Goal: Transaction & Acquisition: Purchase product/service

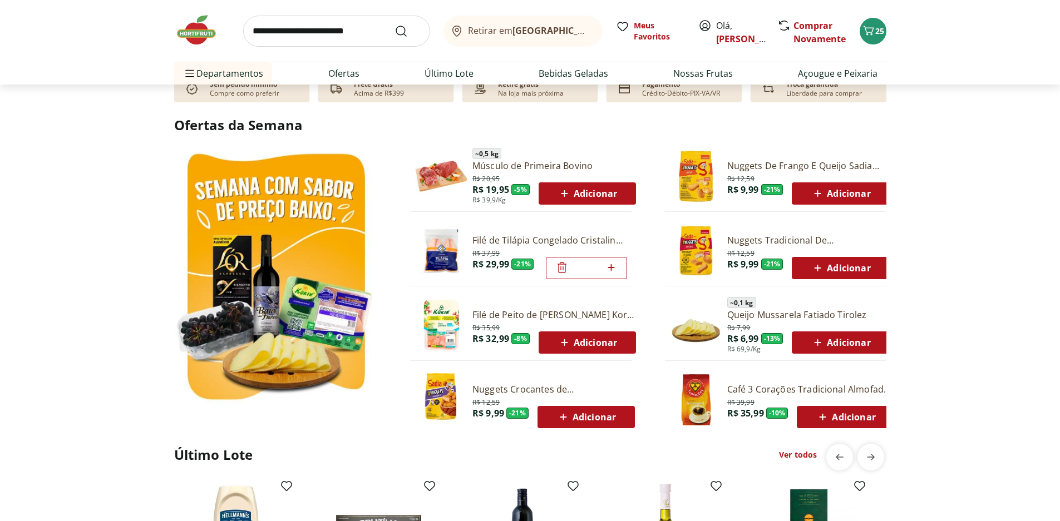
scroll to position [445, 0]
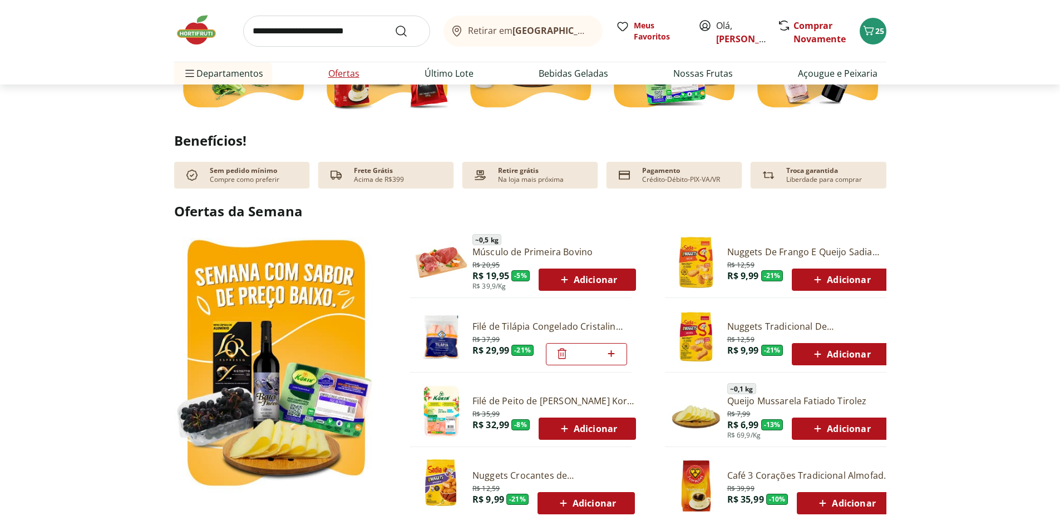
click at [333, 68] on link "Ofertas" at bounding box center [343, 73] width 31 height 13
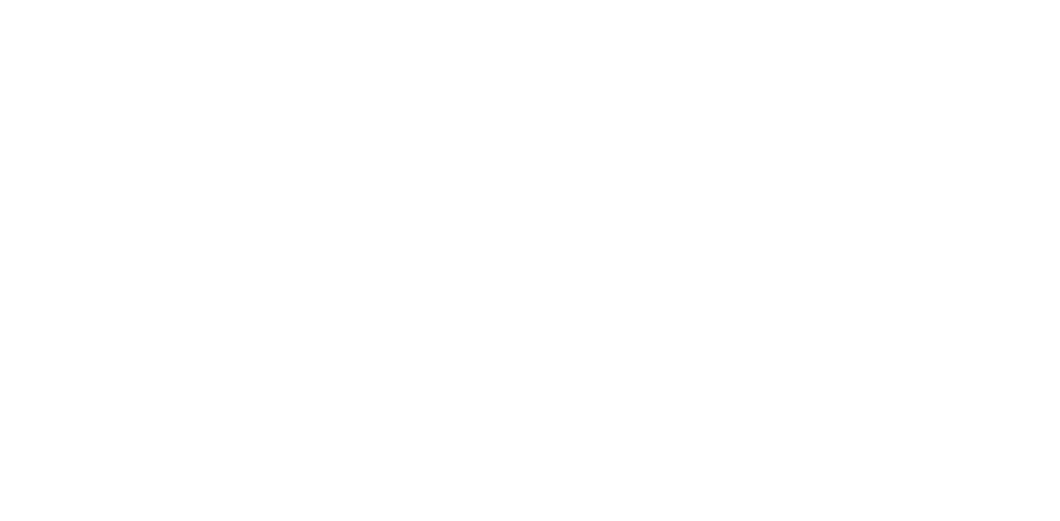
select select "**********"
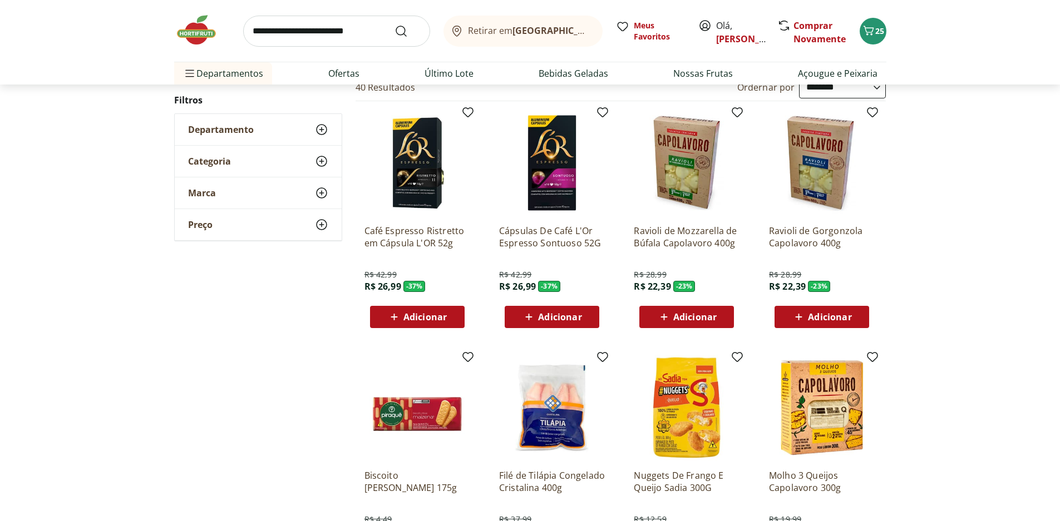
scroll to position [56, 0]
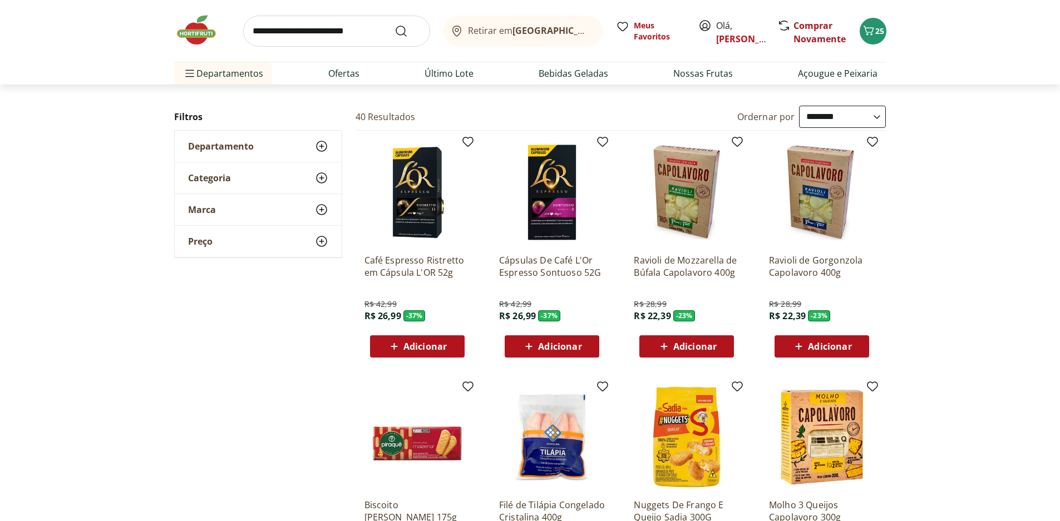
click at [724, 345] on div "Adicionar" at bounding box center [686, 346] width 77 height 20
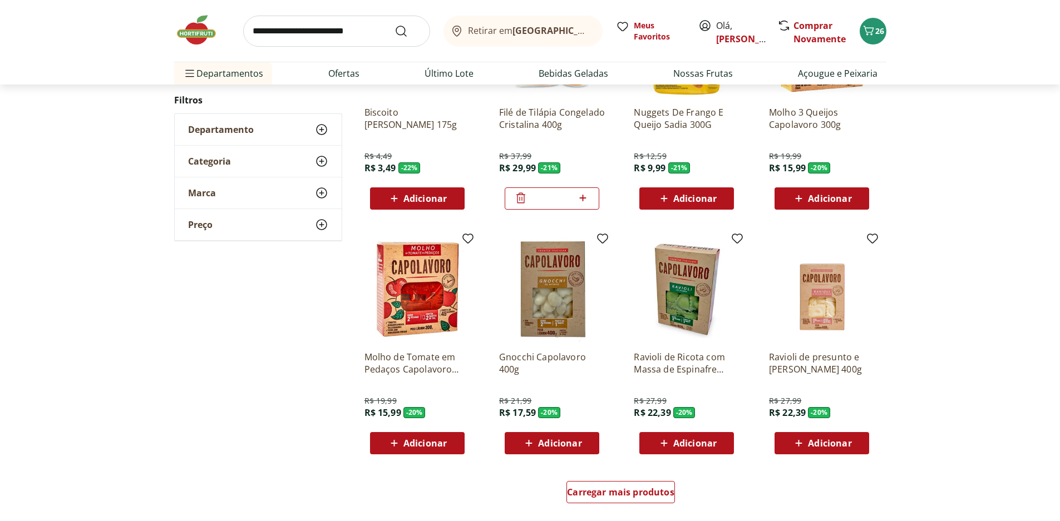
scroll to position [556, 0]
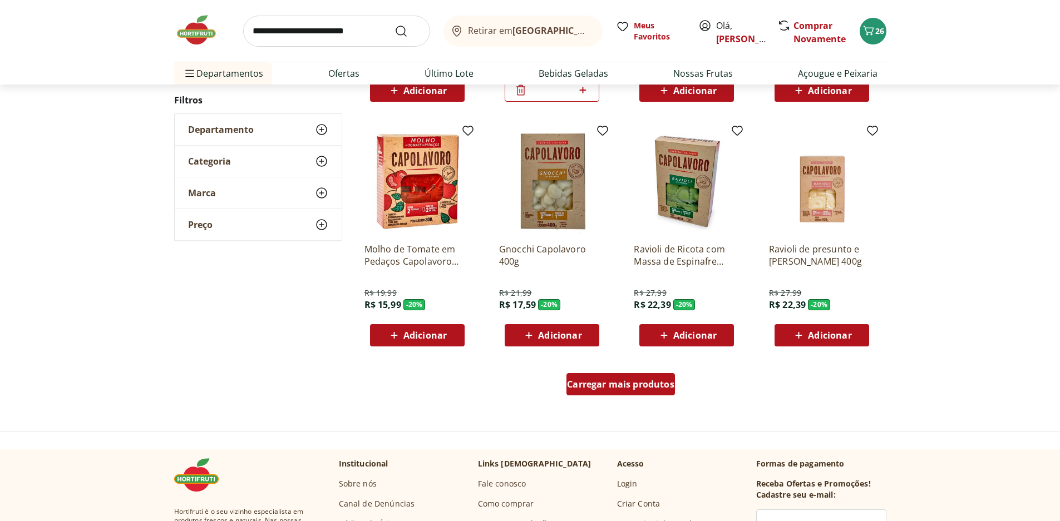
click at [619, 389] on span "Carregar mais produtos" at bounding box center [620, 384] width 107 height 9
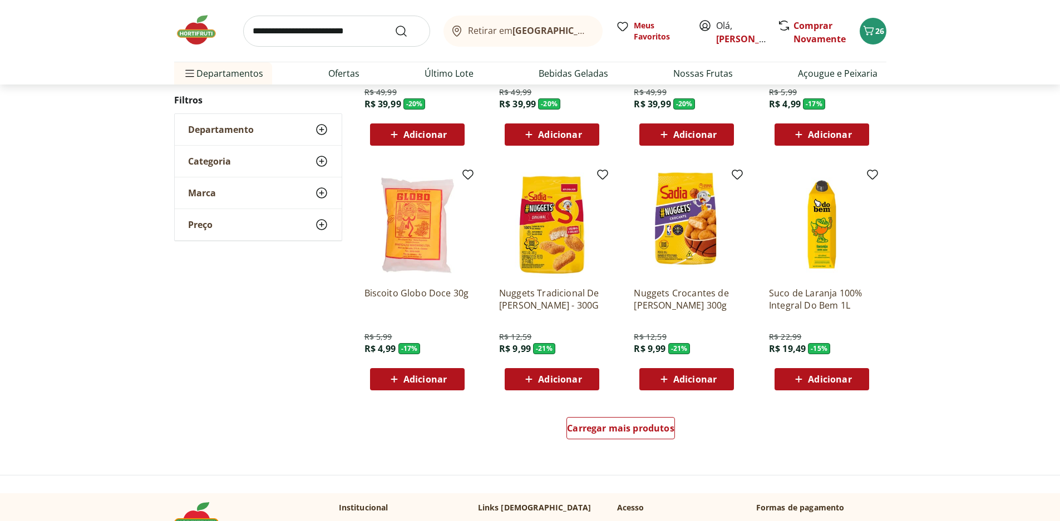
scroll to position [612, 0]
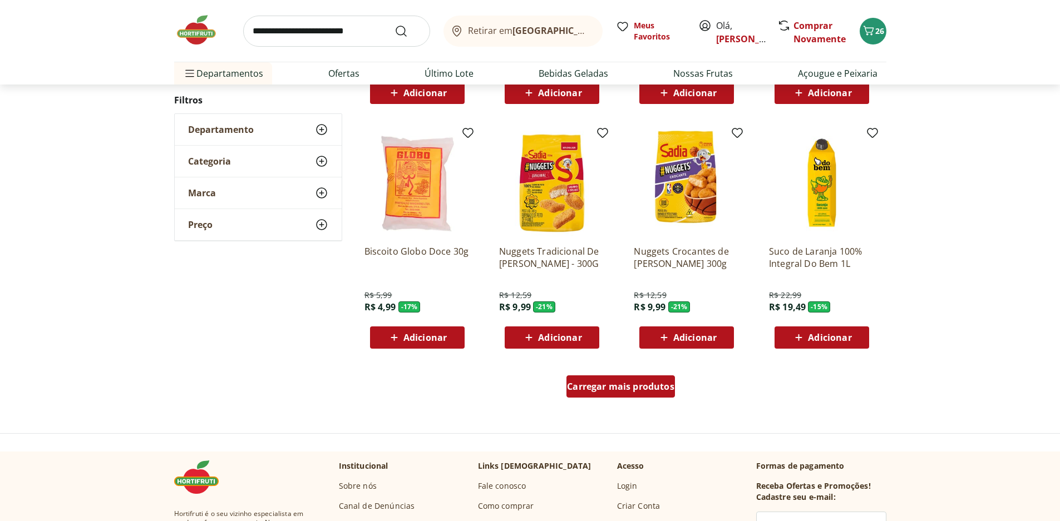
click at [621, 393] on div "Carregar mais produtos" at bounding box center [620, 386] width 108 height 22
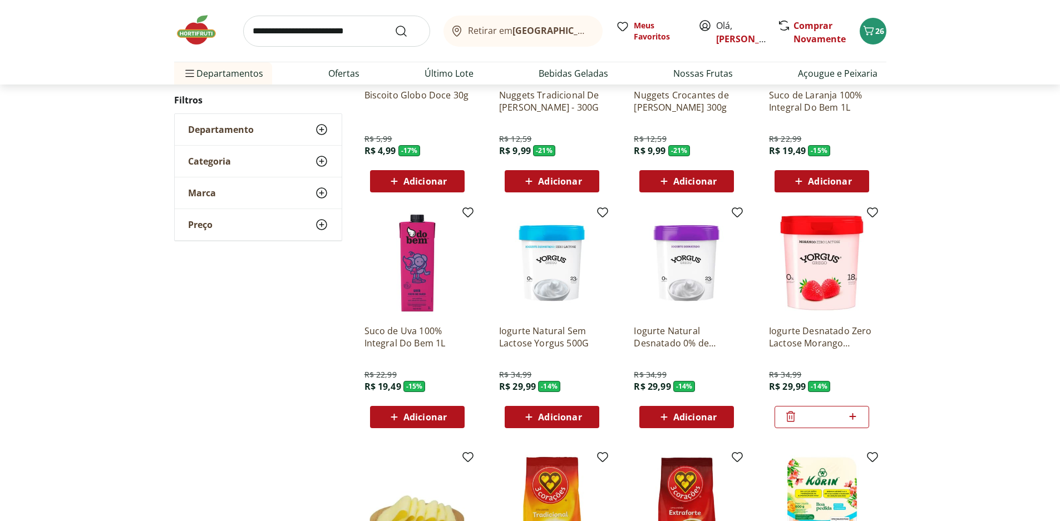
scroll to position [779, 0]
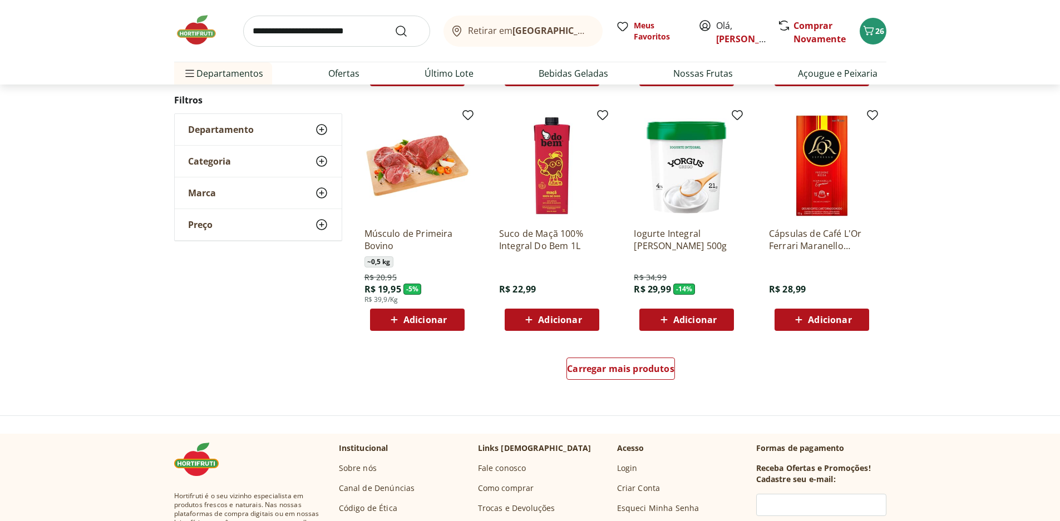
scroll to position [776, 0]
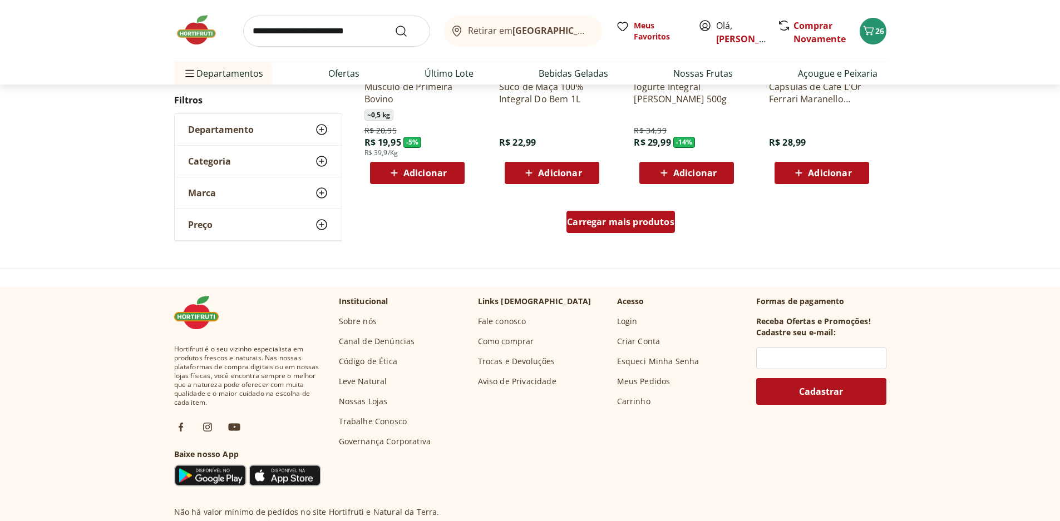
click at [657, 224] on span "Carregar mais produtos" at bounding box center [620, 221] width 107 height 9
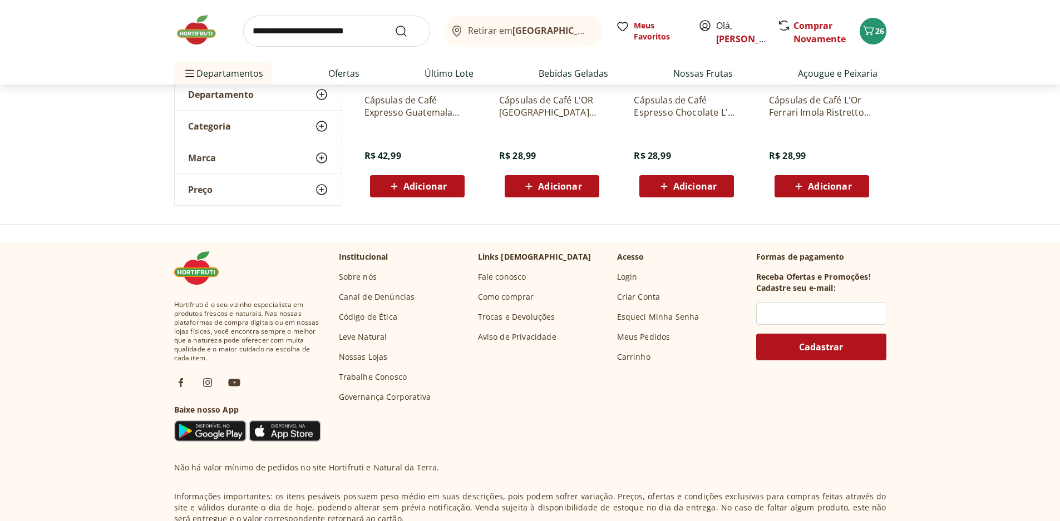
scroll to position [51, 0]
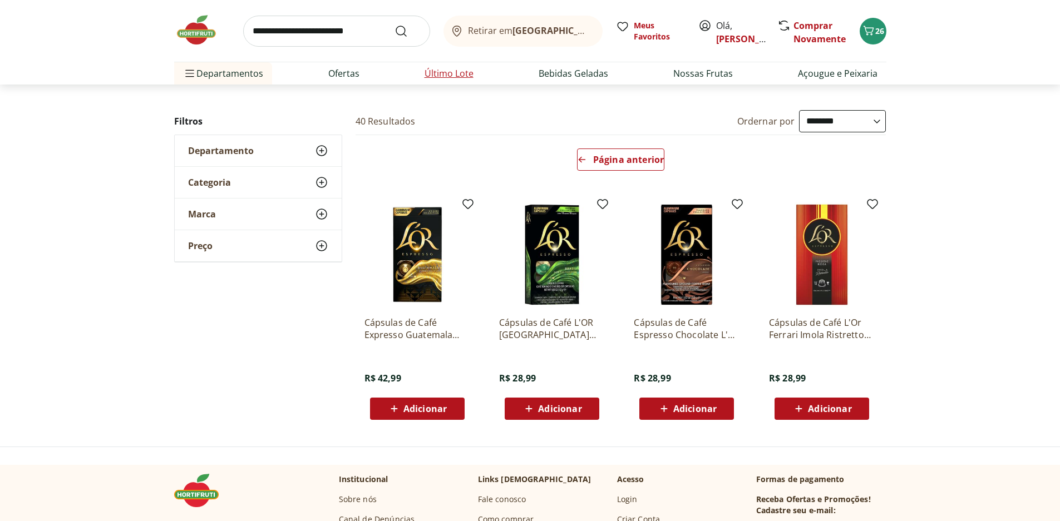
click at [446, 74] on link "Último Lote" at bounding box center [448, 73] width 49 height 13
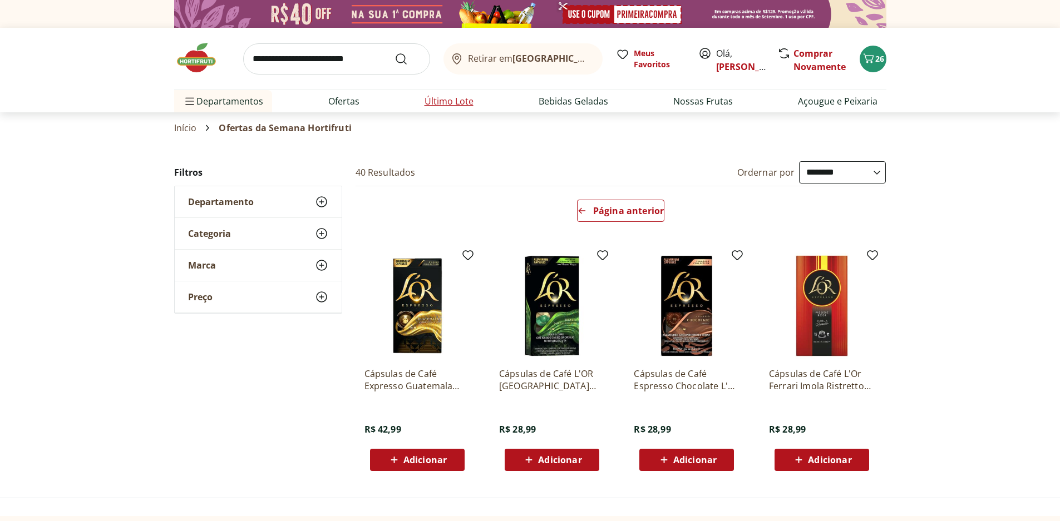
select select "**********"
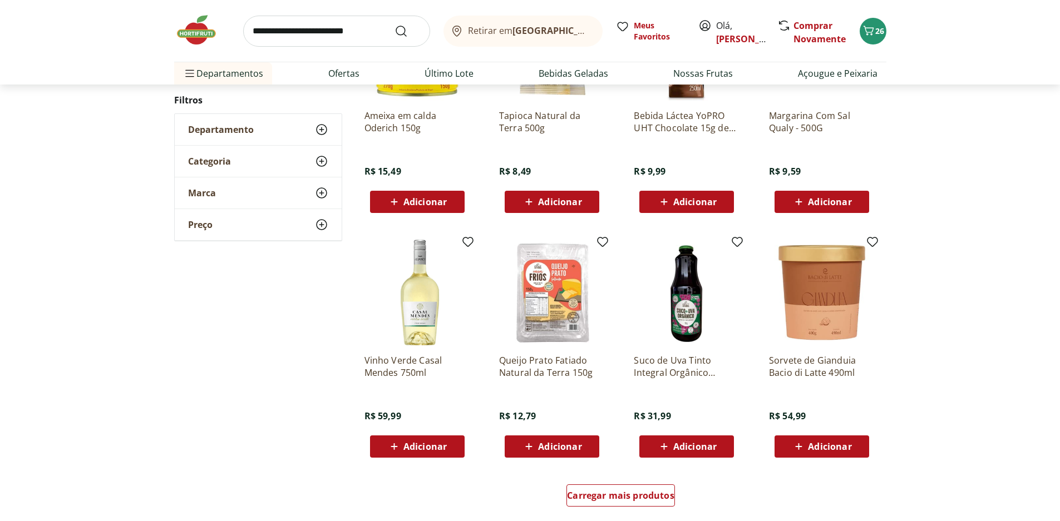
scroll to position [667, 0]
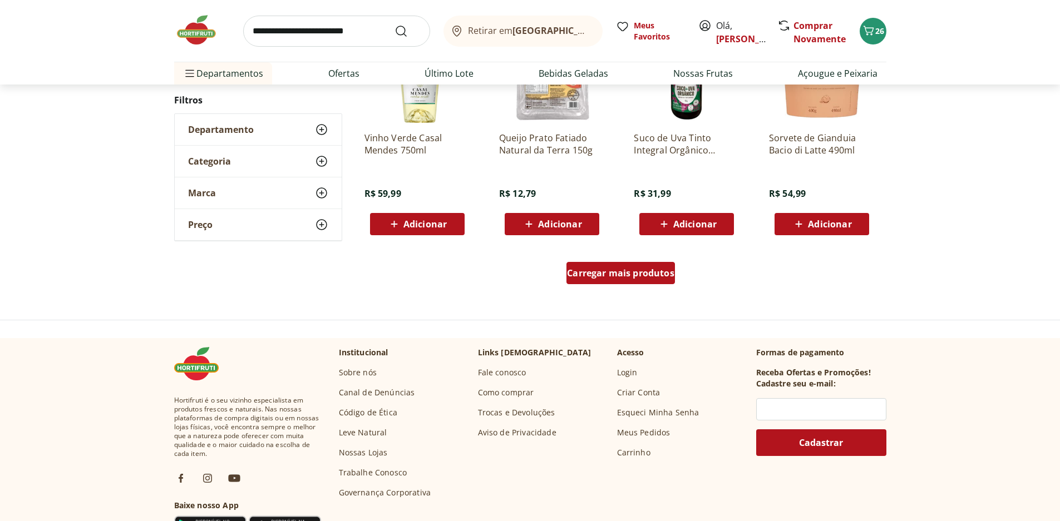
click at [633, 266] on div "Carregar mais produtos" at bounding box center [620, 273] width 108 height 22
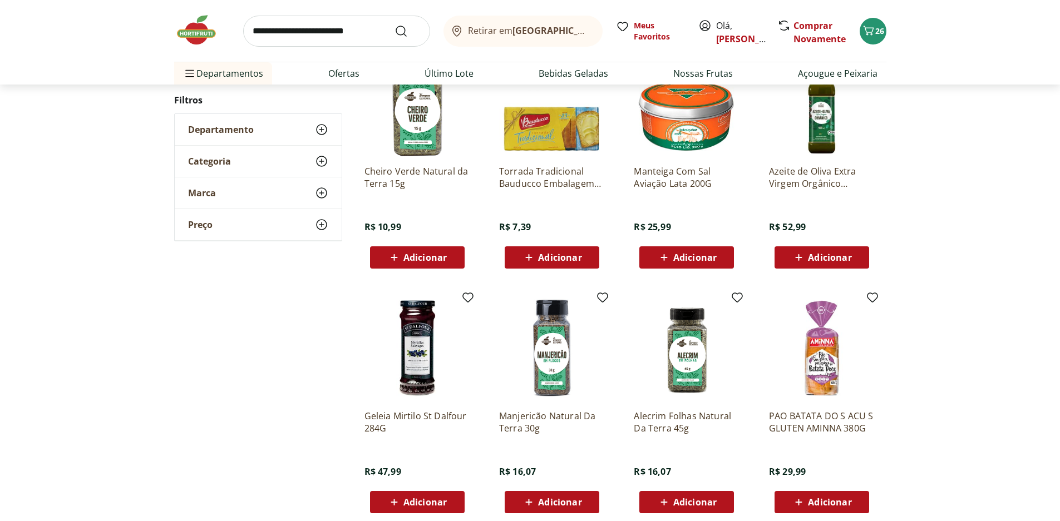
scroll to position [890, 0]
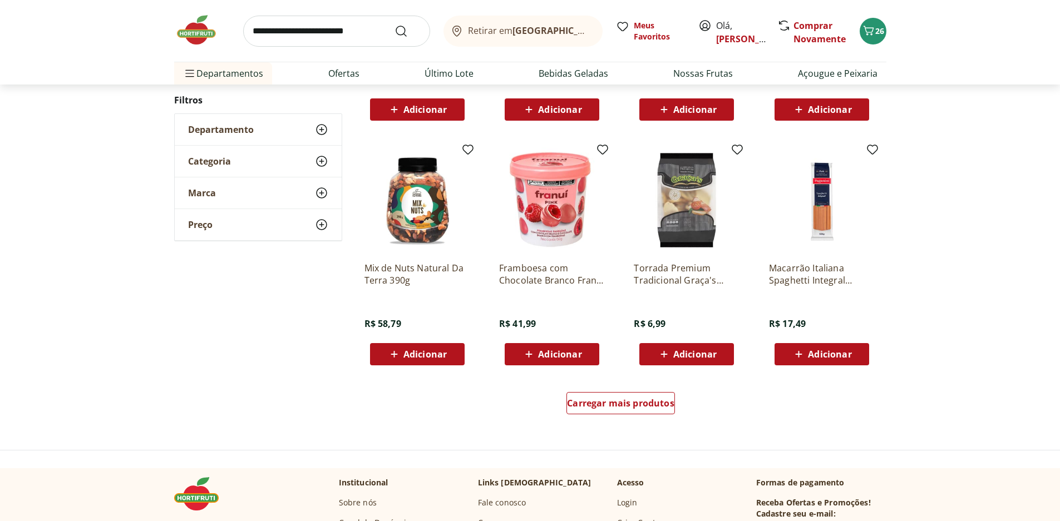
scroll to position [612, 0]
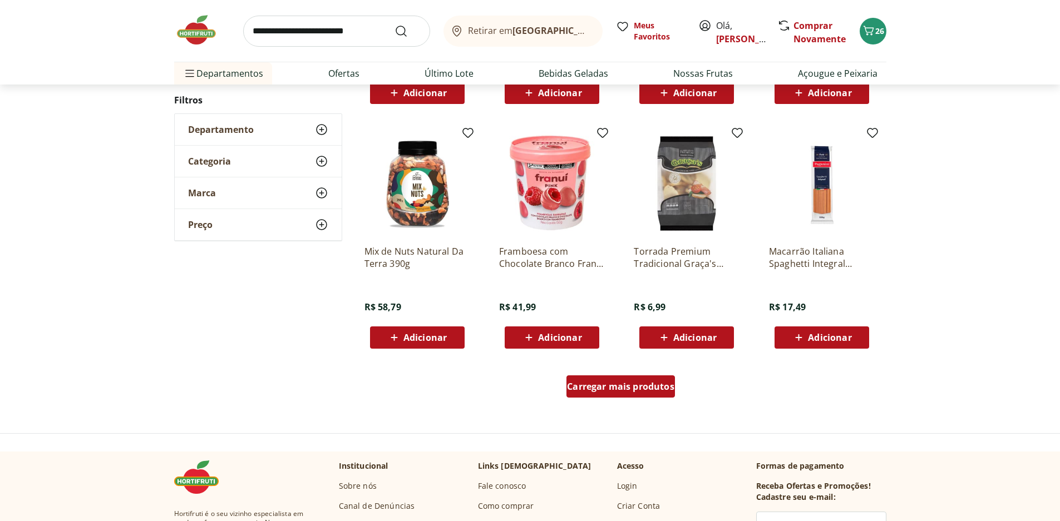
click at [650, 389] on span "Carregar mais produtos" at bounding box center [620, 386] width 107 height 9
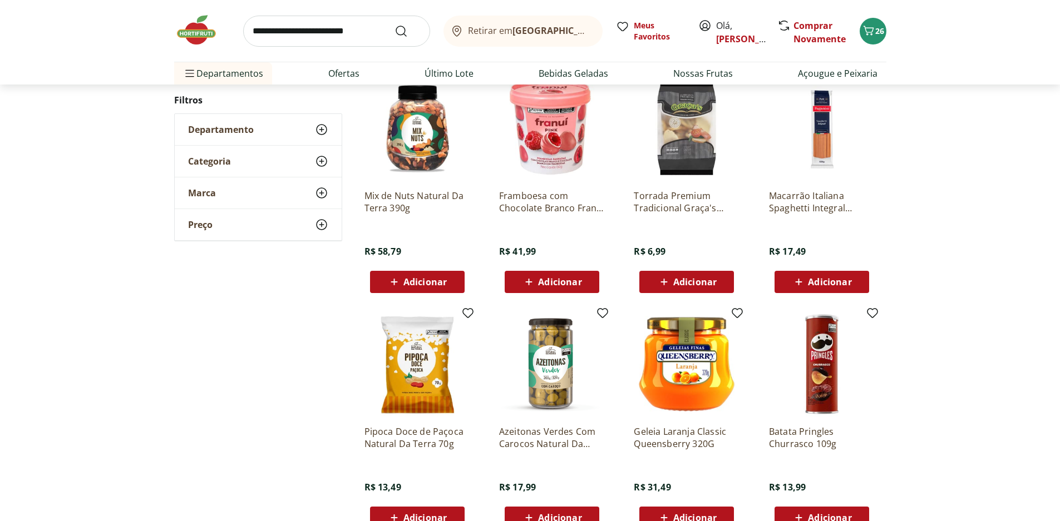
scroll to position [779, 0]
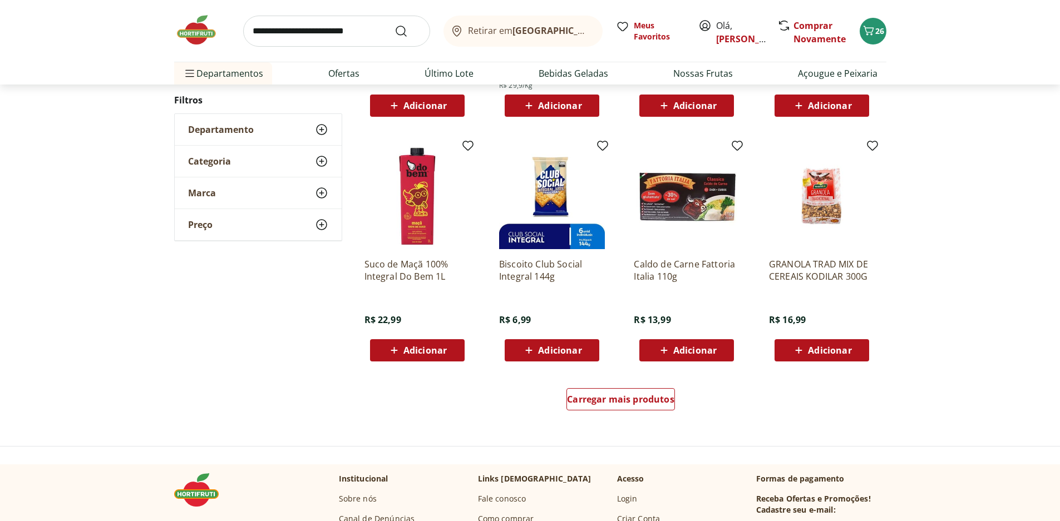
scroll to position [721, 0]
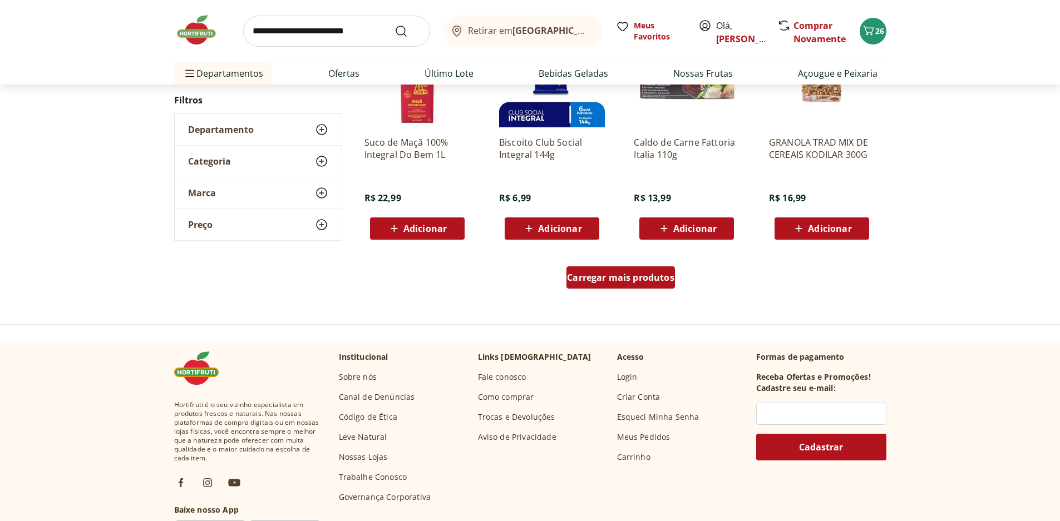
click at [657, 286] on div "Carregar mais produtos" at bounding box center [620, 277] width 108 height 22
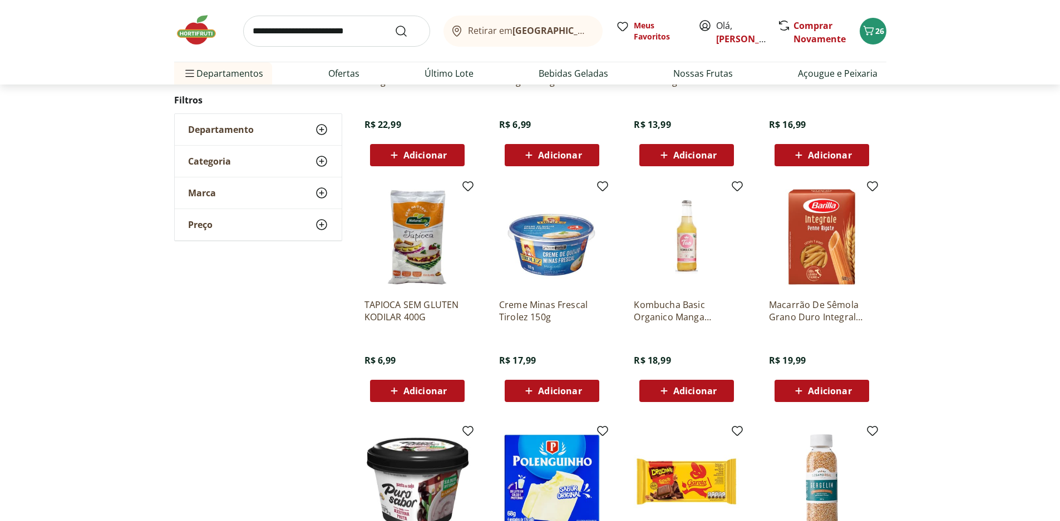
scroll to position [943, 0]
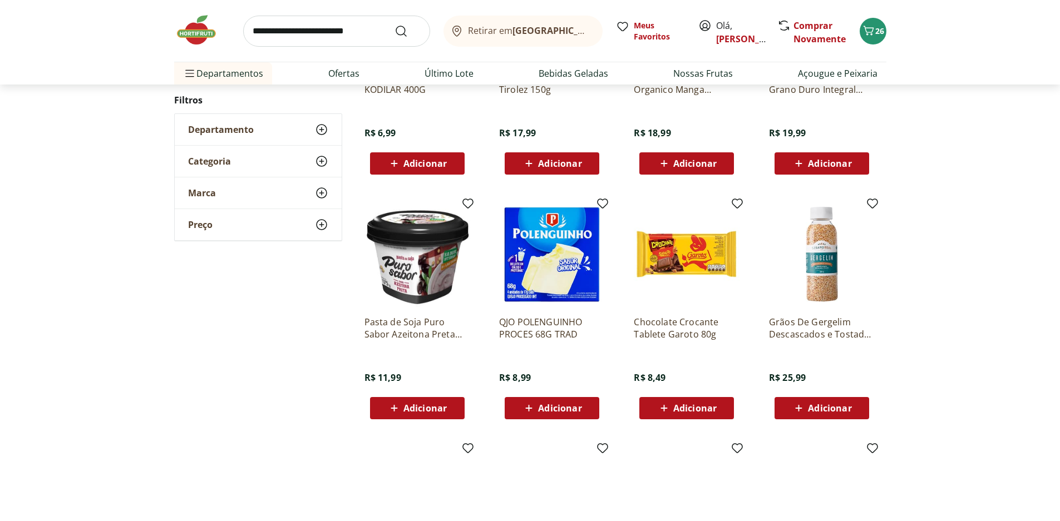
scroll to position [385, 0]
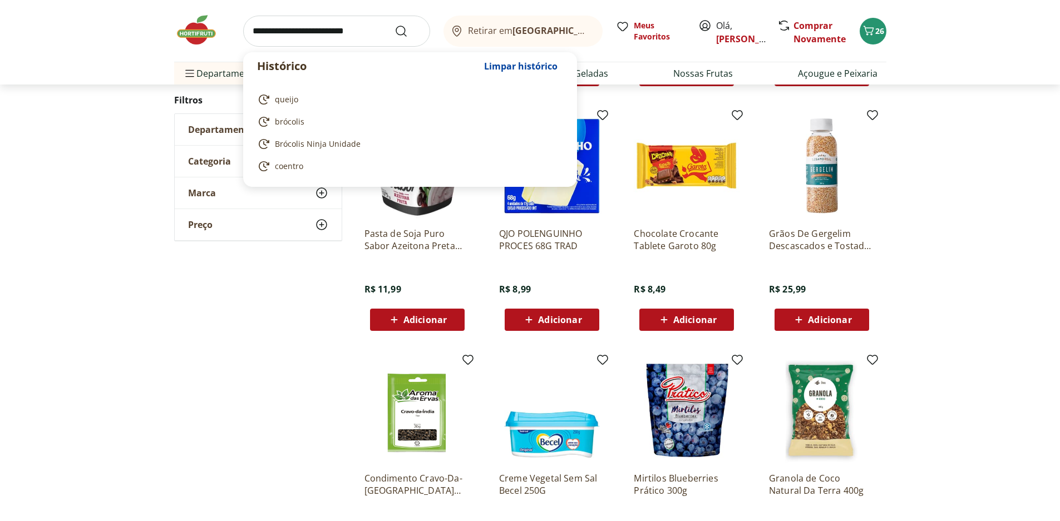
click at [376, 37] on input "search" at bounding box center [336, 31] width 187 height 31
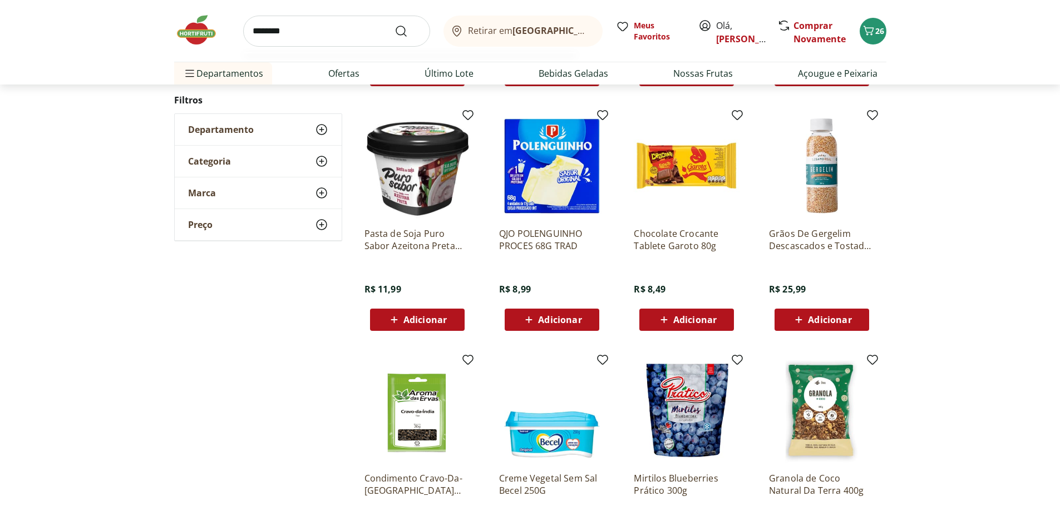
type input "********"
click at [394, 24] on button "Submit Search" at bounding box center [407, 30] width 27 height 13
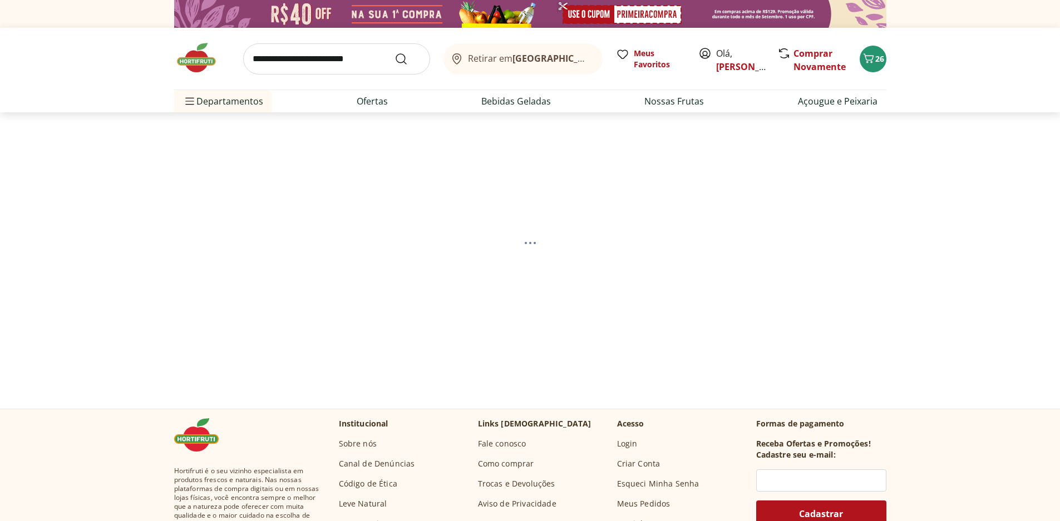
select select "**********"
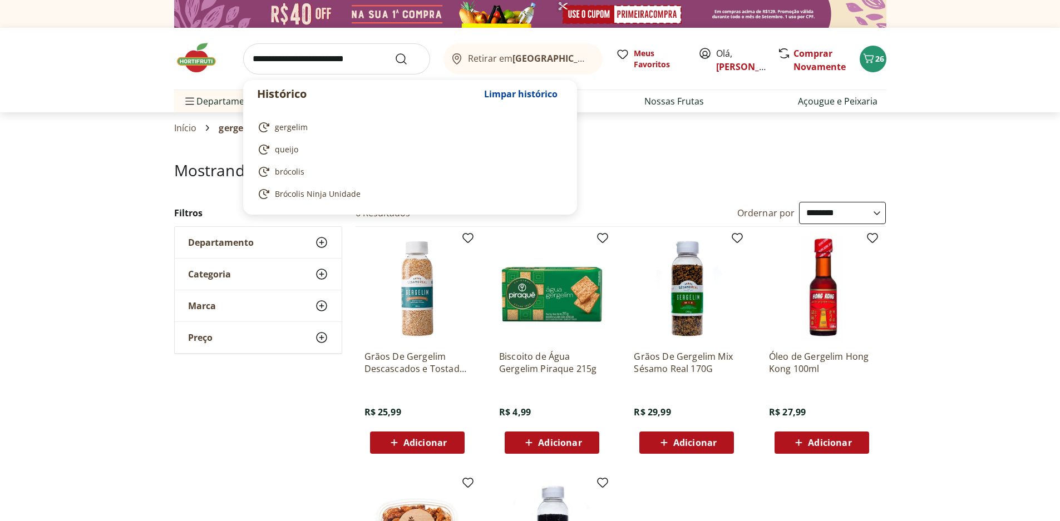
click at [309, 70] on input "search" at bounding box center [336, 58] width 187 height 31
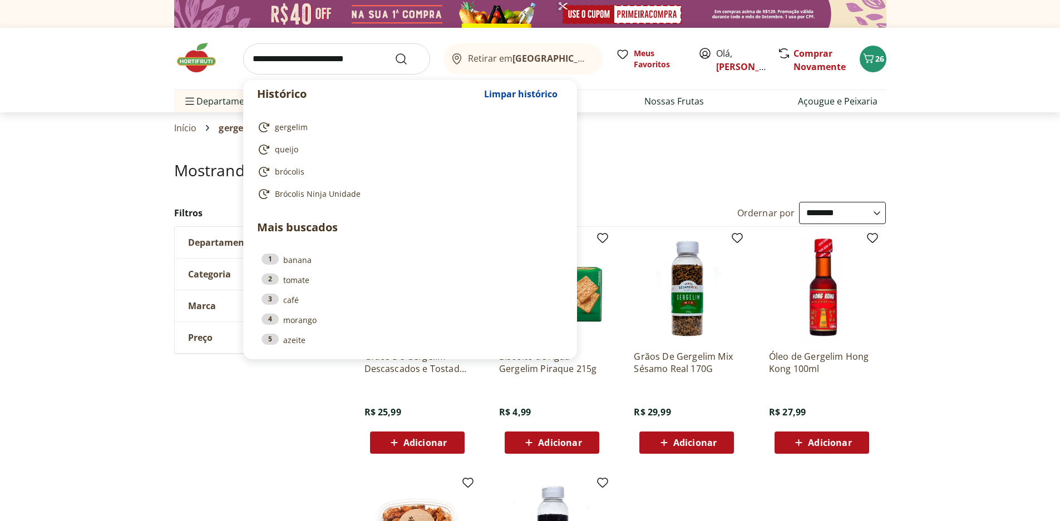
click at [286, 61] on input "search" at bounding box center [336, 58] width 187 height 31
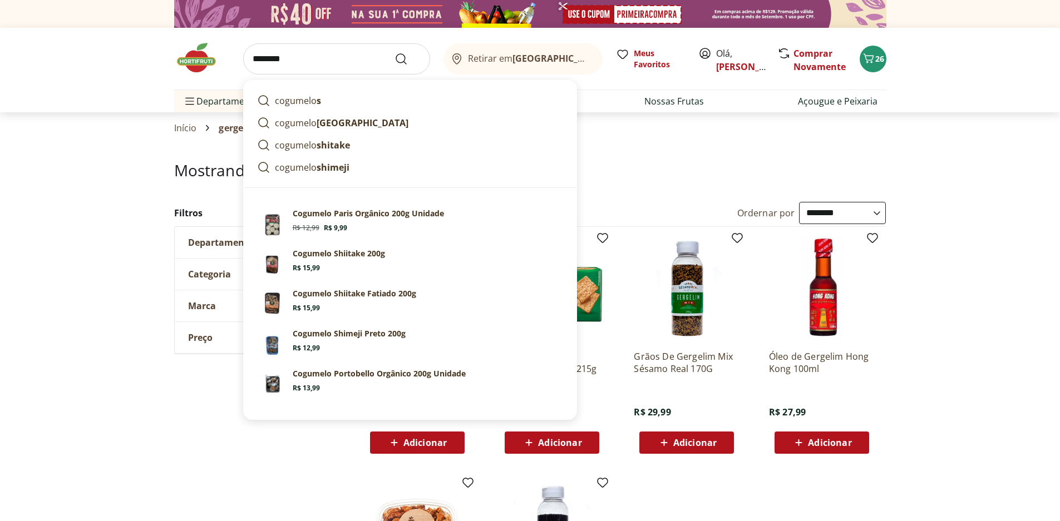
type input "********"
click at [394, 52] on button "Submit Search" at bounding box center [407, 58] width 27 height 13
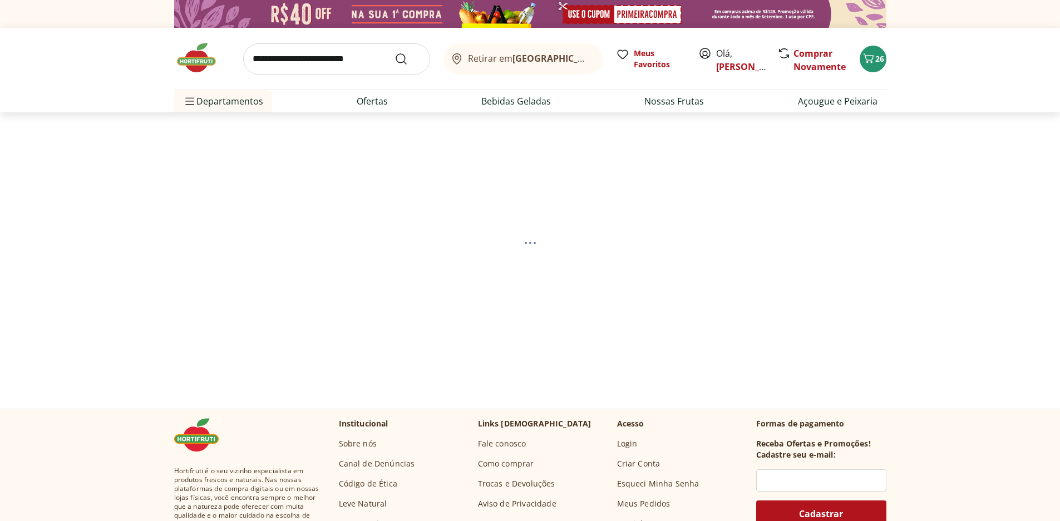
select select "**********"
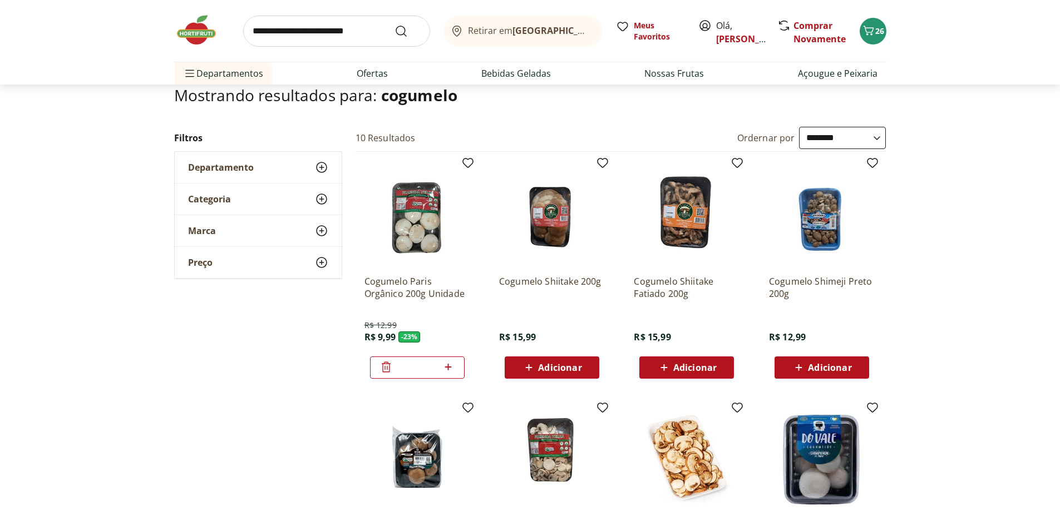
scroll to position [167, 0]
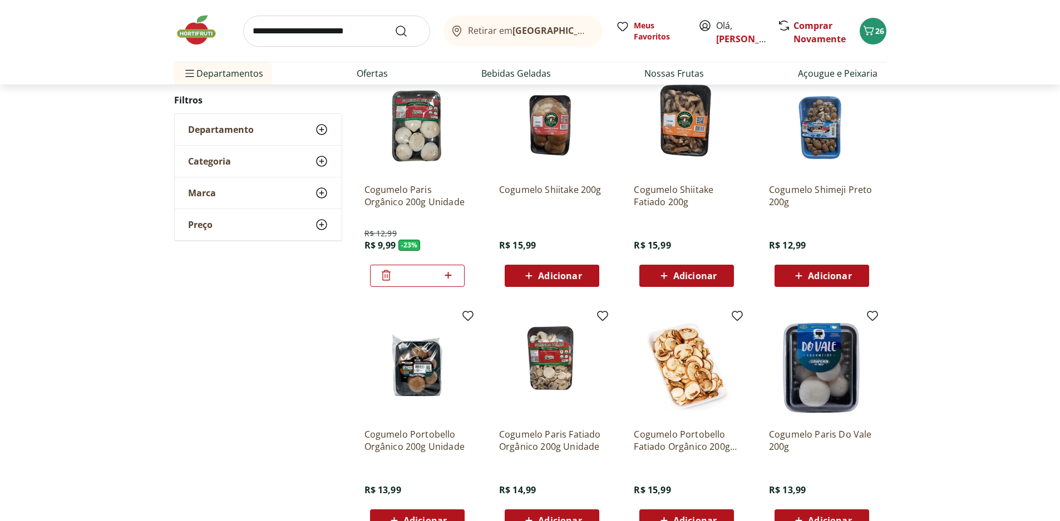
click at [451, 276] on icon at bounding box center [448, 275] width 14 height 13
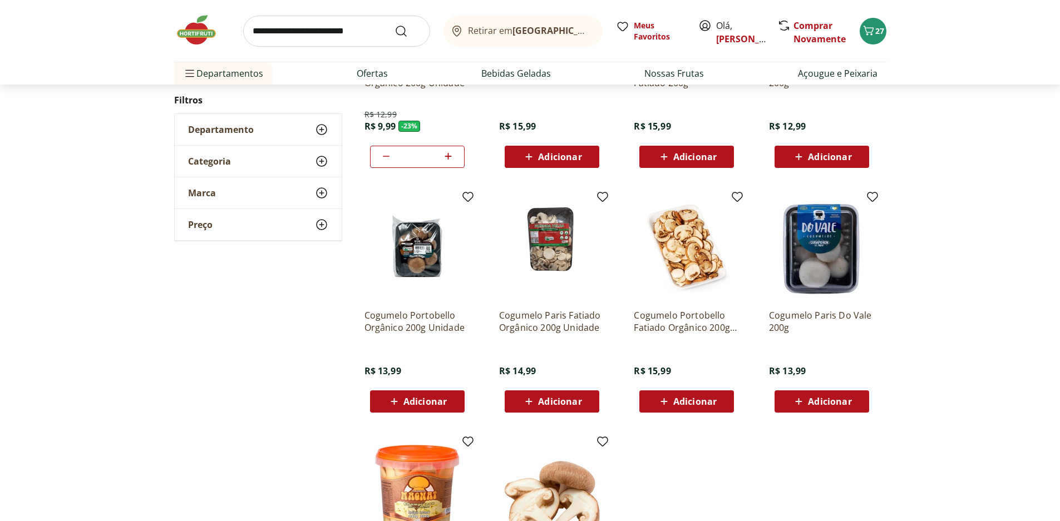
scroll to position [334, 0]
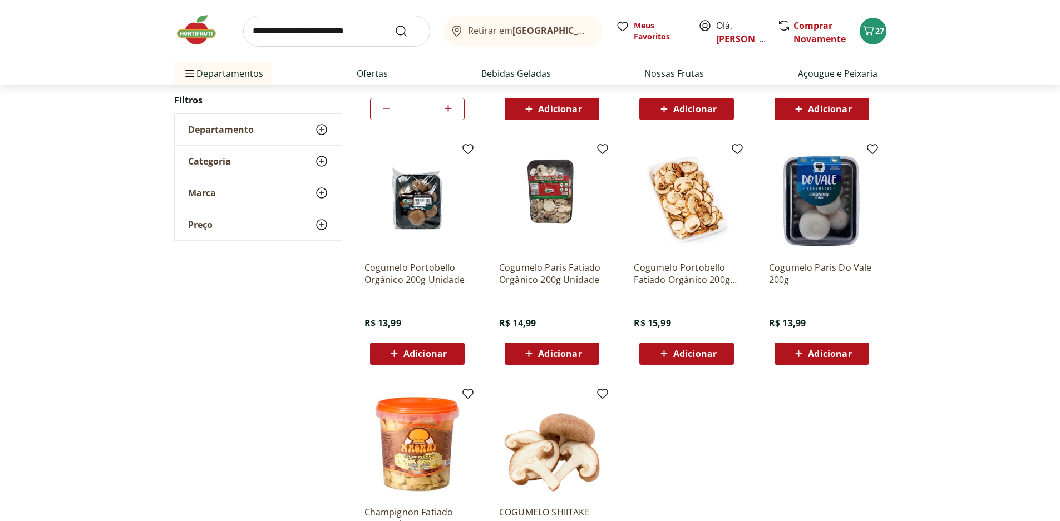
type input "*"
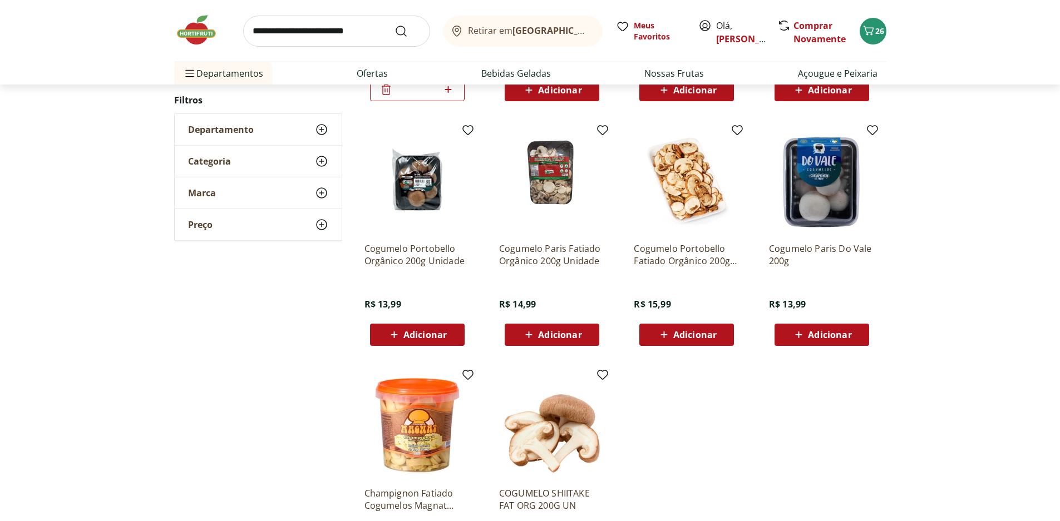
scroll to position [389, 0]
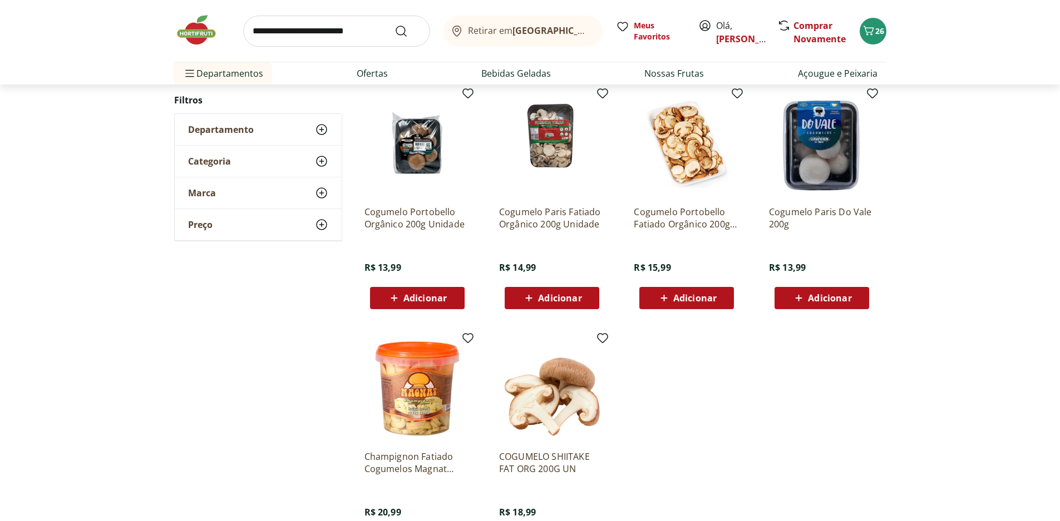
click at [447, 294] on div "Adicionar" at bounding box center [417, 298] width 77 height 20
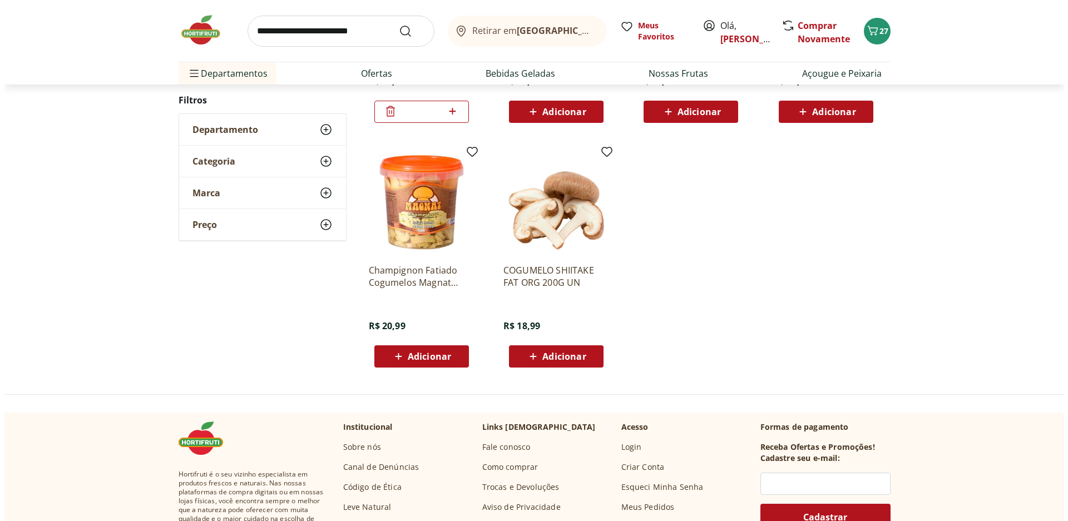
scroll to position [556, 0]
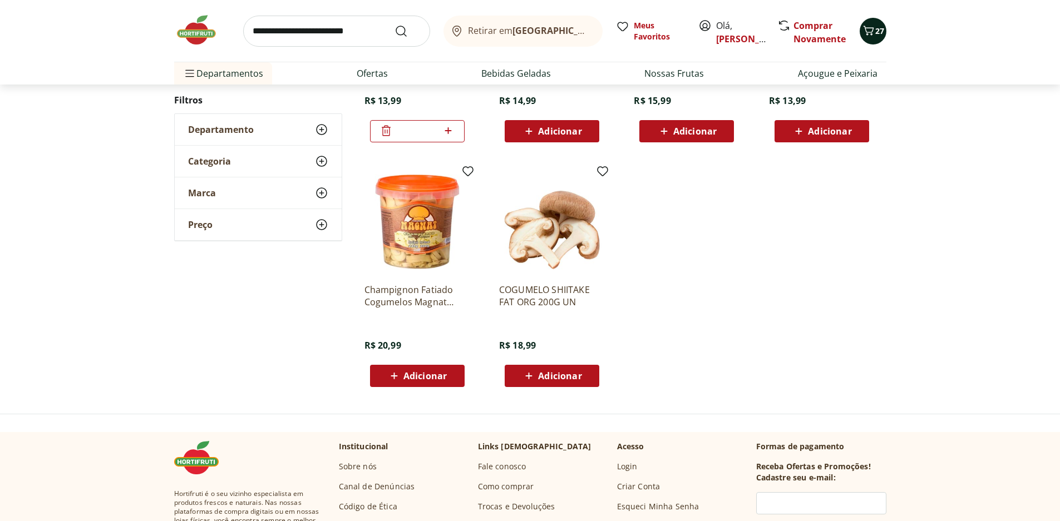
click at [875, 38] on div "27" at bounding box center [872, 31] width 9 height 18
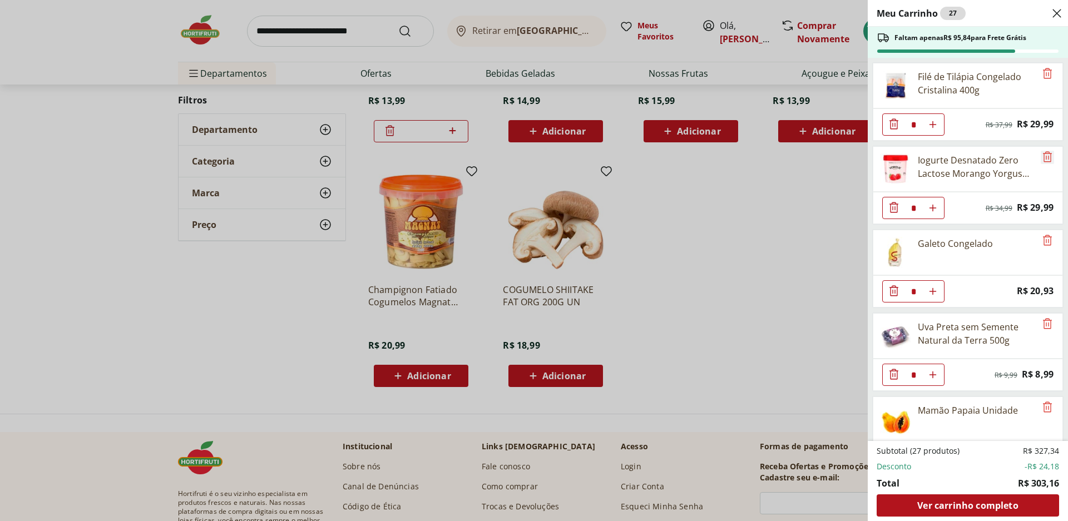
click at [1044, 157] on icon "Remove" at bounding box center [1047, 156] width 9 height 11
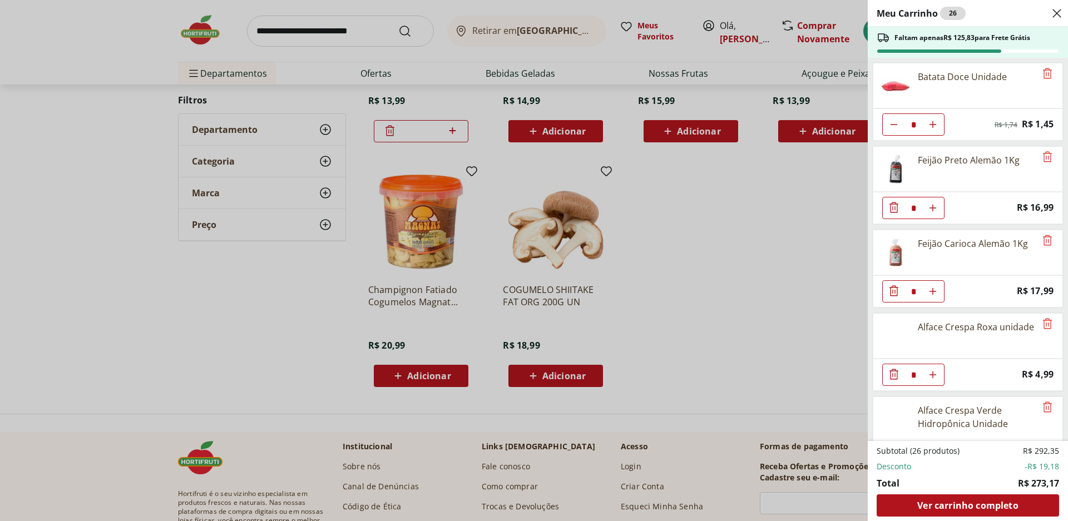
scroll to position [890, 0]
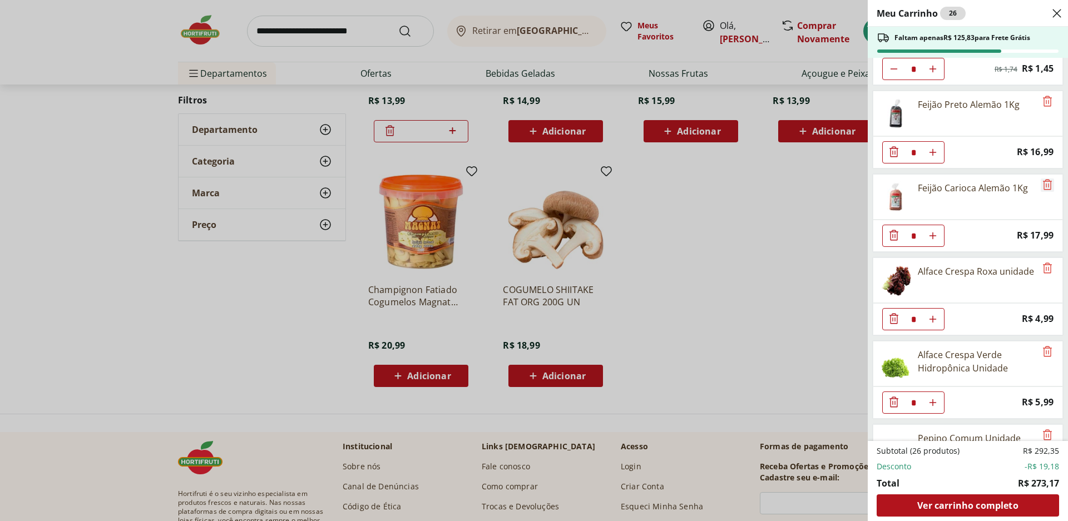
click at [1045, 183] on icon "Remove" at bounding box center [1047, 184] width 13 height 13
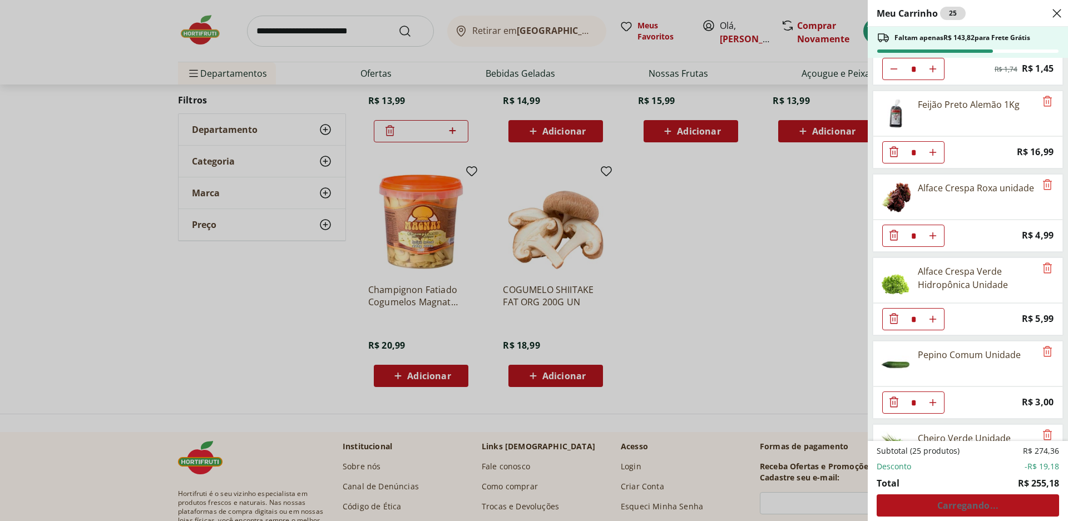
scroll to position [946, 0]
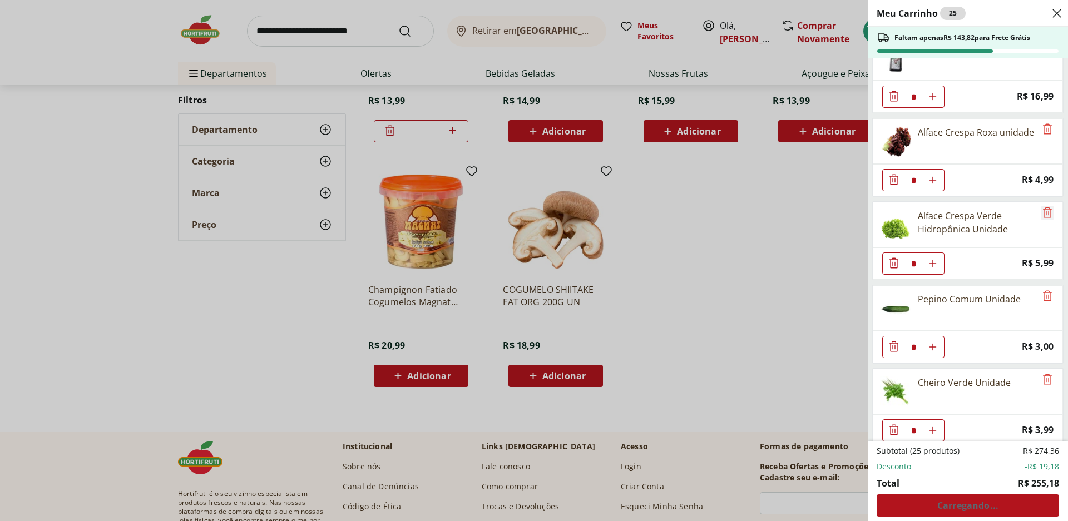
click at [1046, 214] on icon "Remove" at bounding box center [1047, 212] width 13 height 13
click at [1043, 217] on icon "Remove" at bounding box center [1047, 212] width 9 height 11
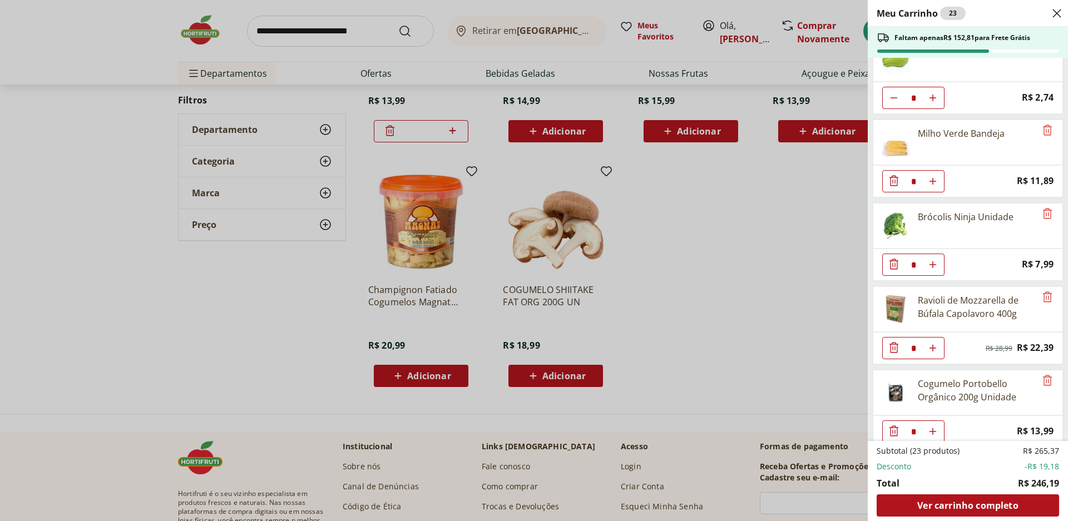
scroll to position [1279, 0]
click at [937, 178] on button "Aumentar Quantidade" at bounding box center [933, 180] width 22 height 22
type input "*"
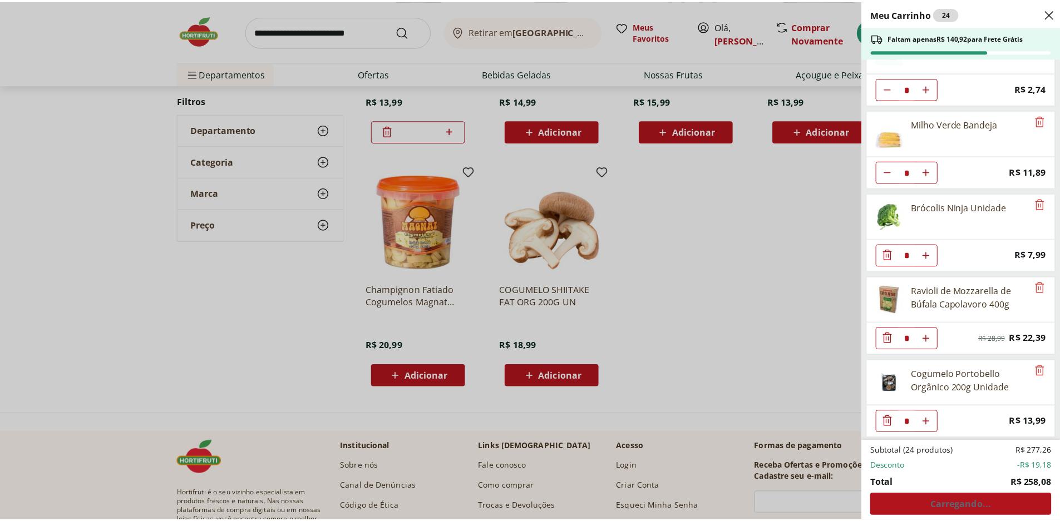
scroll to position [1290, 0]
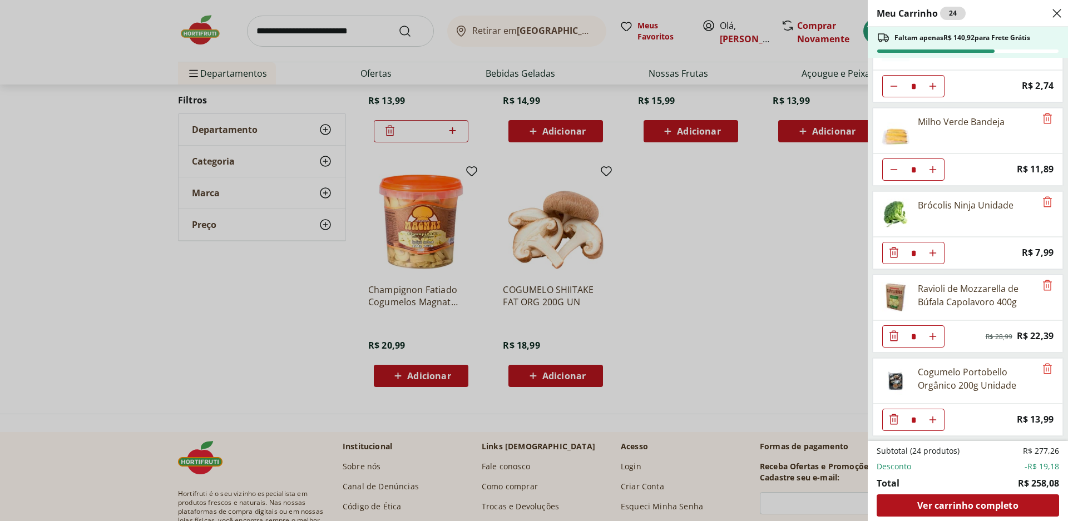
click at [687, 212] on div "Meu Carrinho 24 Faltam apenas R$ 140,92 para Frete Grátis Filé de Tilápia Conge…" at bounding box center [534, 260] width 1068 height 521
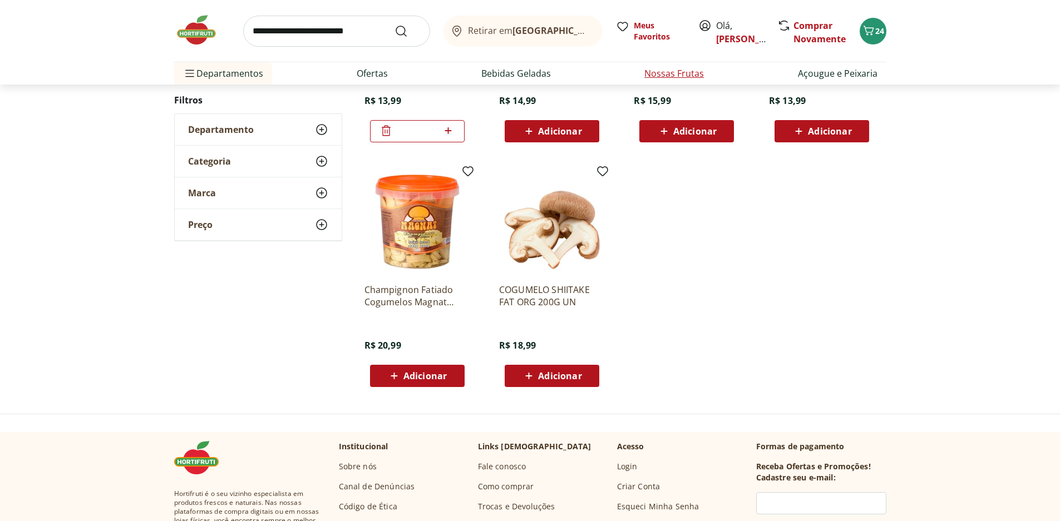
click at [670, 78] on link "Nossas Frutas" at bounding box center [674, 73] width 60 height 13
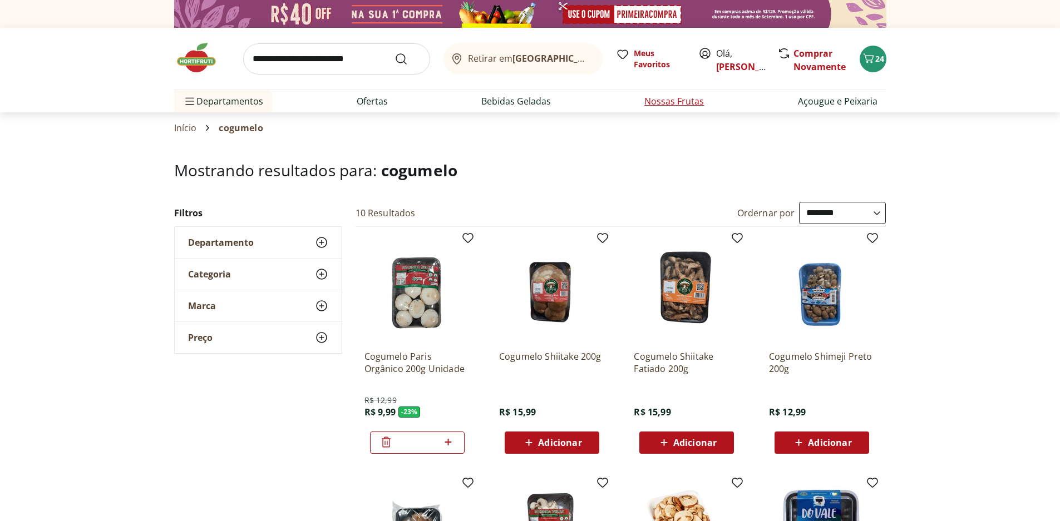
select select "**********"
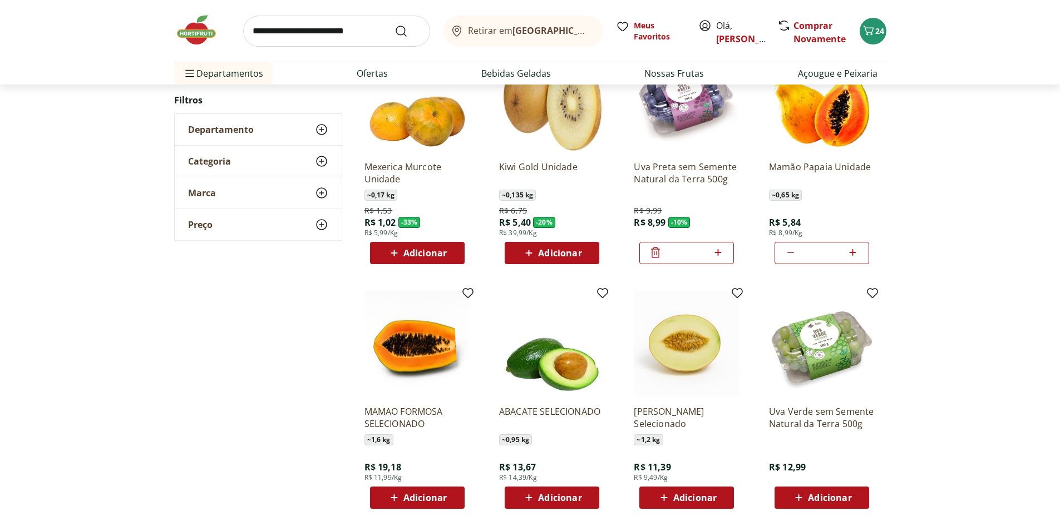
scroll to position [278, 0]
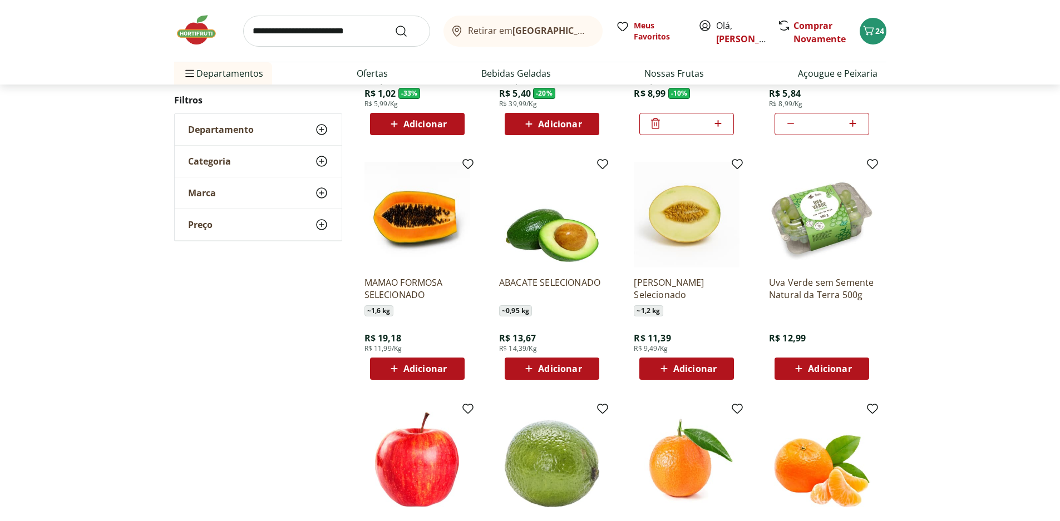
click at [844, 372] on span "Adicionar" at bounding box center [829, 368] width 43 height 9
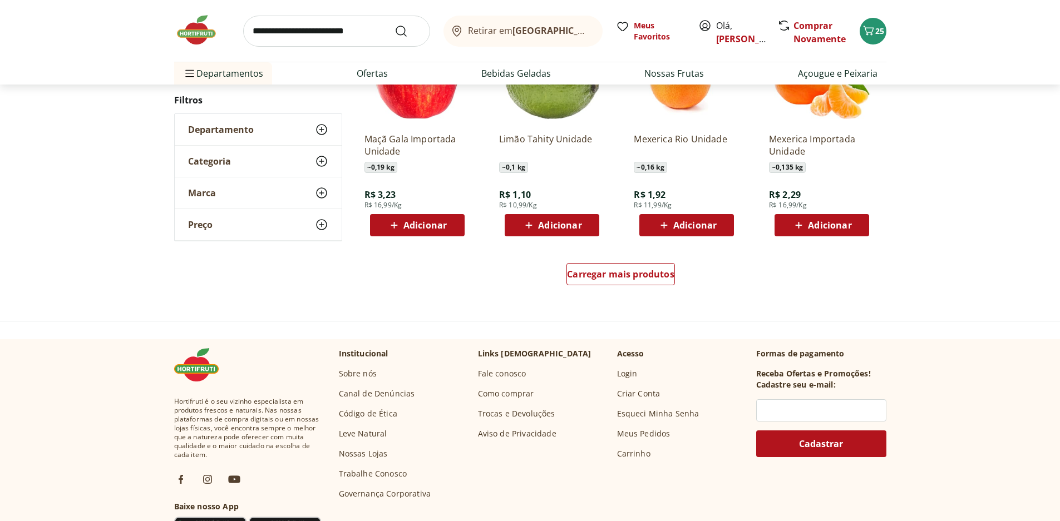
scroll to position [667, 0]
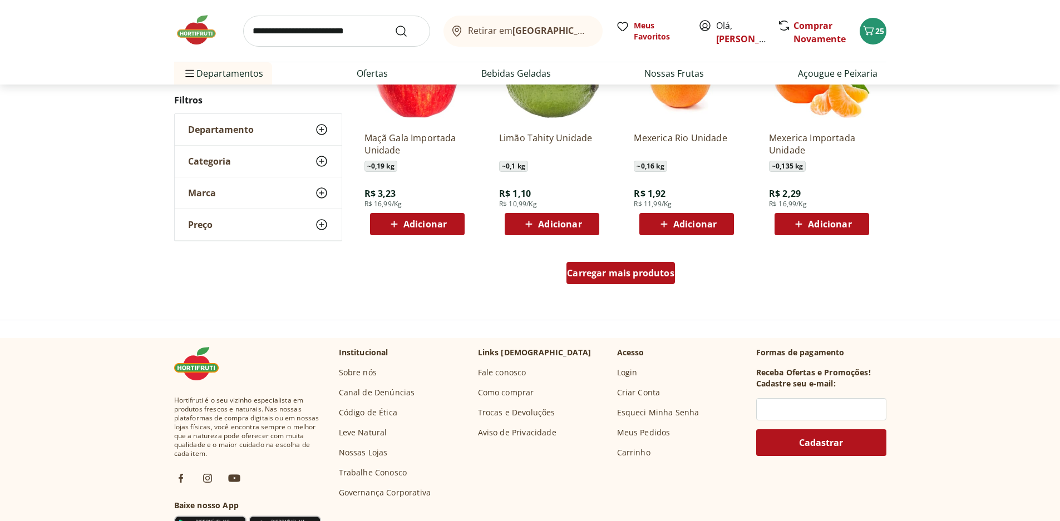
click at [664, 278] on span "Carregar mais produtos" at bounding box center [620, 273] width 107 height 9
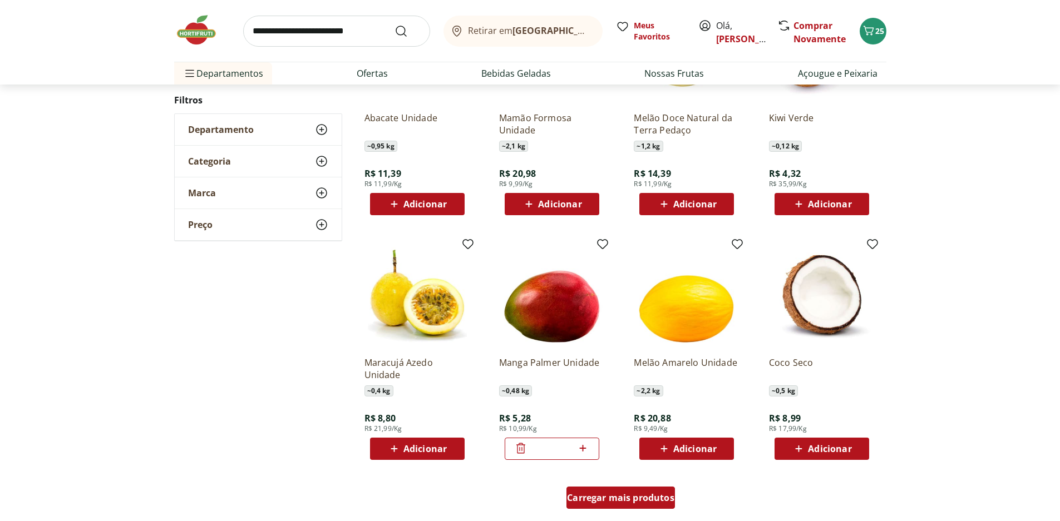
scroll to position [556, 0]
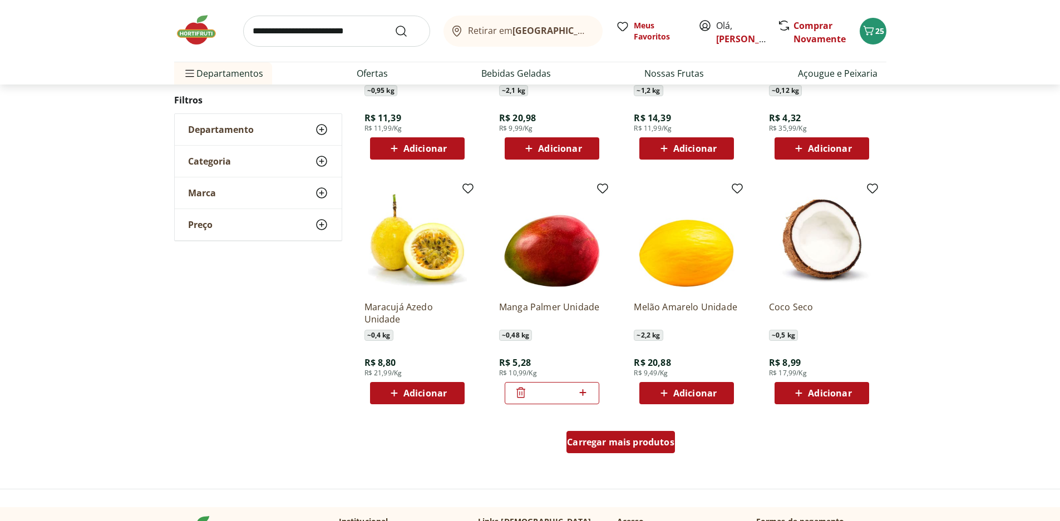
click at [644, 443] on span "Carregar mais produtos" at bounding box center [620, 442] width 107 height 9
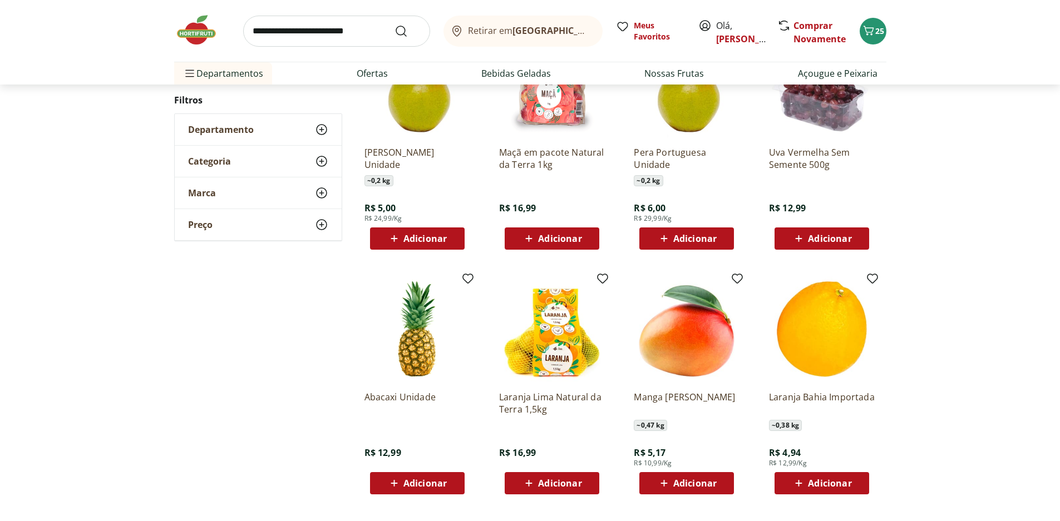
scroll to position [610, 0]
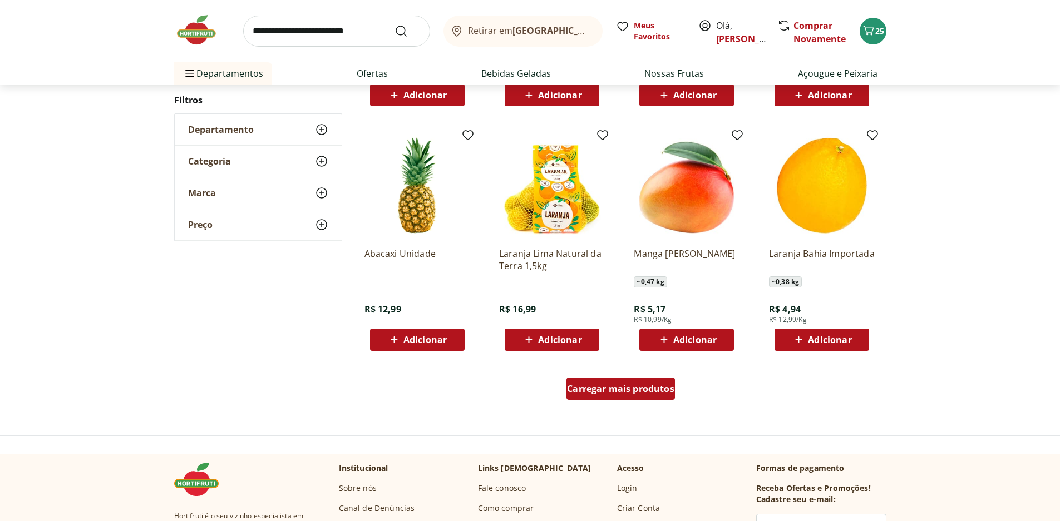
click at [669, 393] on span "Carregar mais produtos" at bounding box center [620, 388] width 107 height 9
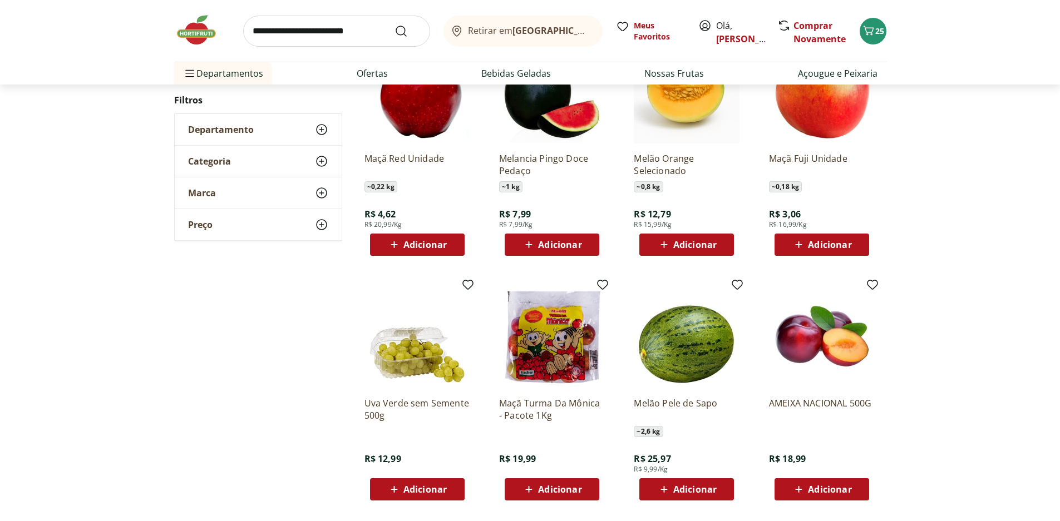
scroll to position [607, 0]
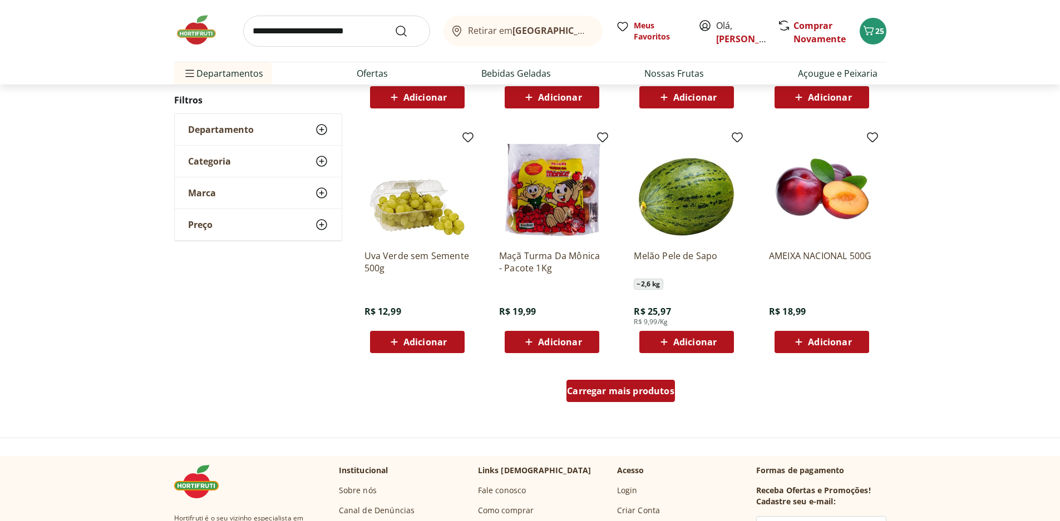
click at [669, 393] on span "Carregar mais produtos" at bounding box center [620, 391] width 107 height 9
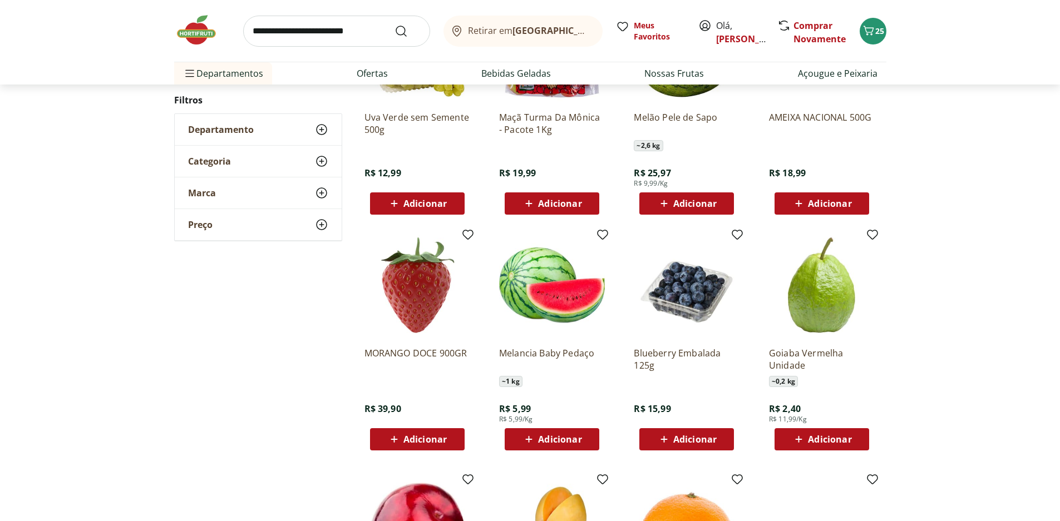
scroll to position [830, 0]
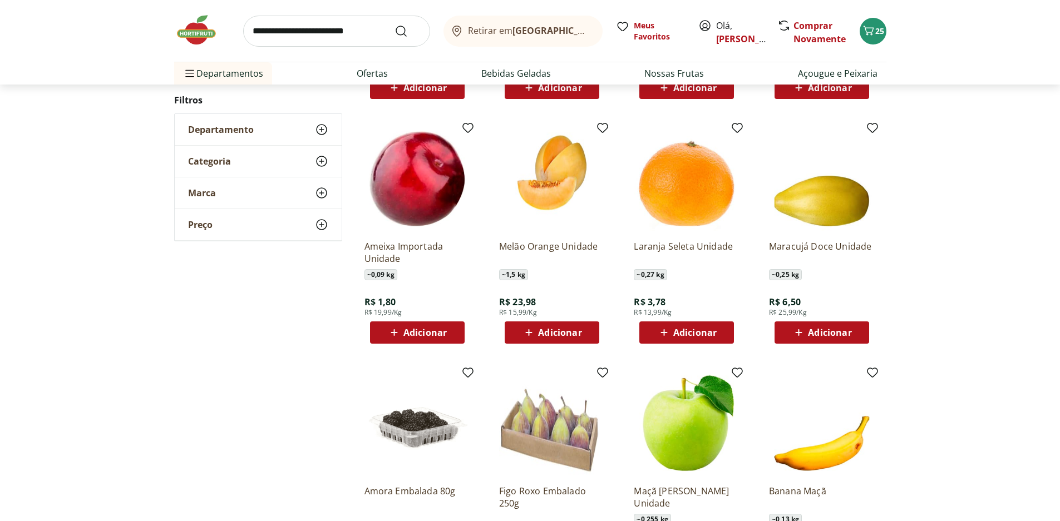
scroll to position [383, 0]
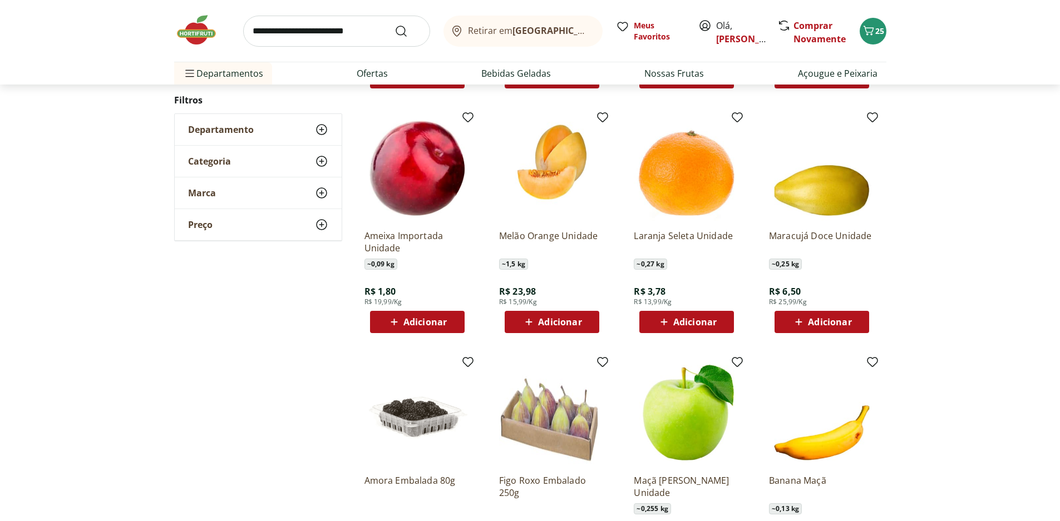
click at [430, 320] on span "Adicionar" at bounding box center [424, 322] width 43 height 9
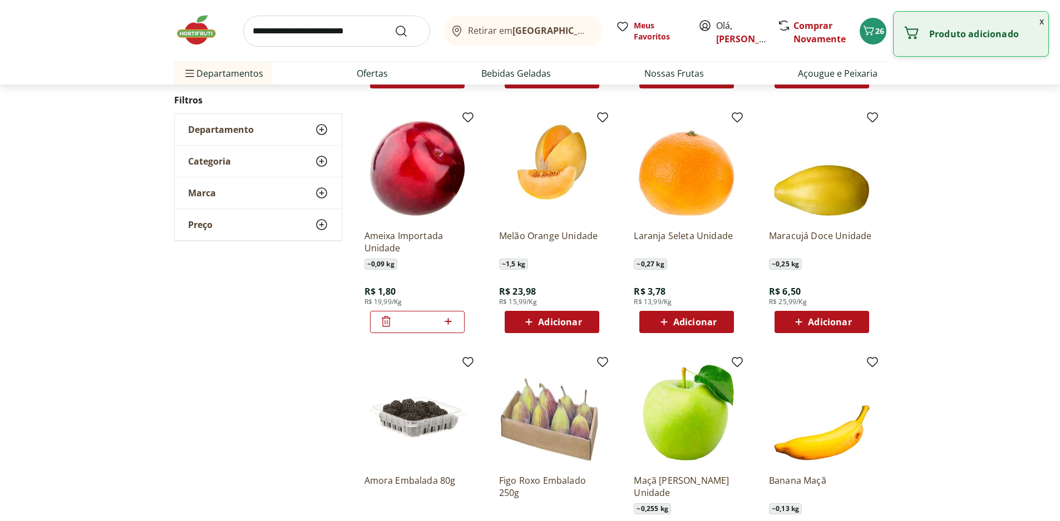
click at [446, 323] on icon at bounding box center [448, 321] width 14 height 13
type input "*"
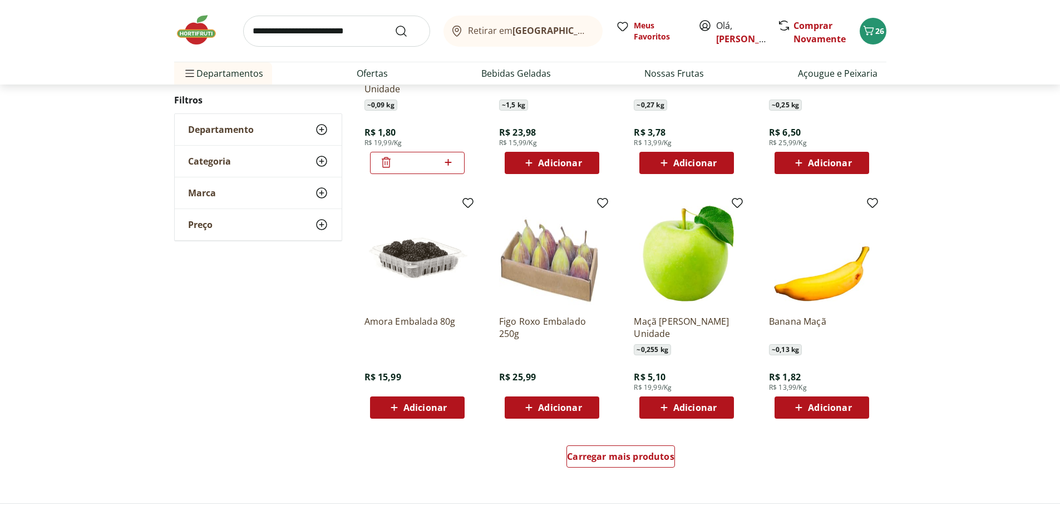
scroll to position [550, 0]
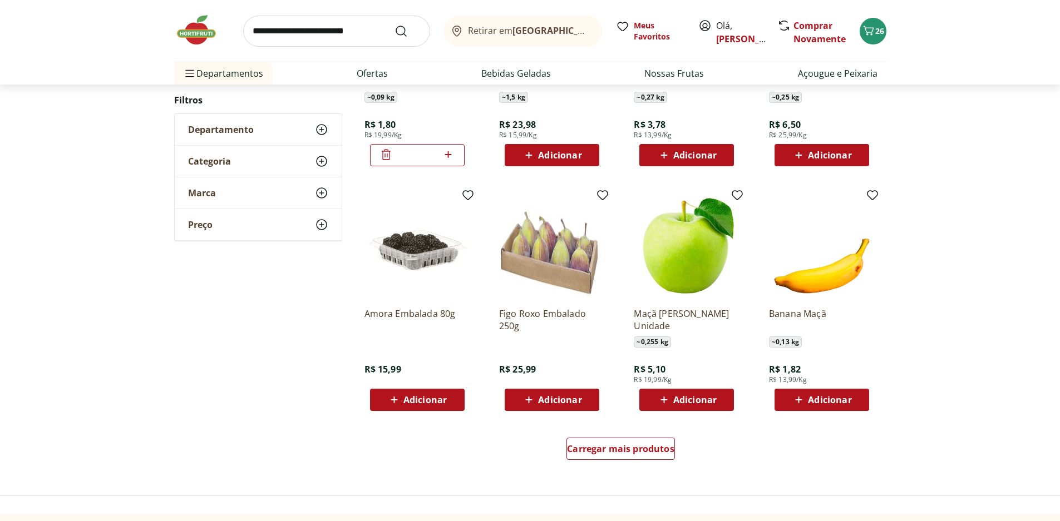
click at [344, 36] on input "search" at bounding box center [336, 31] width 187 height 31
type input "*******"
click at [394, 24] on button "Submit Search" at bounding box center [407, 30] width 27 height 13
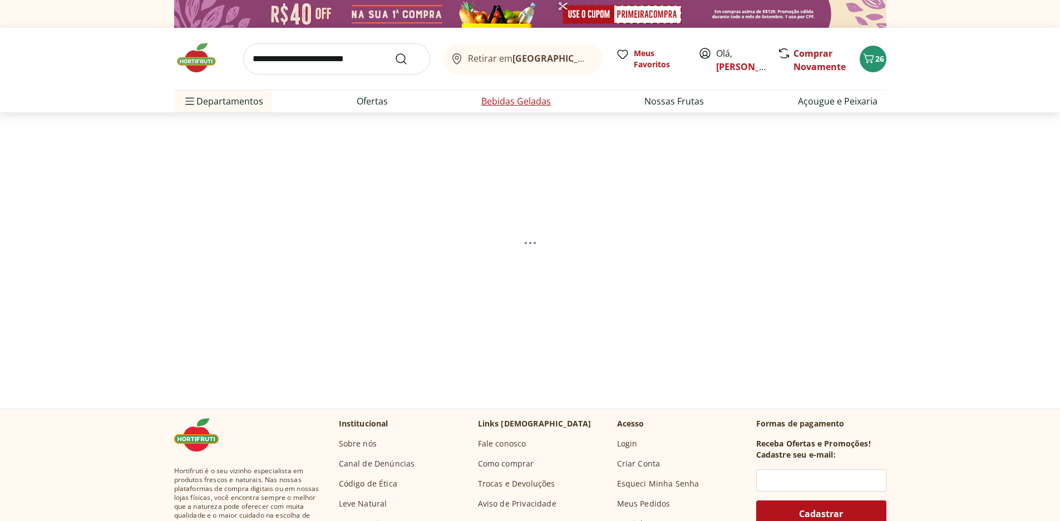
select select "**********"
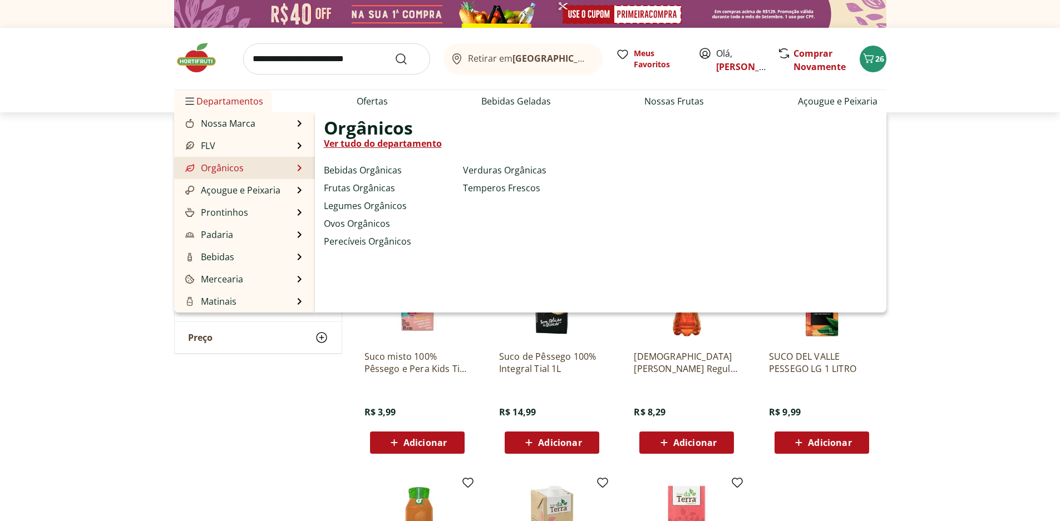
click at [220, 164] on link "Orgânicos" at bounding box center [213, 167] width 61 height 13
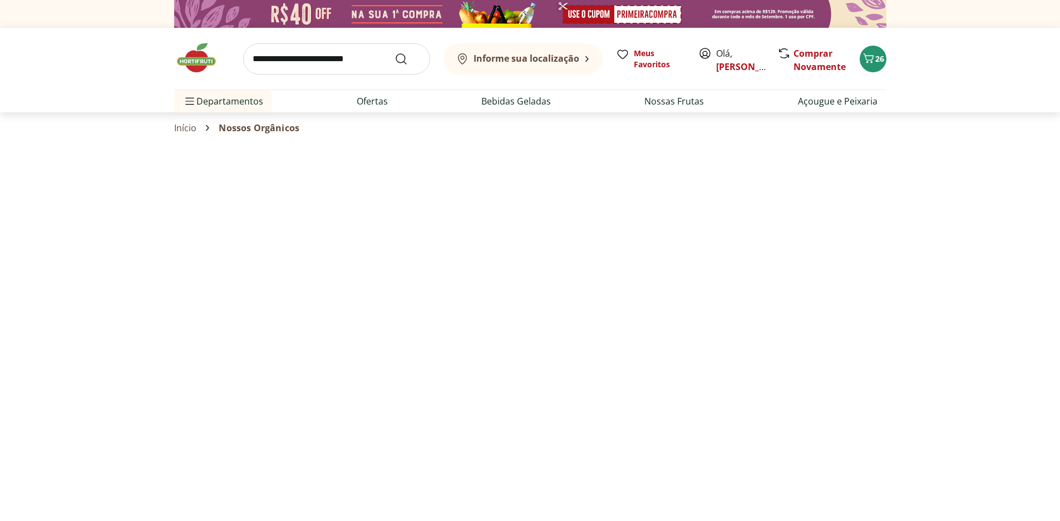
select select "**********"
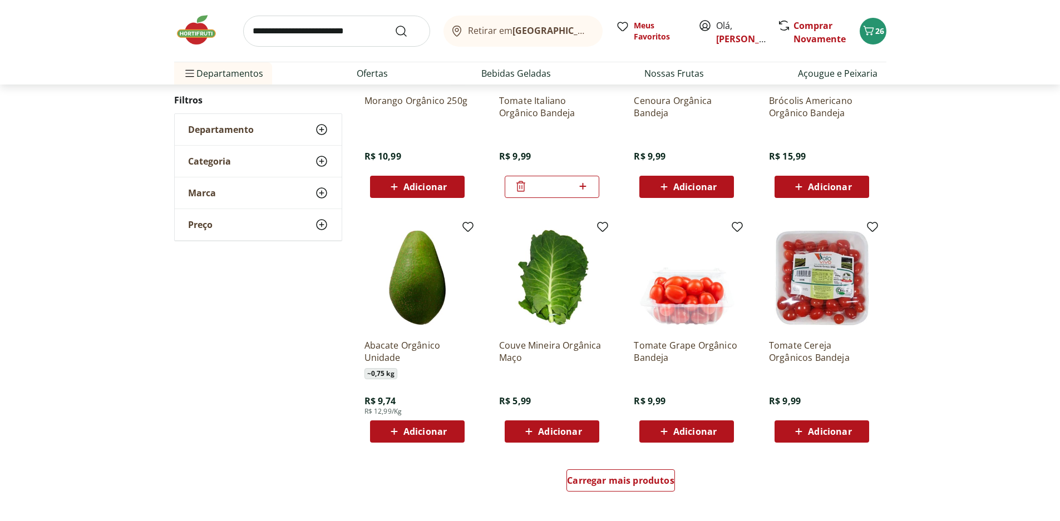
scroll to position [501, 0]
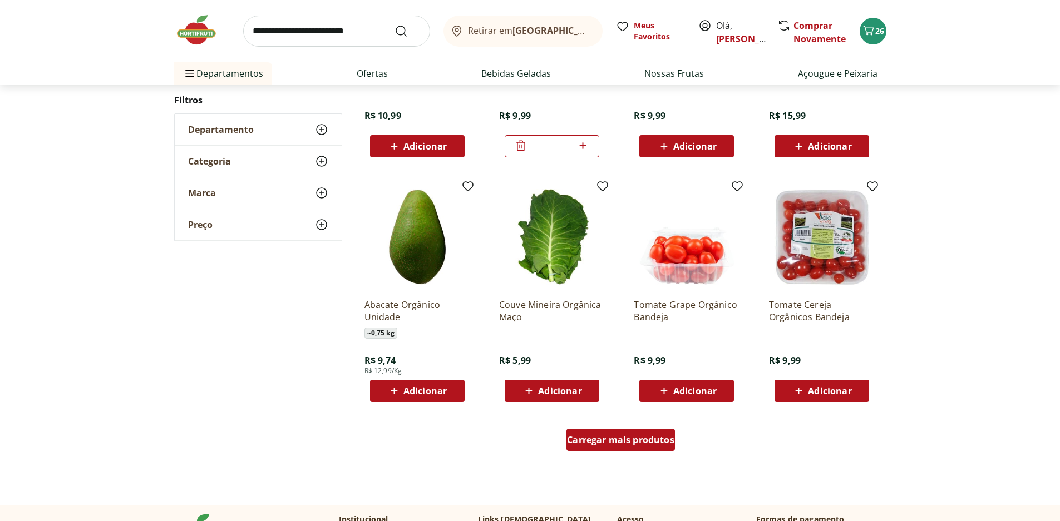
click at [651, 448] on div "Carregar mais produtos" at bounding box center [620, 440] width 108 height 22
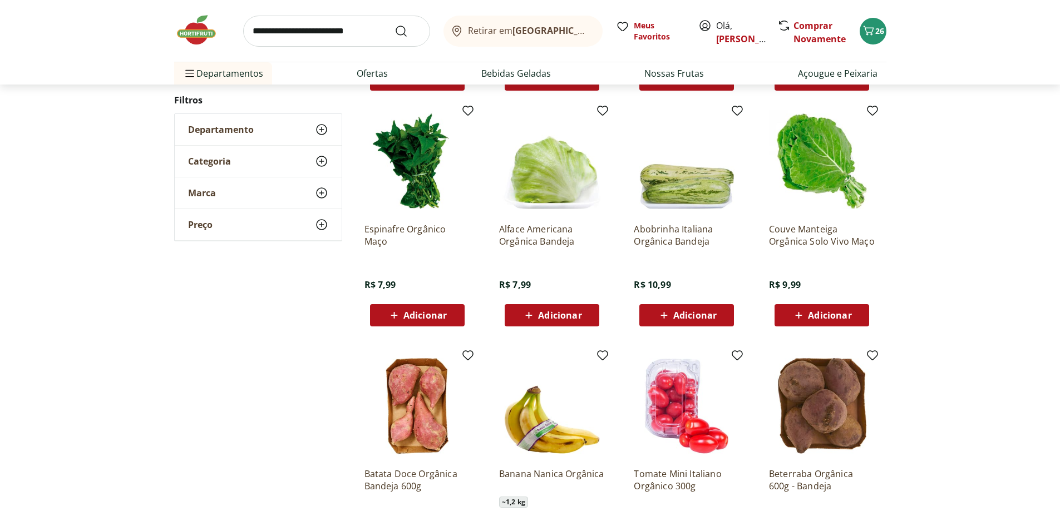
scroll to position [834, 0]
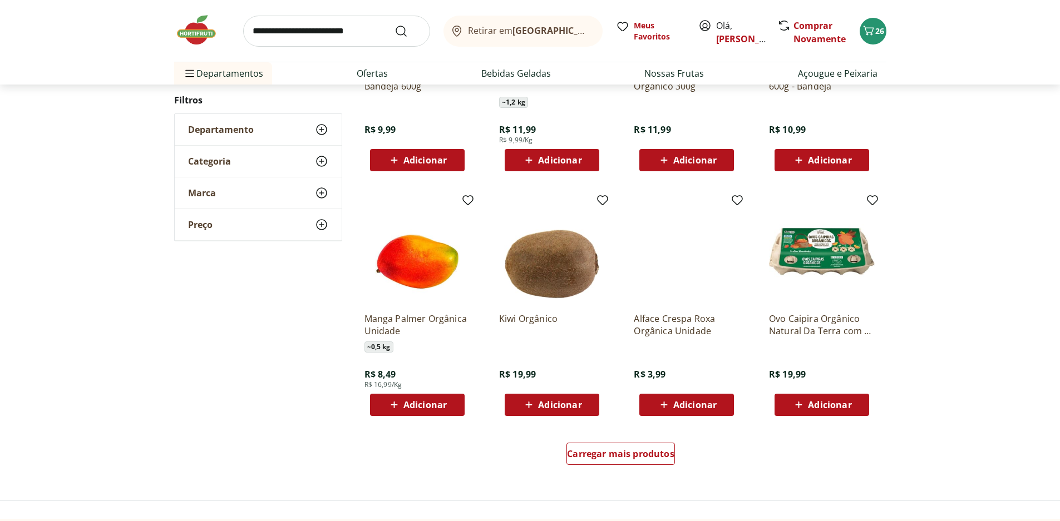
scroll to position [556, 0]
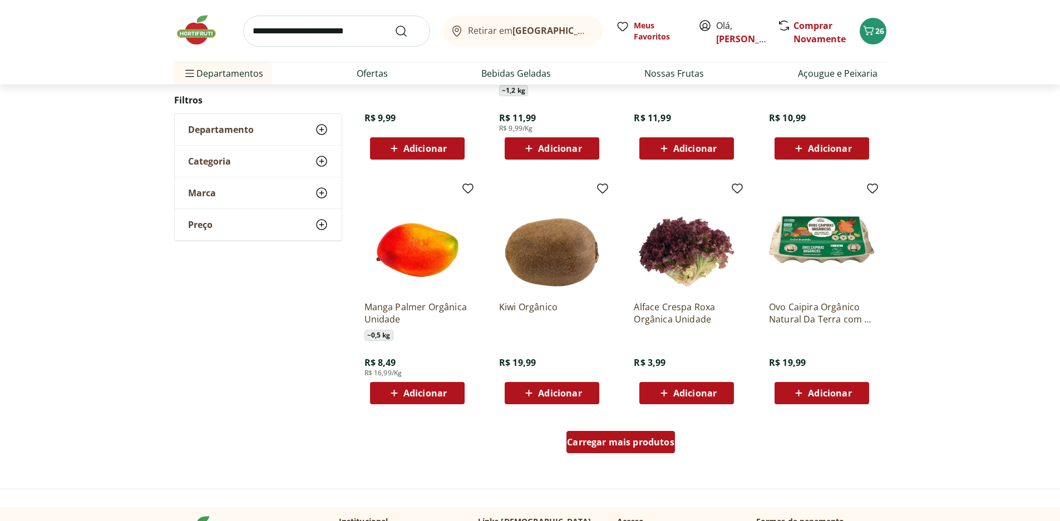
click at [616, 447] on span "Carregar mais produtos" at bounding box center [620, 442] width 107 height 9
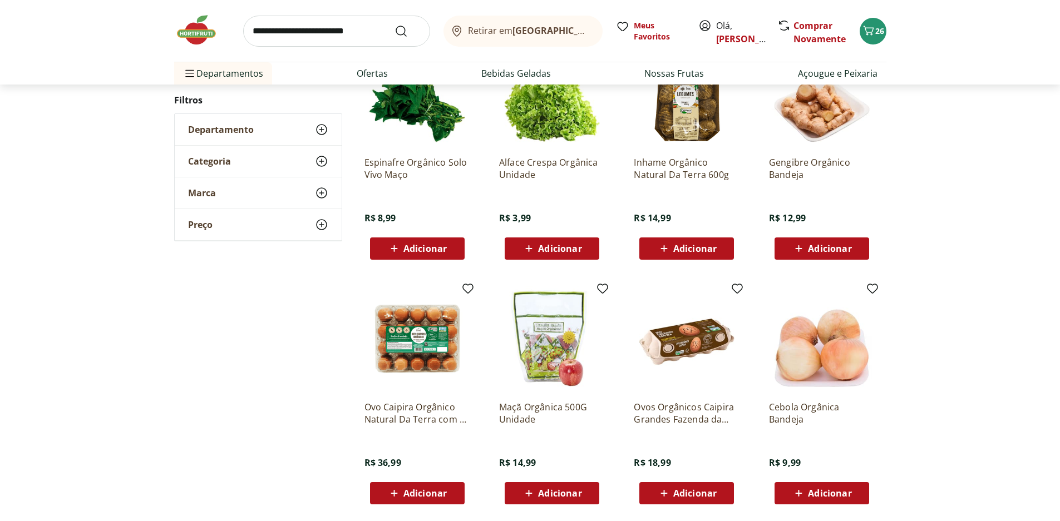
scroll to position [946, 0]
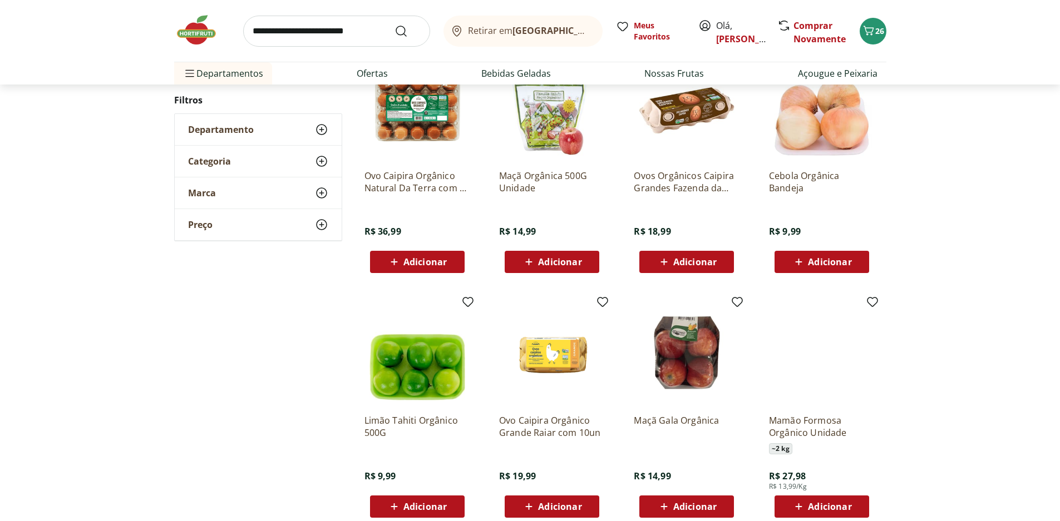
scroll to position [721, 0]
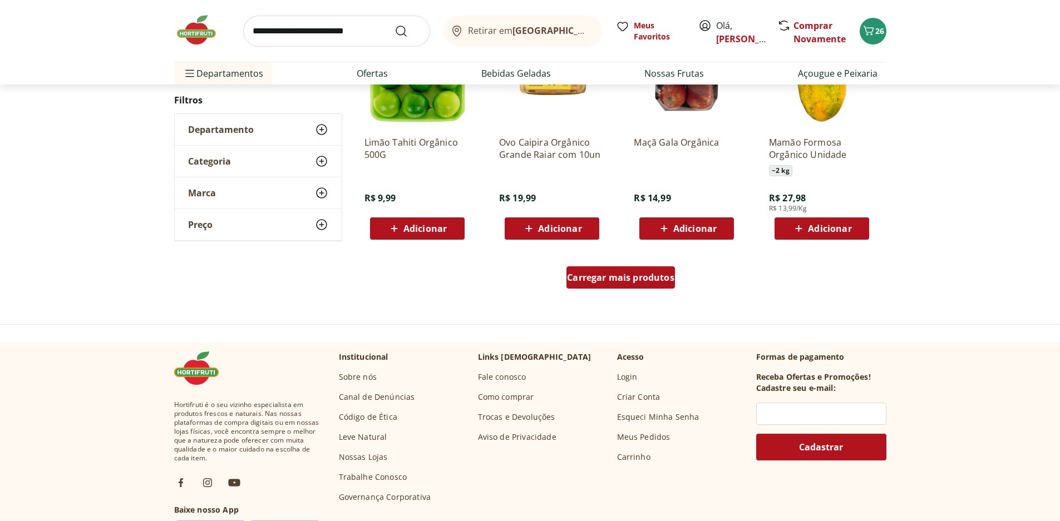
click at [610, 282] on span "Carregar mais produtos" at bounding box center [620, 277] width 107 height 9
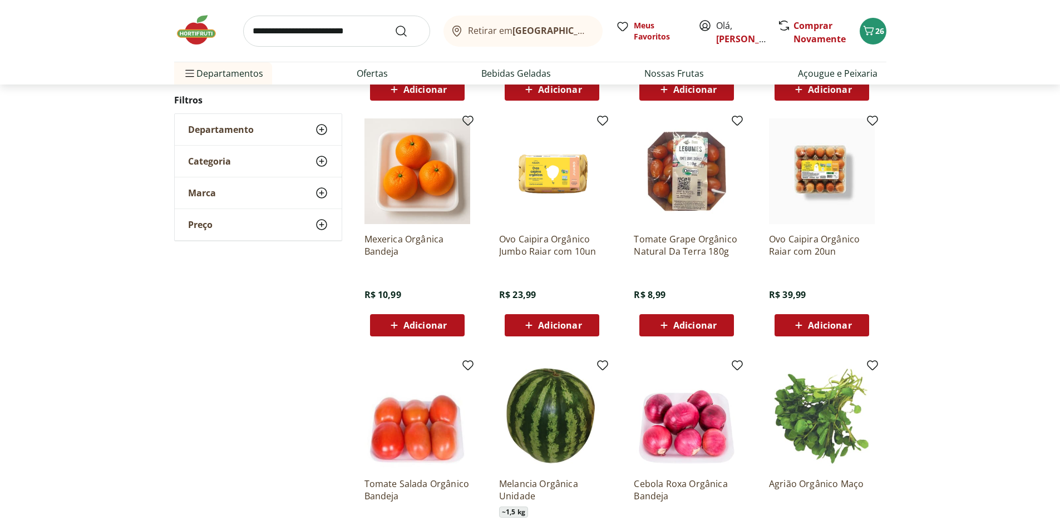
scroll to position [888, 0]
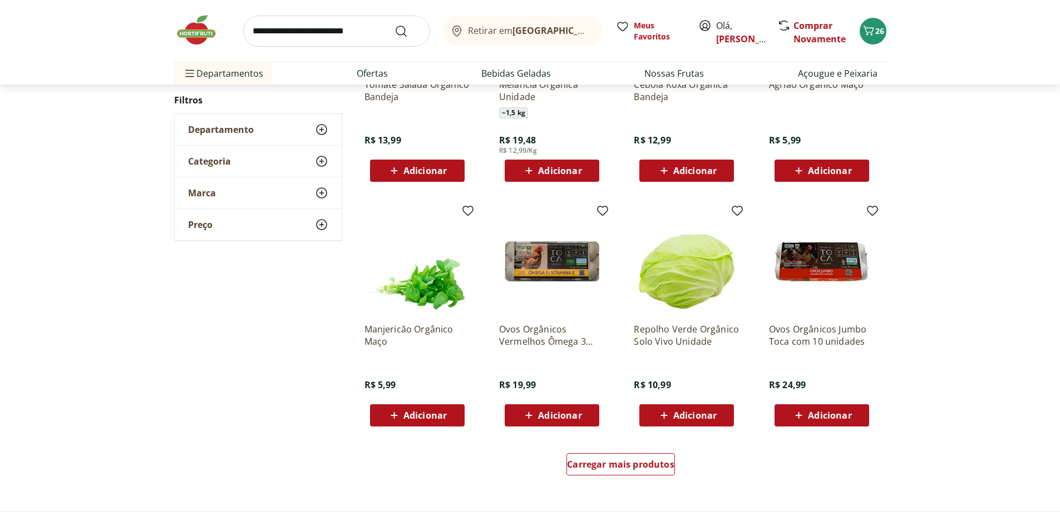
scroll to position [552, 0]
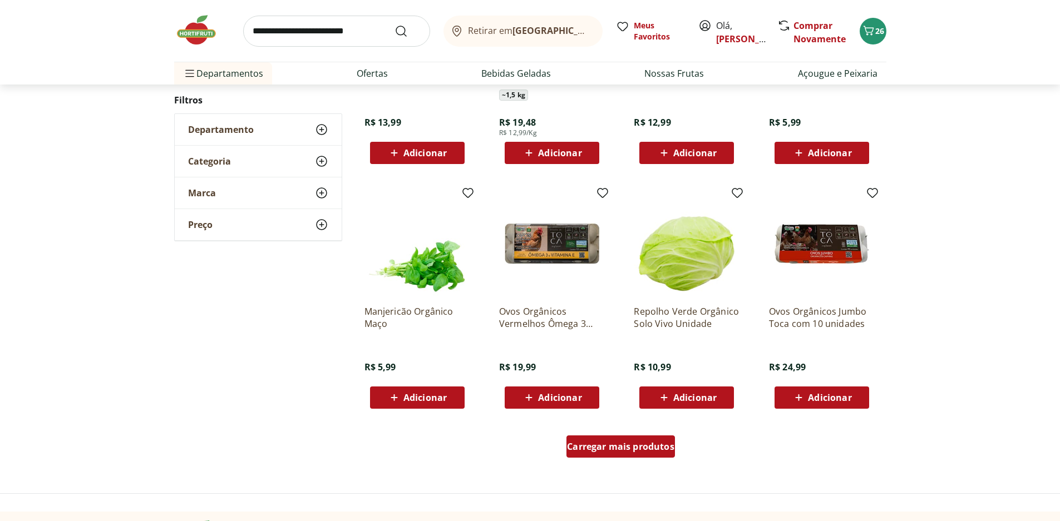
click at [628, 443] on span "Carregar mais produtos" at bounding box center [620, 446] width 107 height 9
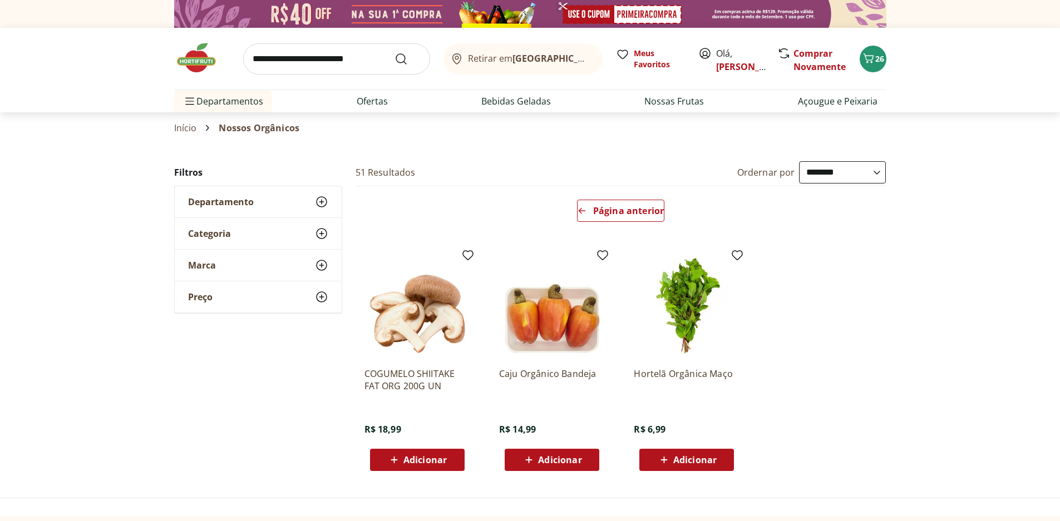
click at [670, 463] on icon at bounding box center [664, 459] width 14 height 13
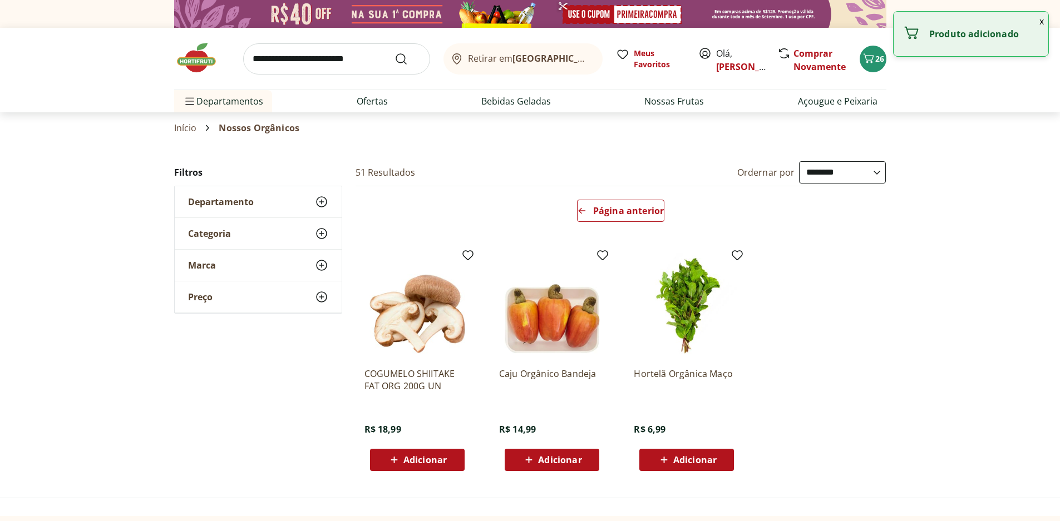
click at [232, 206] on span "Departamento" at bounding box center [221, 201] width 66 height 11
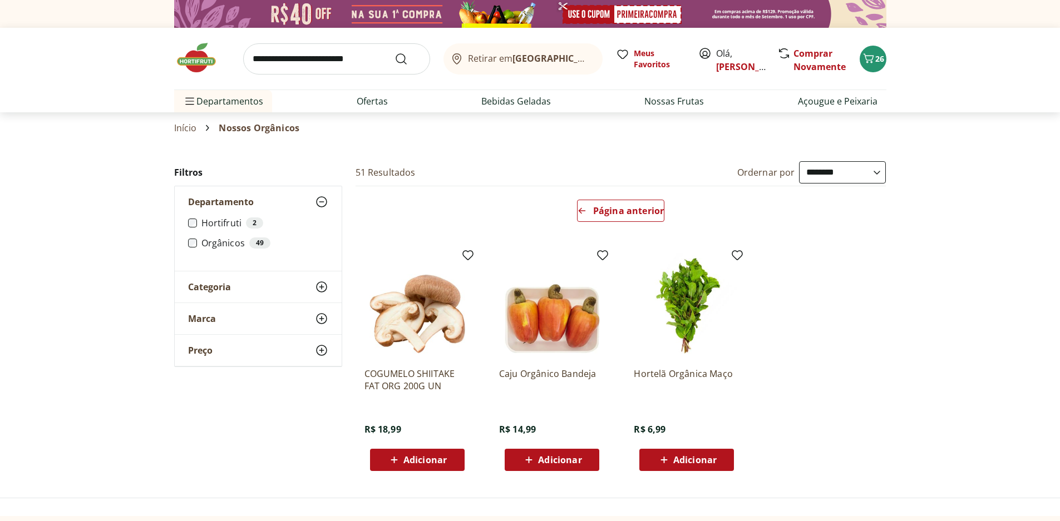
click at [230, 206] on span "Departamento" at bounding box center [221, 201] width 66 height 11
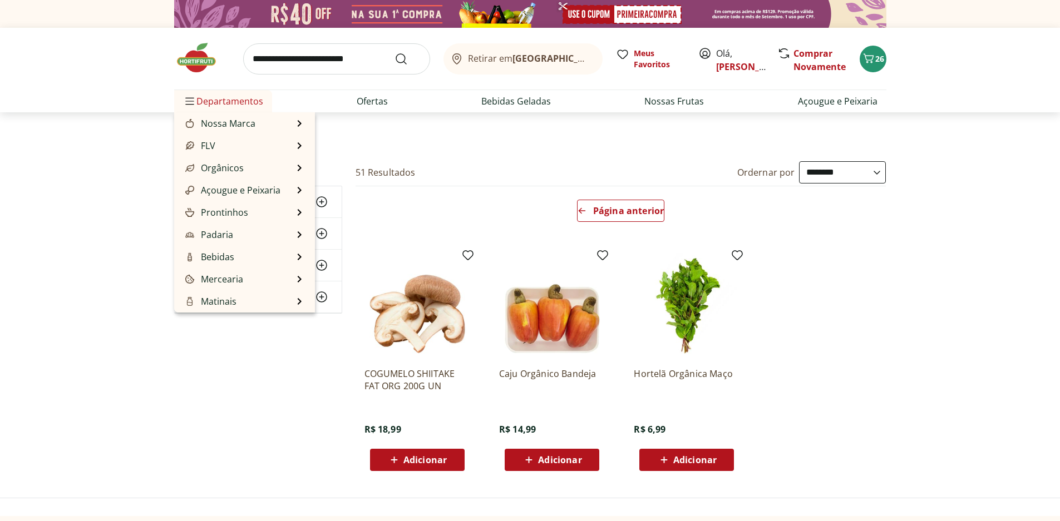
click at [209, 108] on span "Departamentos" at bounding box center [223, 101] width 80 height 27
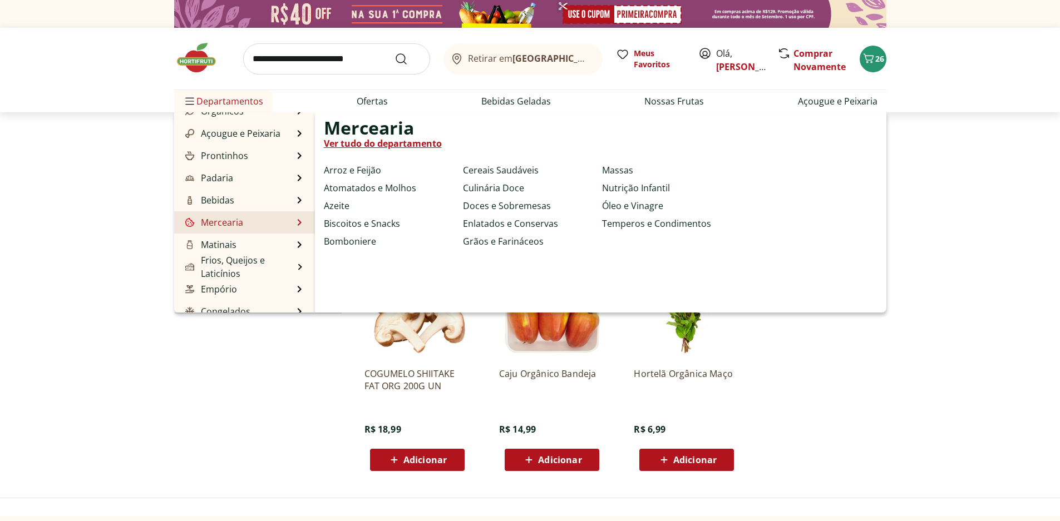
scroll to position [111, 0]
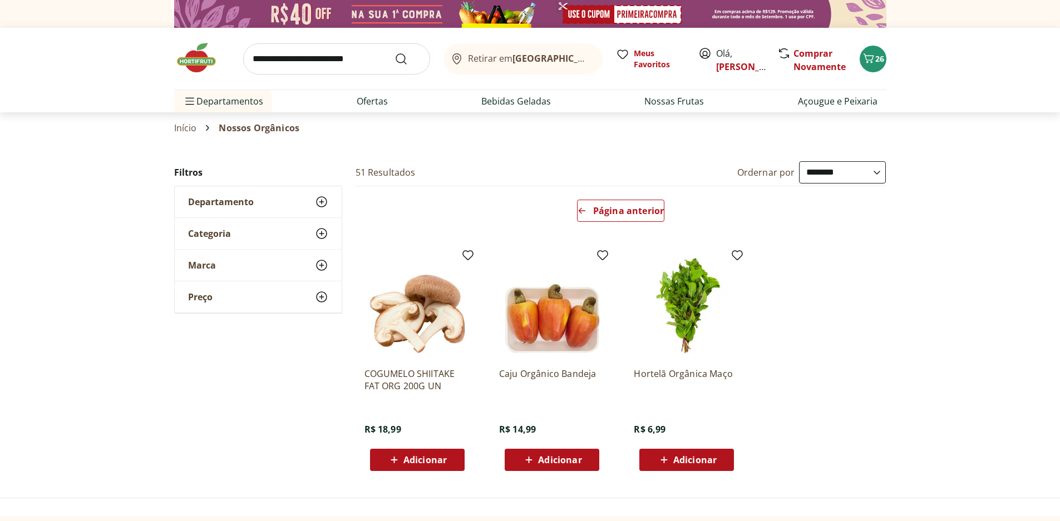
click at [335, 69] on input "search" at bounding box center [336, 58] width 187 height 31
type input "*********"
click at [394, 52] on button "Submit Search" at bounding box center [407, 58] width 27 height 13
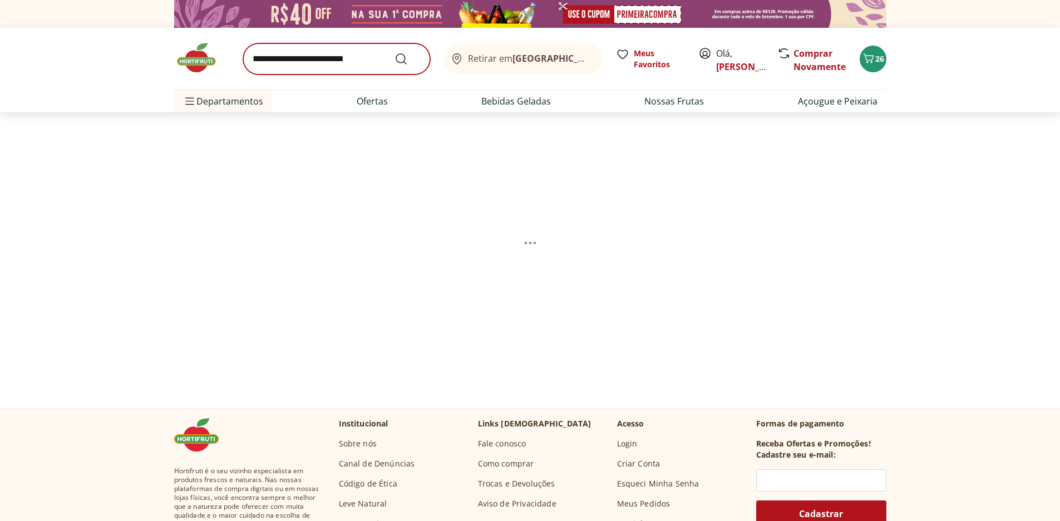
select select "**********"
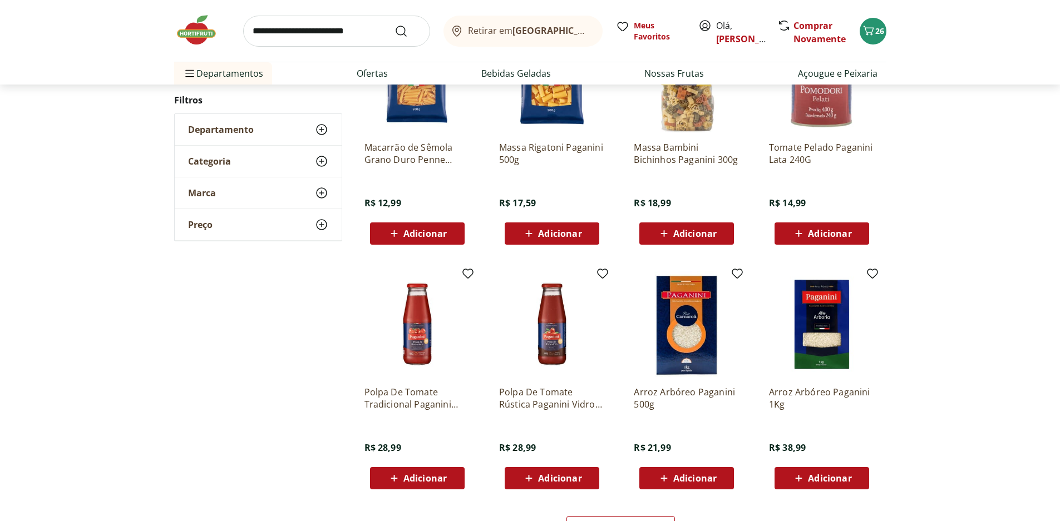
scroll to position [556, 0]
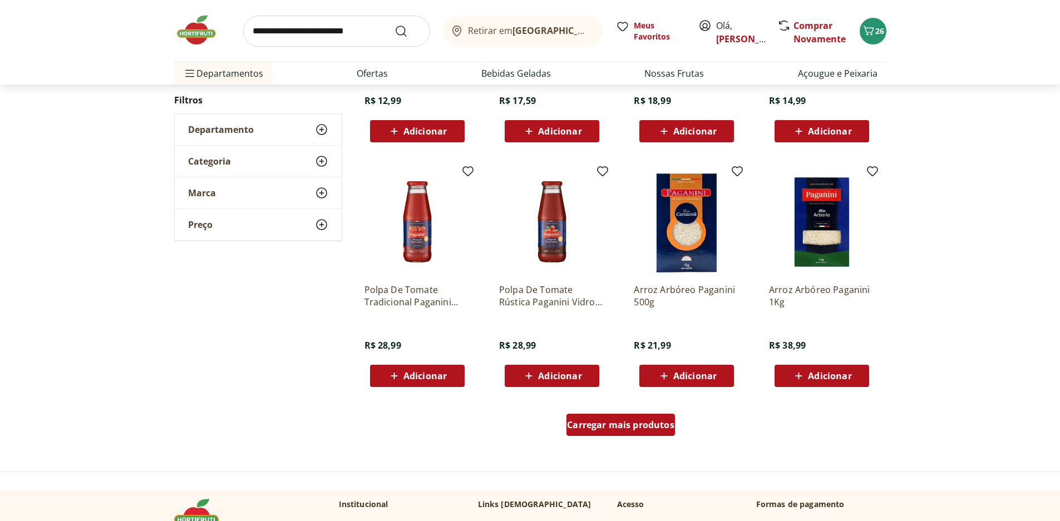
click at [665, 431] on div "Carregar mais produtos" at bounding box center [620, 425] width 108 height 22
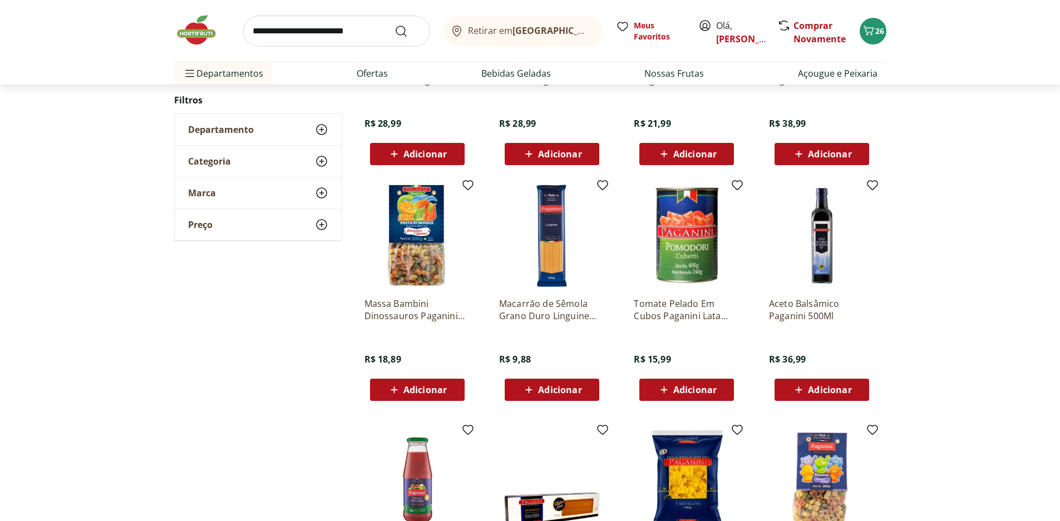
scroll to position [779, 0]
click at [432, 393] on span "Adicionar" at bounding box center [424, 389] width 43 height 9
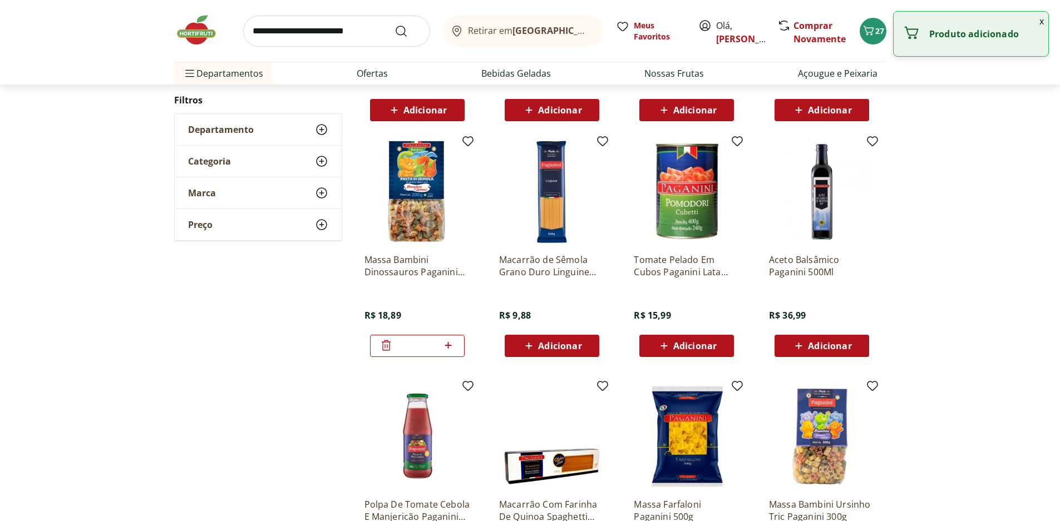
scroll to position [890, 0]
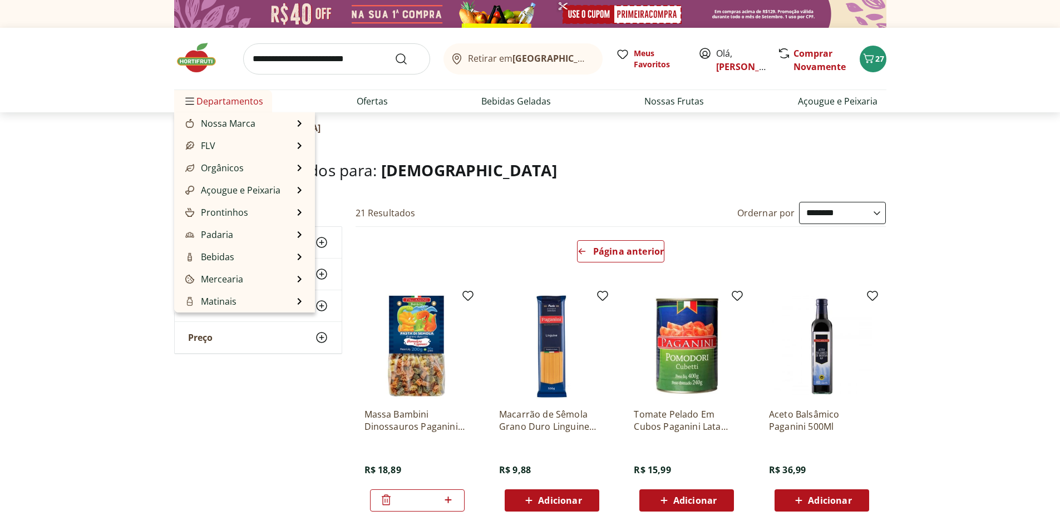
click at [237, 97] on span "Departamentos" at bounding box center [223, 101] width 80 height 27
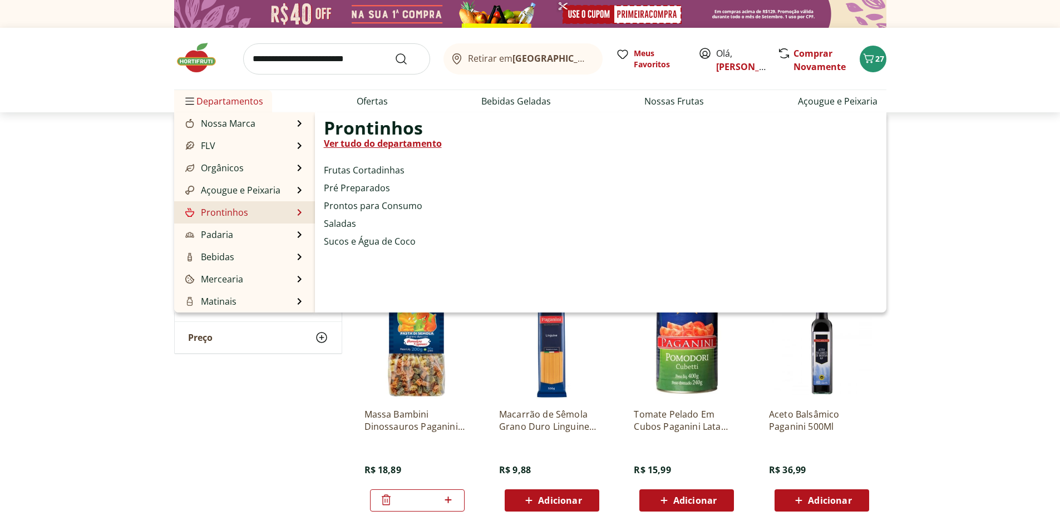
click at [229, 218] on link "Prontinhos" at bounding box center [215, 212] width 65 height 13
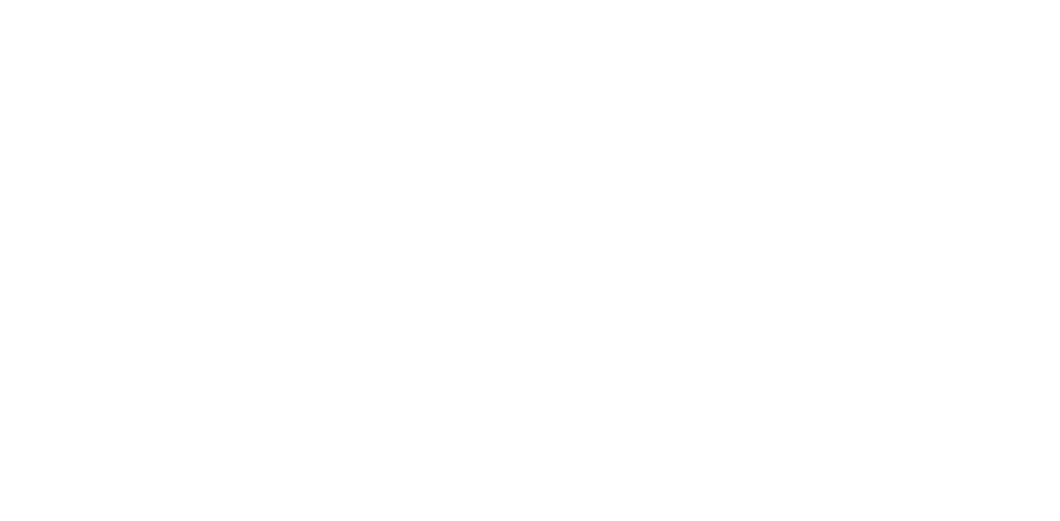
select select "**********"
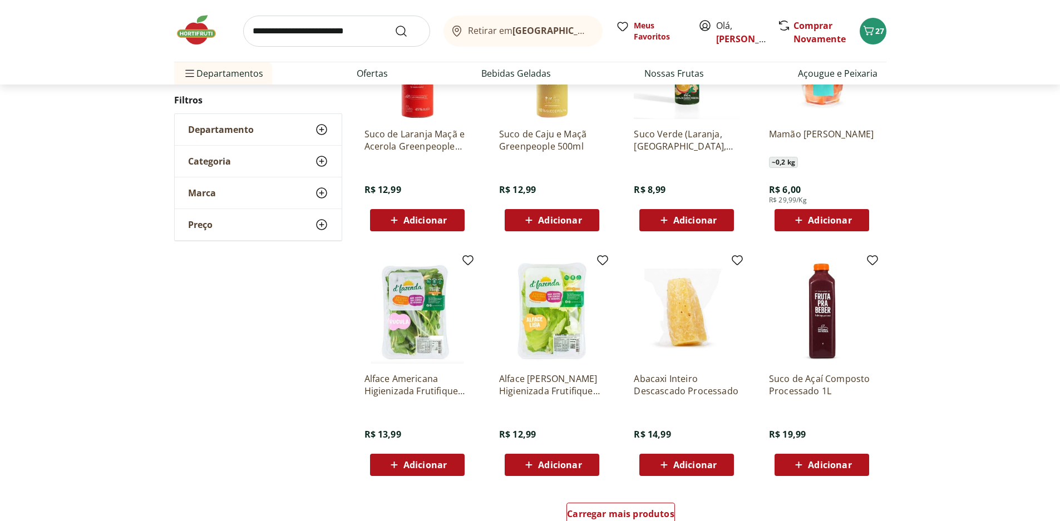
scroll to position [445, 0]
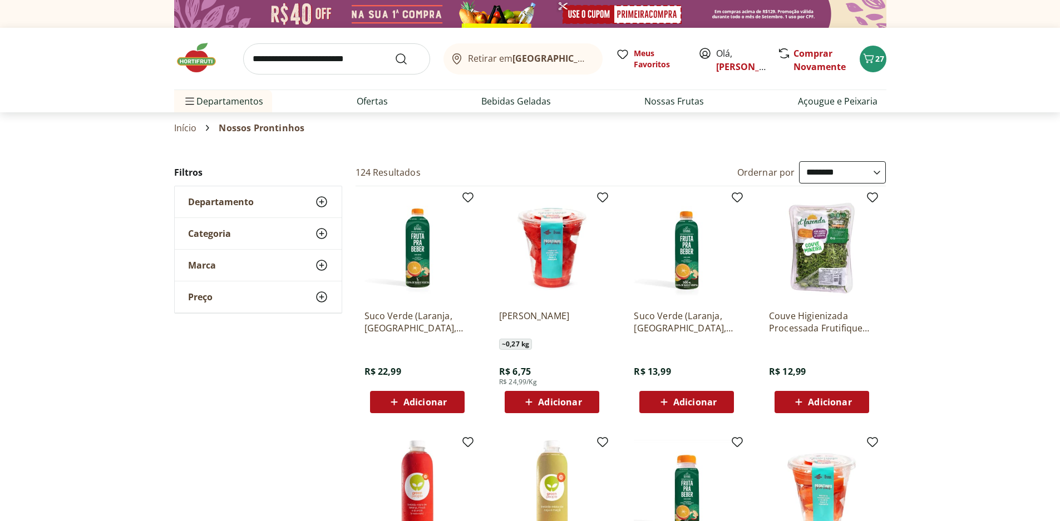
select select "**********"
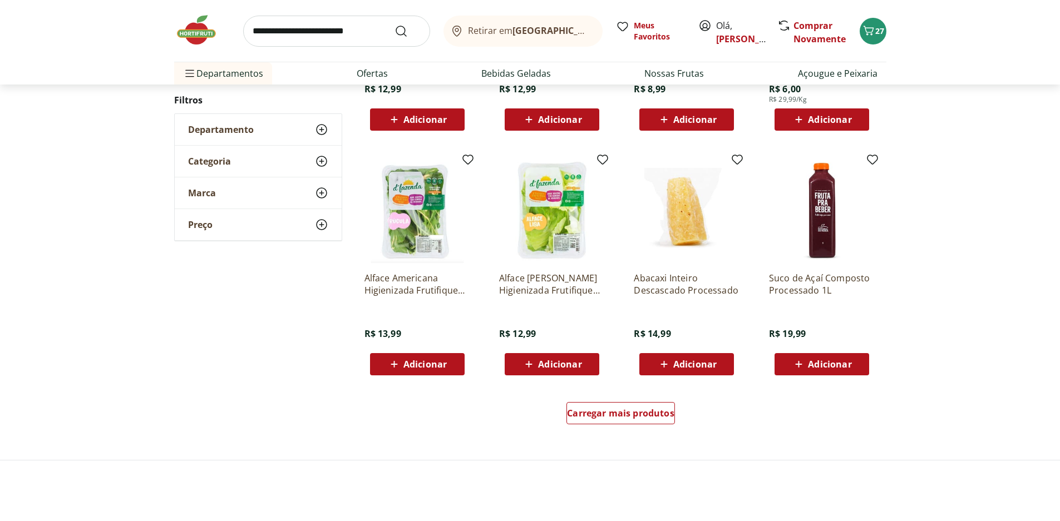
scroll to position [667, 0]
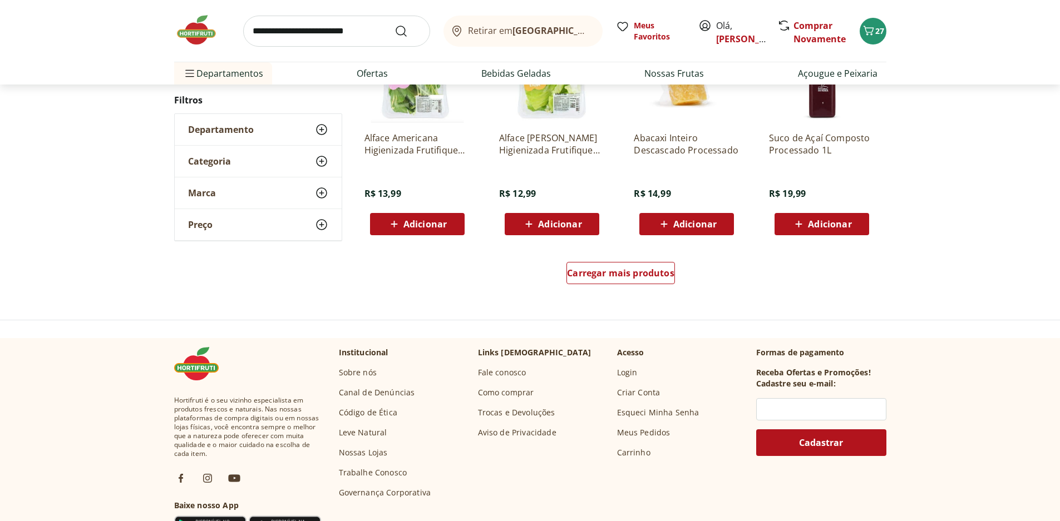
click at [682, 226] on span "Adicionar" at bounding box center [694, 224] width 43 height 9
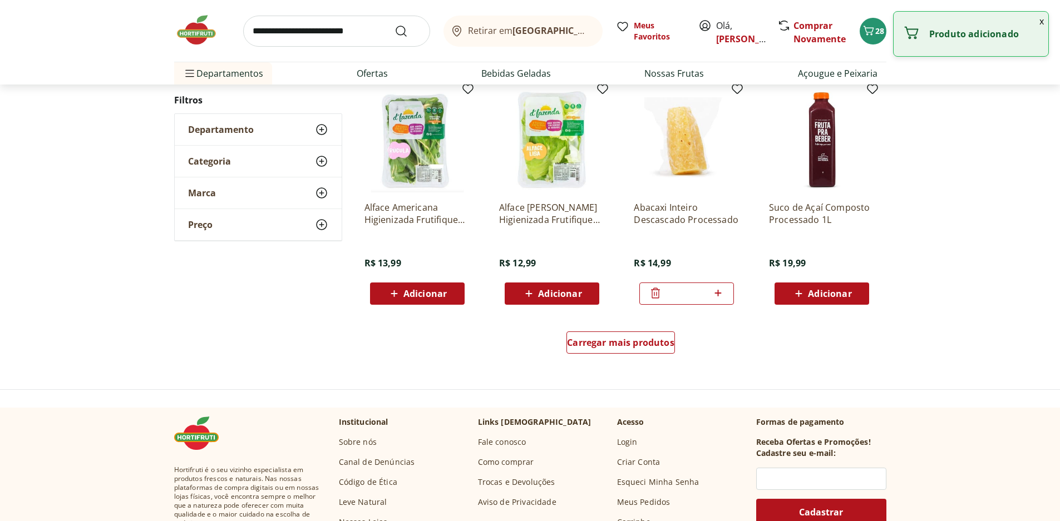
scroll to position [468, 0]
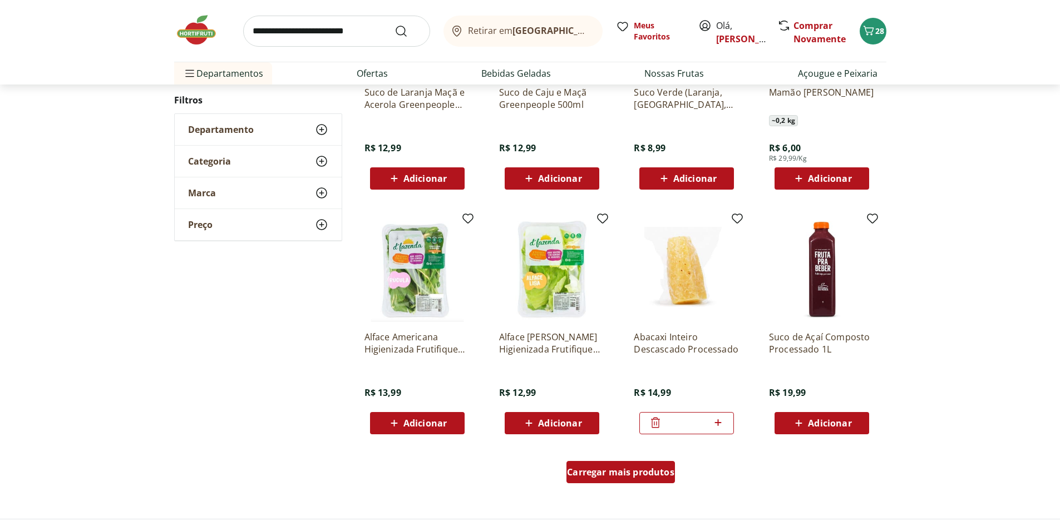
click at [589, 471] on span "Carregar mais produtos" at bounding box center [620, 472] width 107 height 9
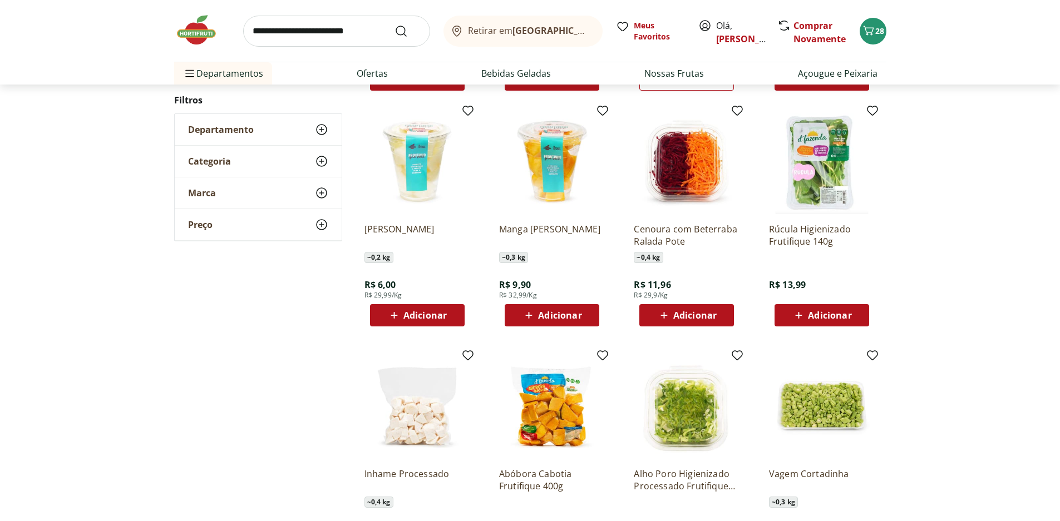
scroll to position [858, 0]
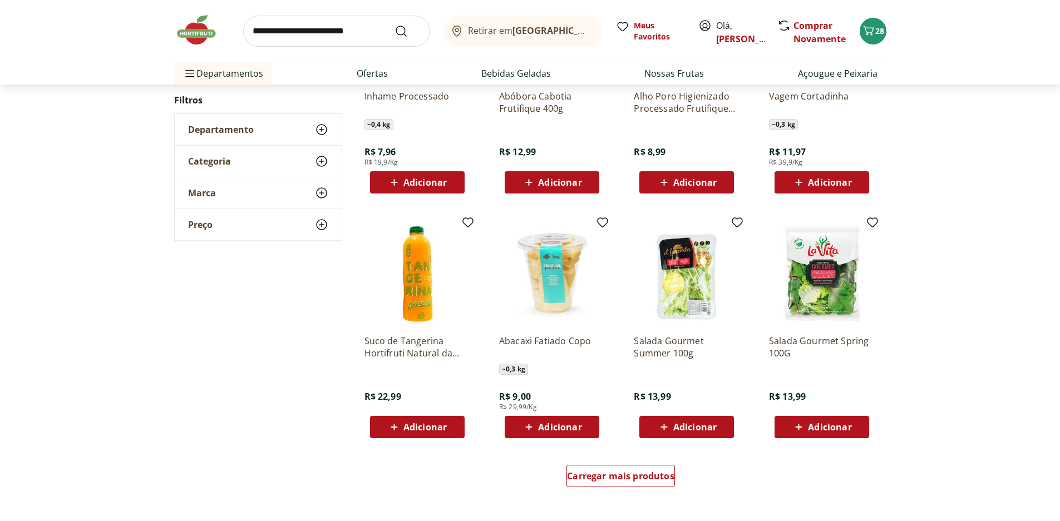
scroll to position [580, 0]
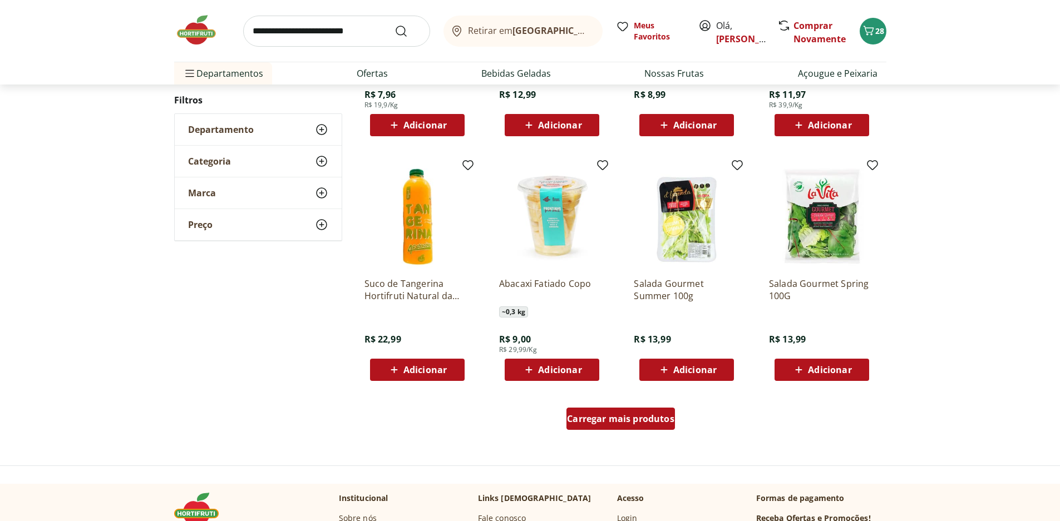
click at [586, 423] on span "Carregar mais produtos" at bounding box center [620, 418] width 107 height 9
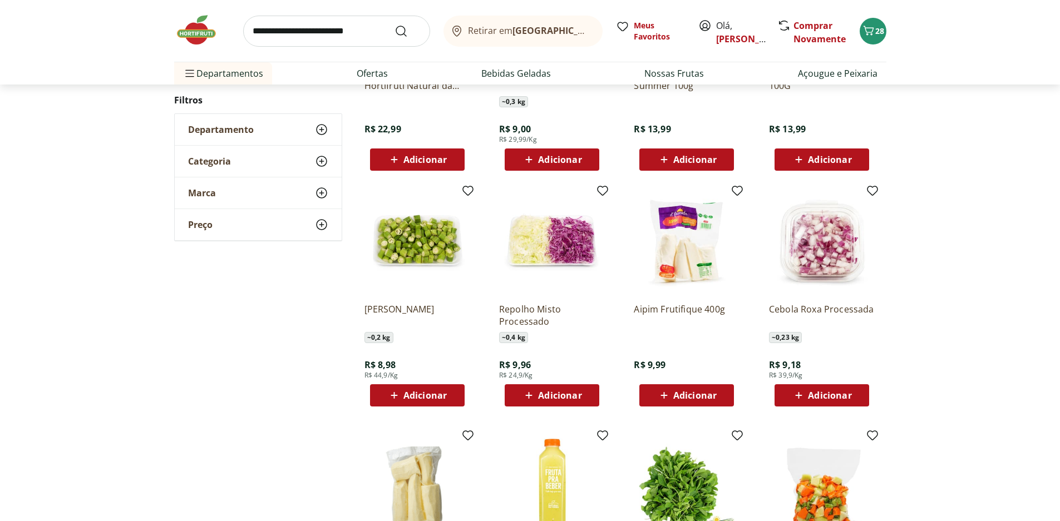
scroll to position [802, 0]
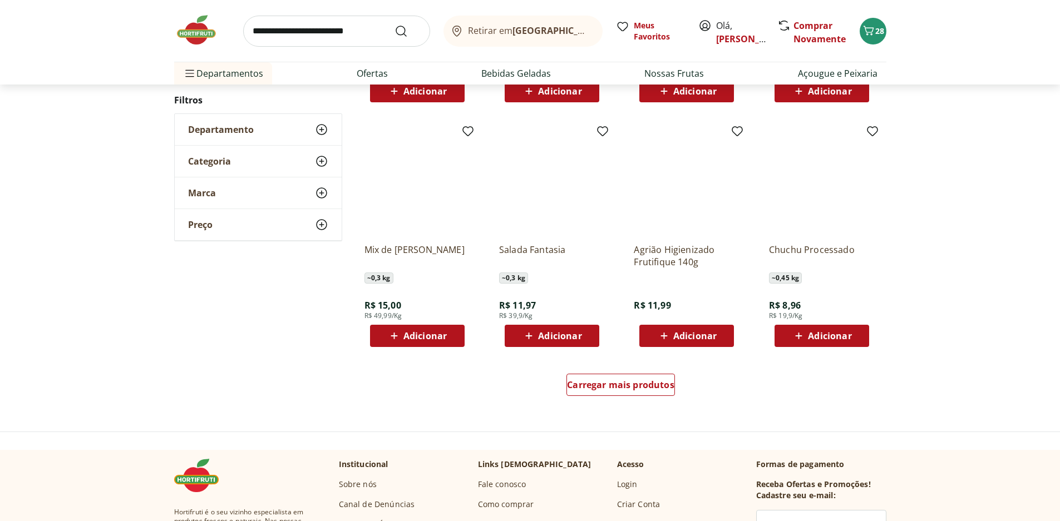
scroll to position [633, 0]
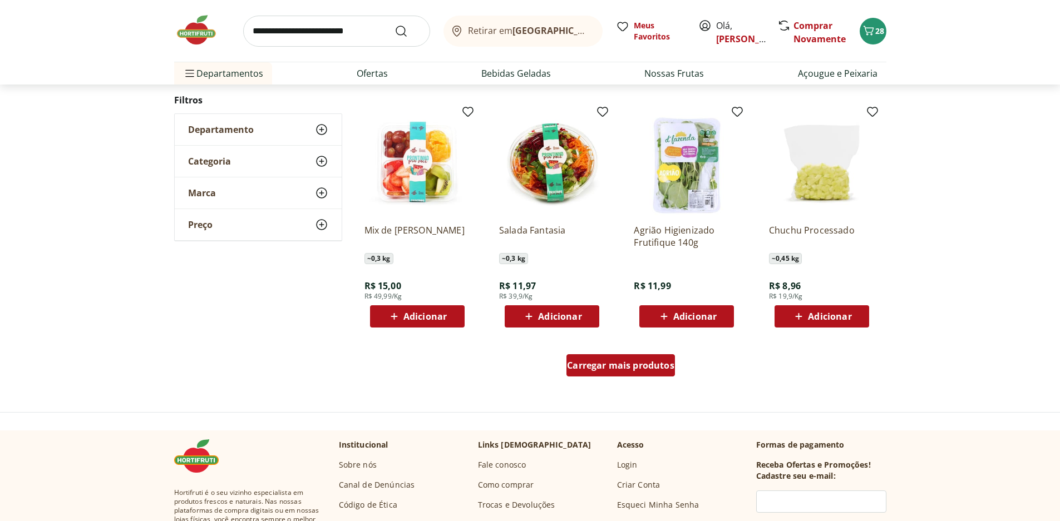
click at [628, 374] on div "Carregar mais produtos" at bounding box center [620, 365] width 108 height 22
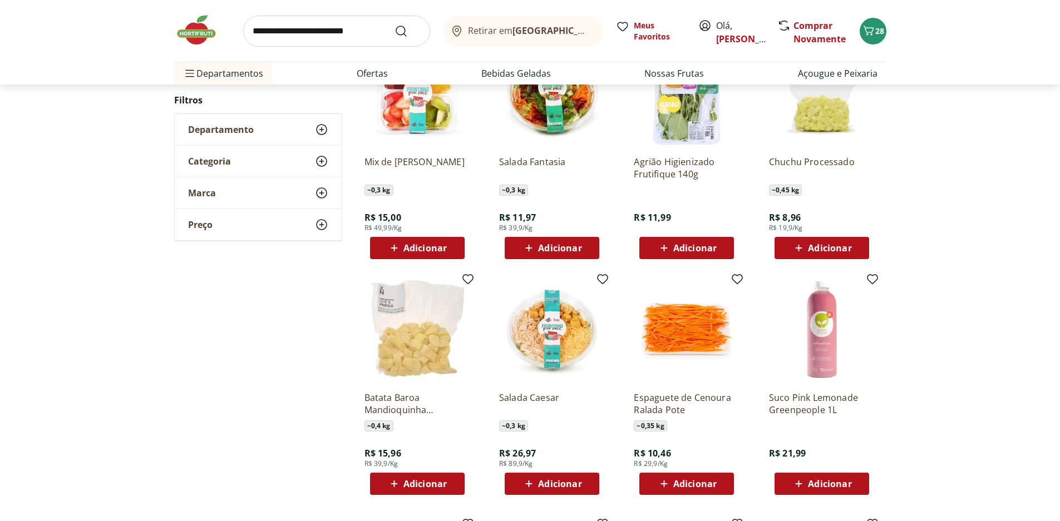
scroll to position [855, 0]
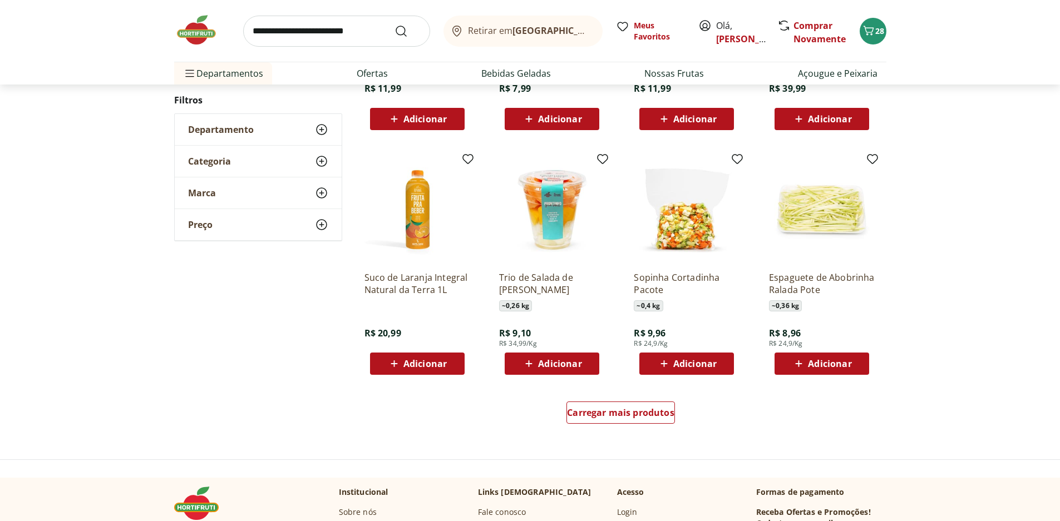
scroll to position [686, 0]
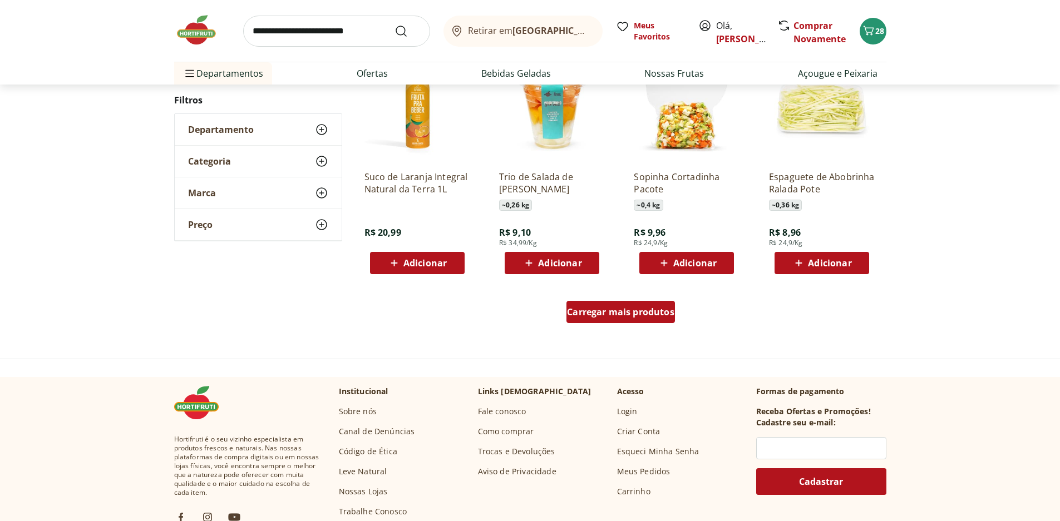
click at [658, 320] on div "Carregar mais produtos" at bounding box center [620, 312] width 108 height 22
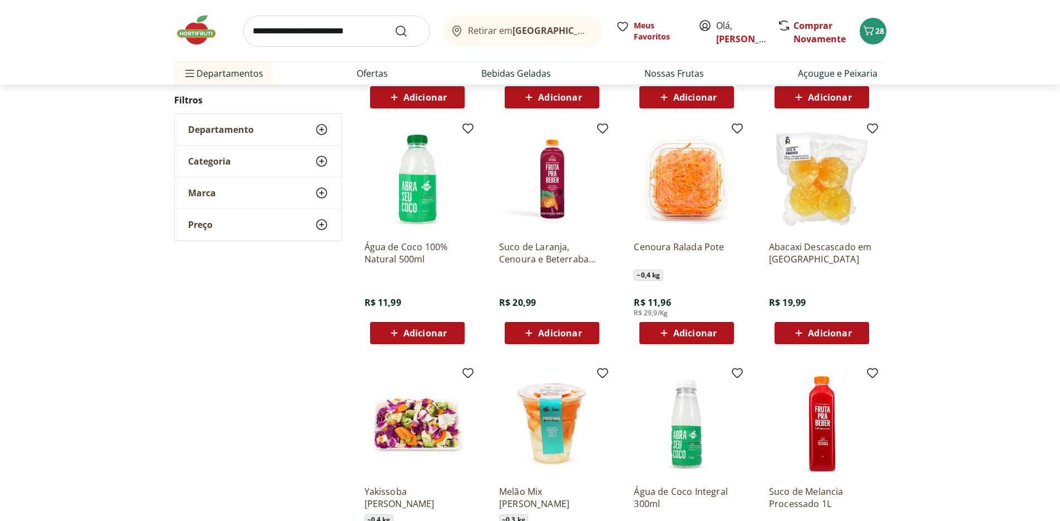
scroll to position [853, 0]
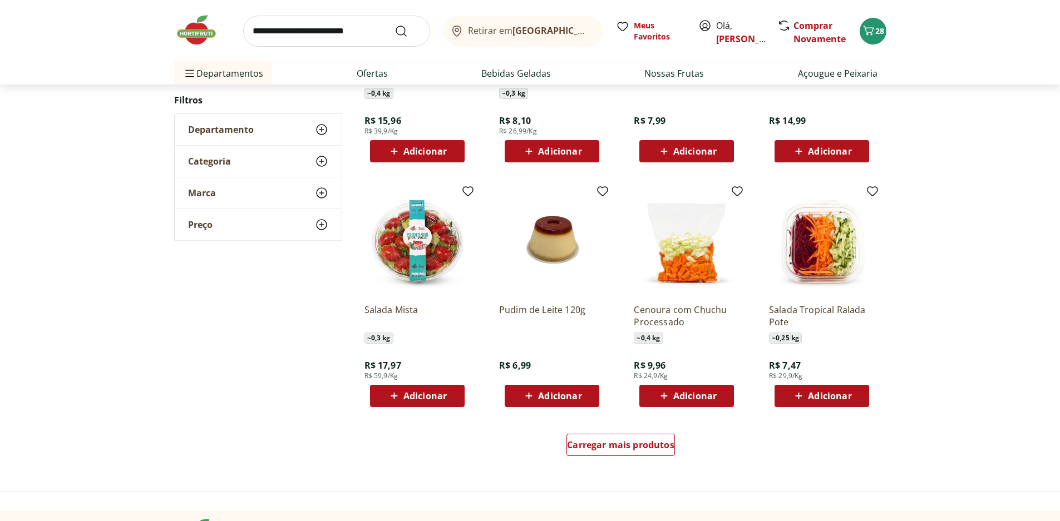
scroll to position [573, 0]
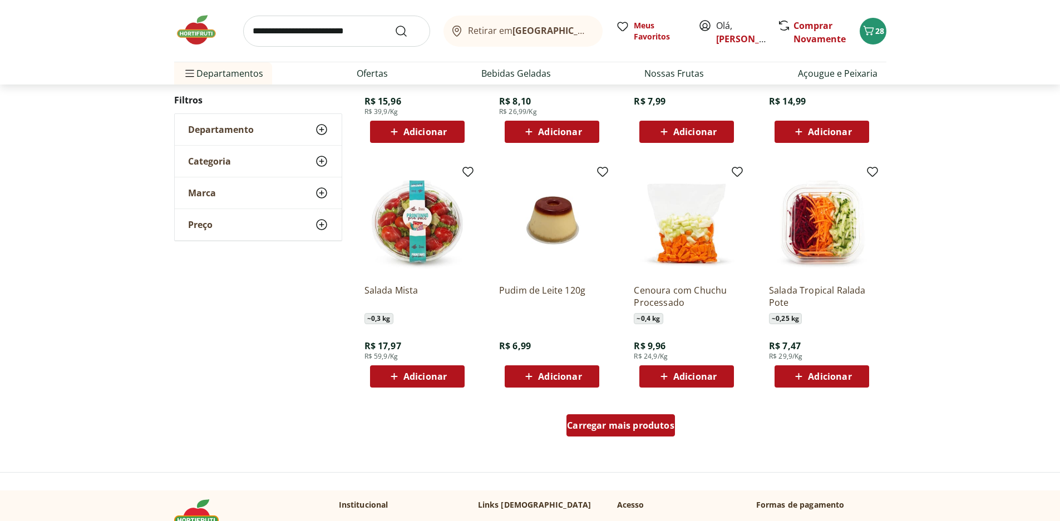
click at [645, 427] on span "Carregar mais produtos" at bounding box center [620, 425] width 107 height 9
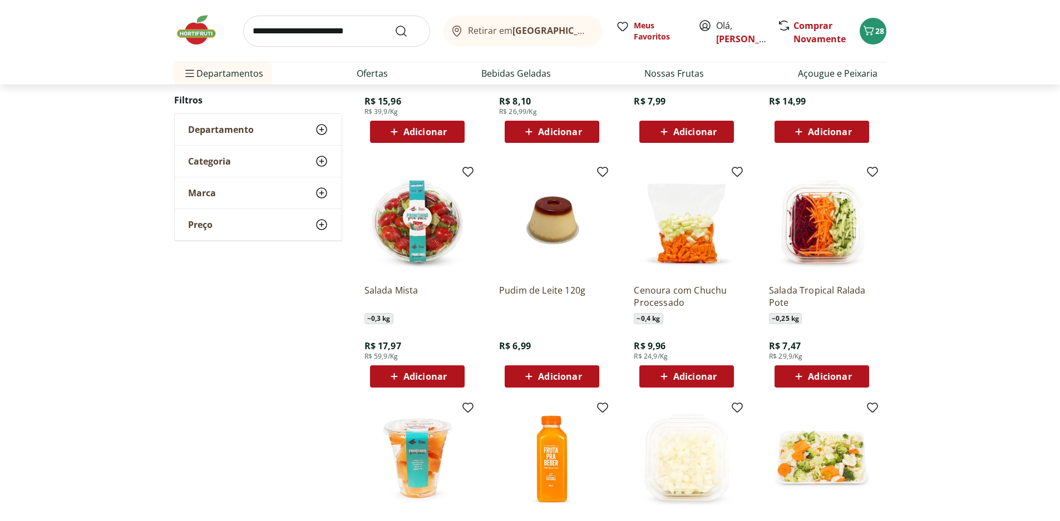
scroll to position [740, 0]
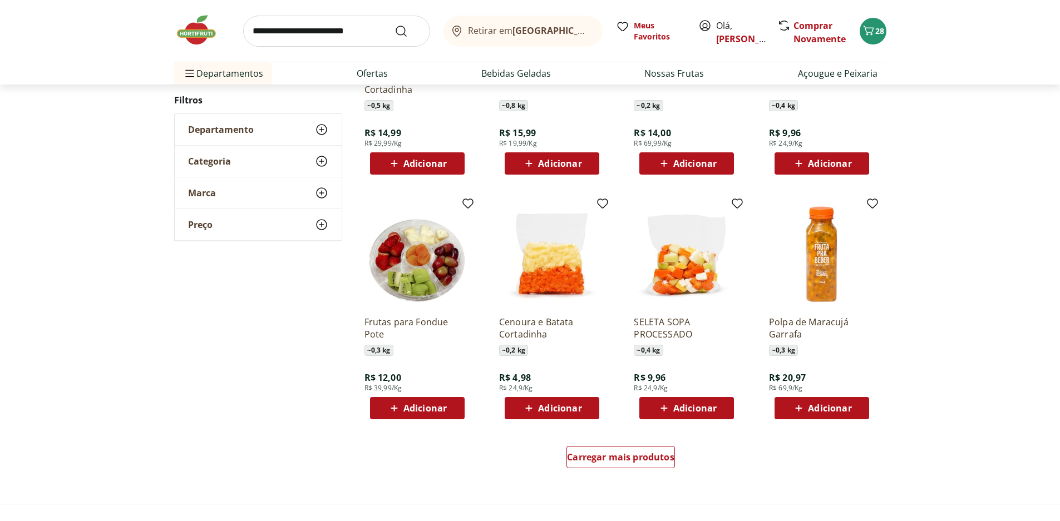
scroll to position [682, 0]
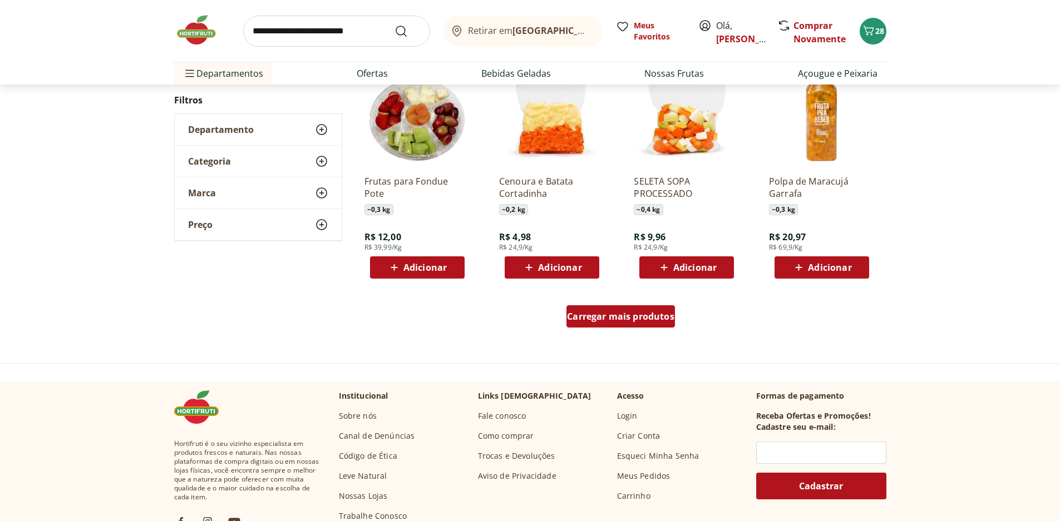
click at [643, 323] on div "Carregar mais produtos" at bounding box center [620, 316] width 108 height 22
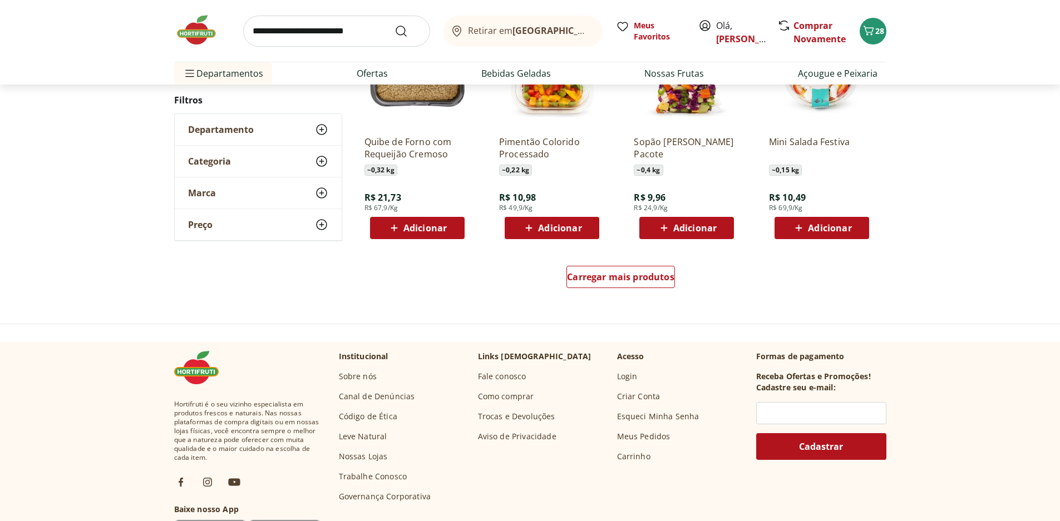
scroll to position [624, 0]
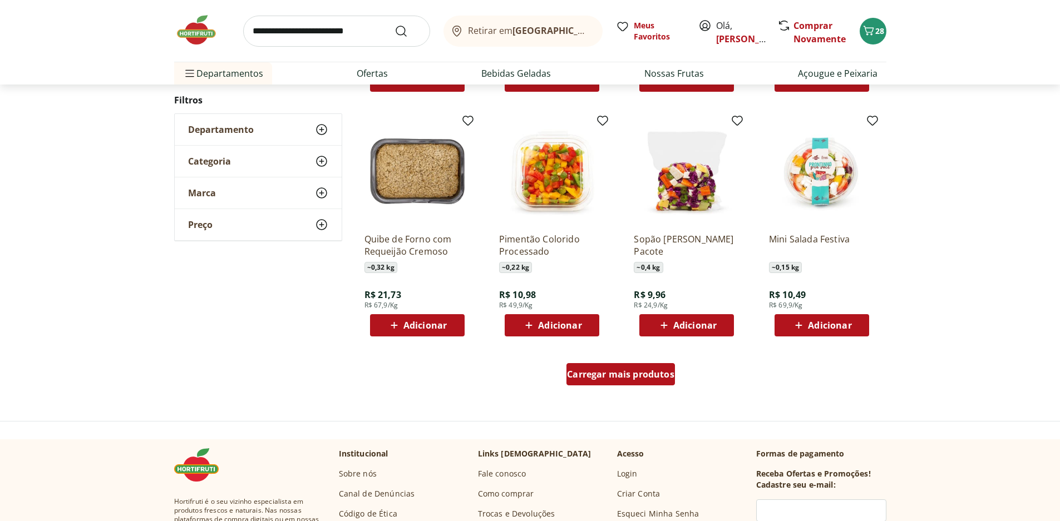
click at [635, 373] on span "Carregar mais produtos" at bounding box center [620, 374] width 107 height 9
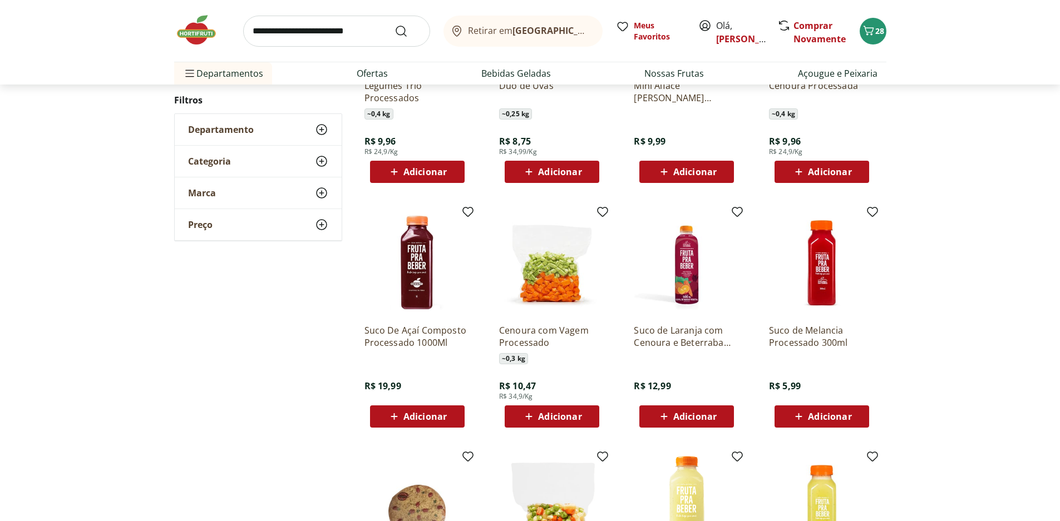
scroll to position [511, 0]
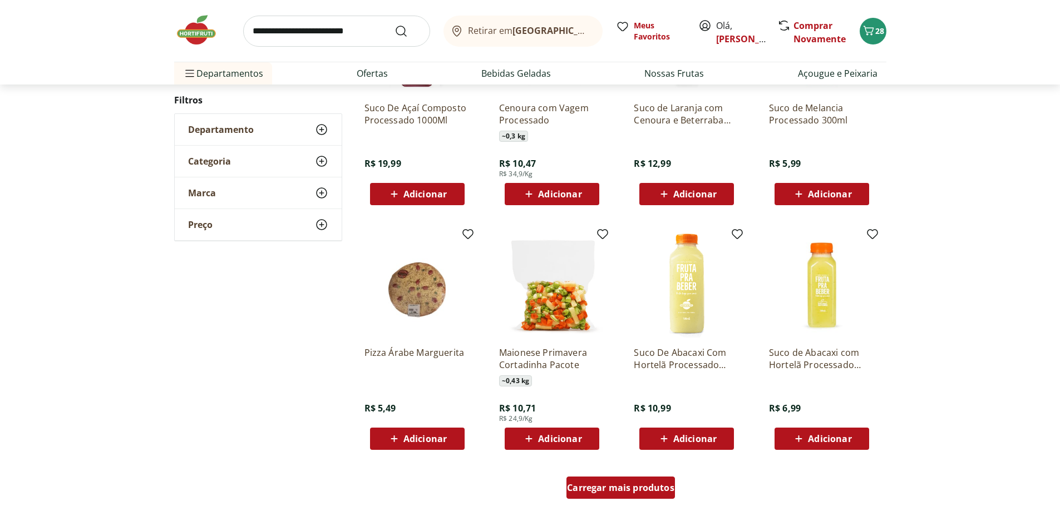
click at [636, 482] on div "Carregar mais produtos" at bounding box center [620, 488] width 108 height 22
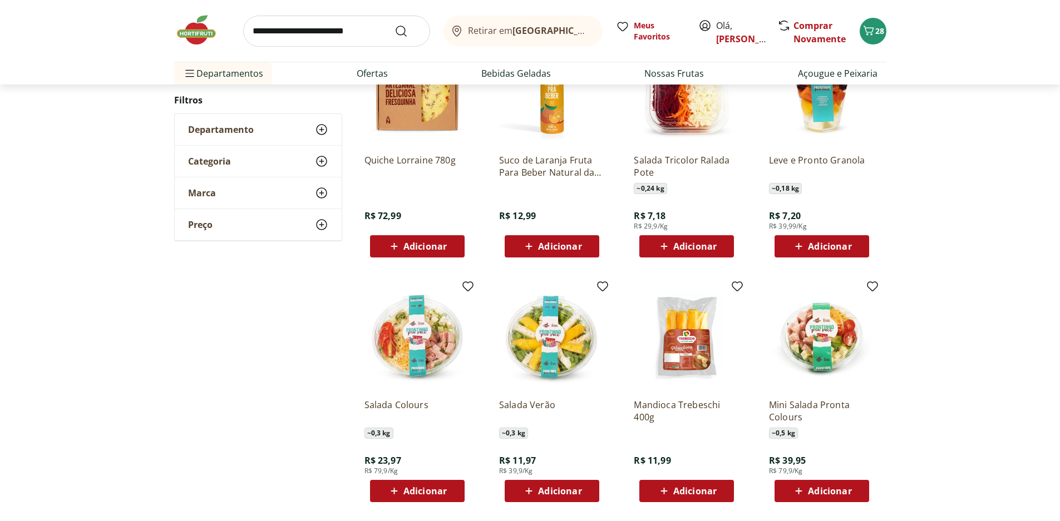
scroll to position [956, 0]
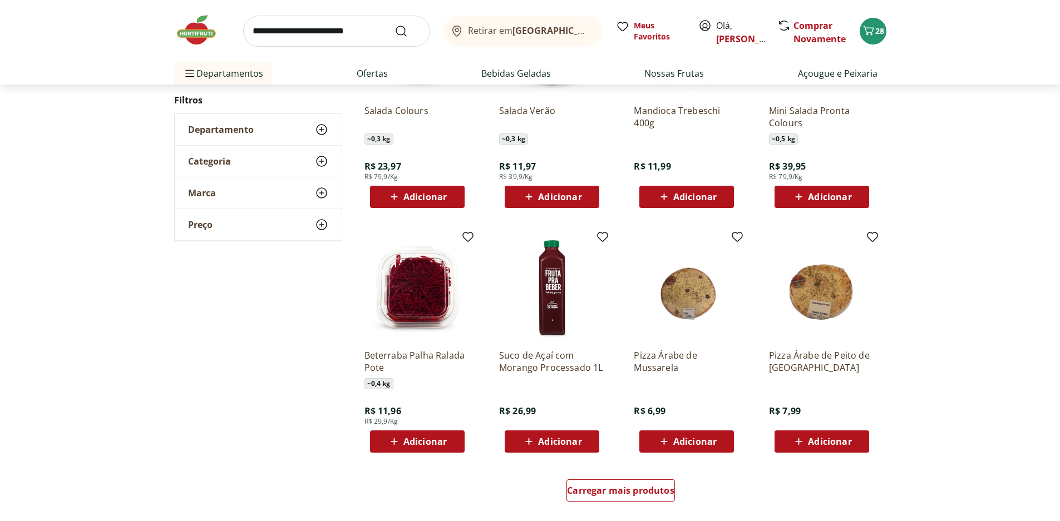
scroll to position [564, 0]
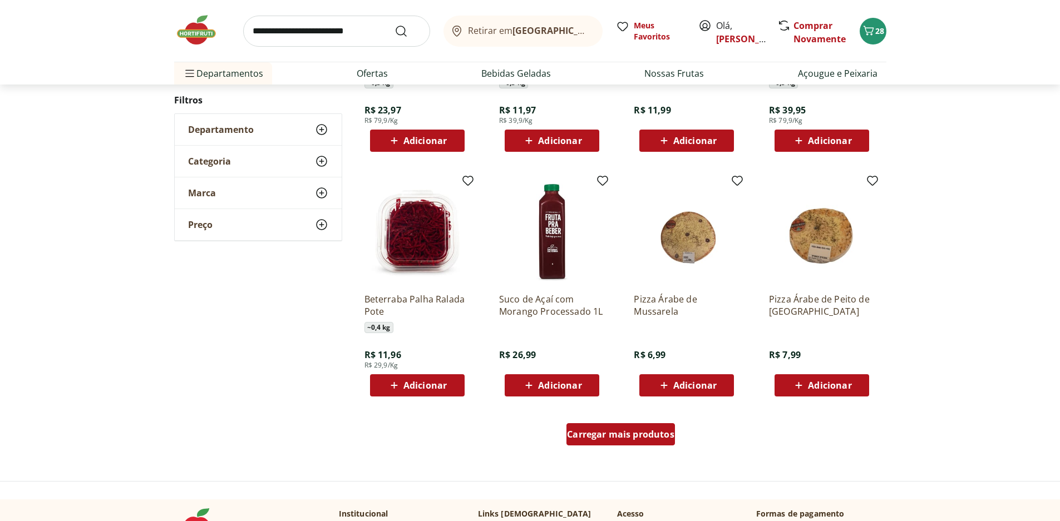
click at [633, 442] on div "Carregar mais produtos" at bounding box center [620, 434] width 108 height 22
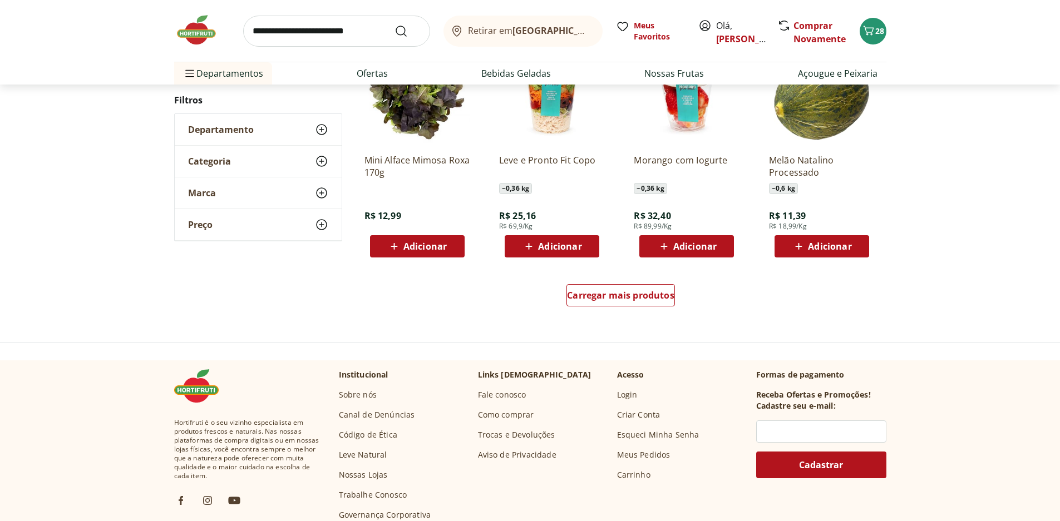
scroll to position [840, 0]
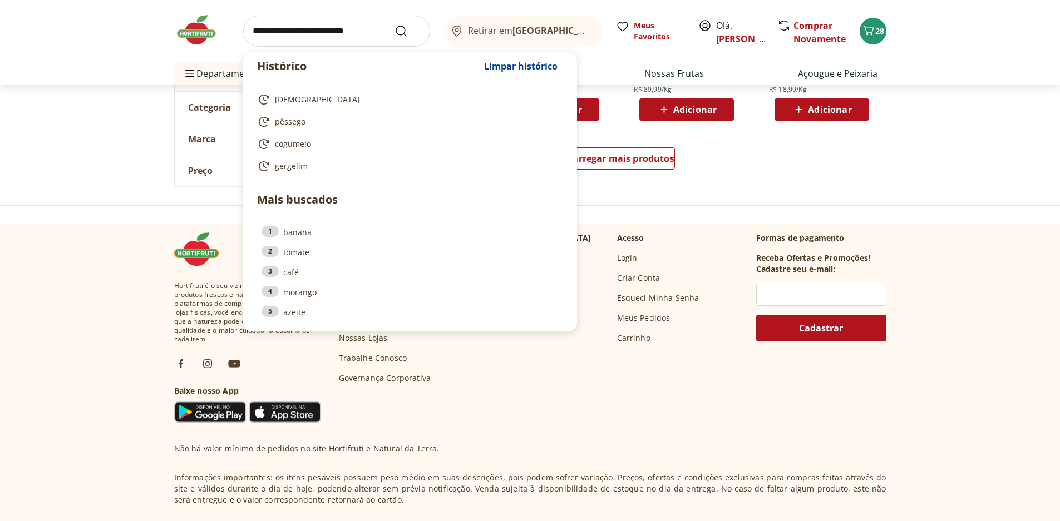
click at [359, 23] on input "search" at bounding box center [336, 31] width 187 height 31
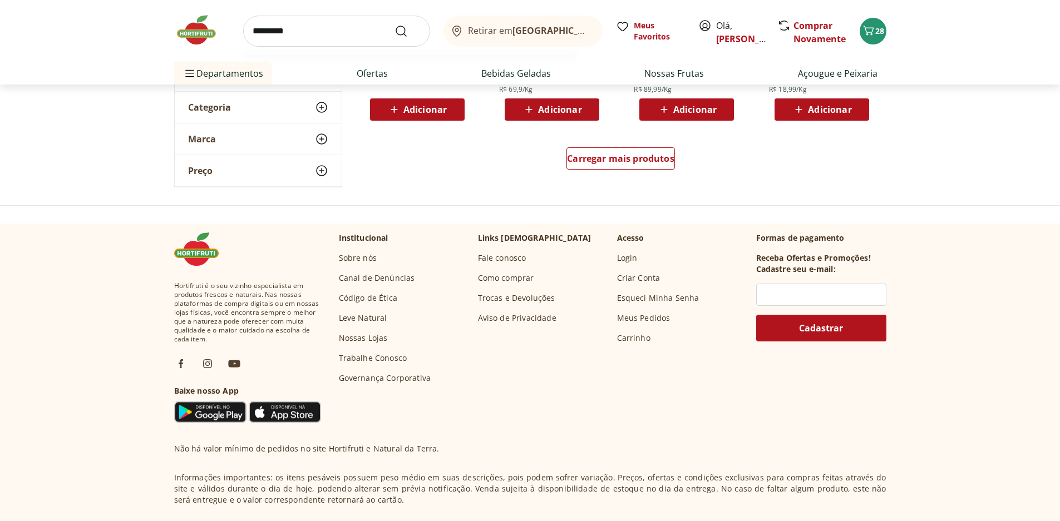
type input "*********"
click at [394, 24] on button "Submit Search" at bounding box center [407, 30] width 27 height 13
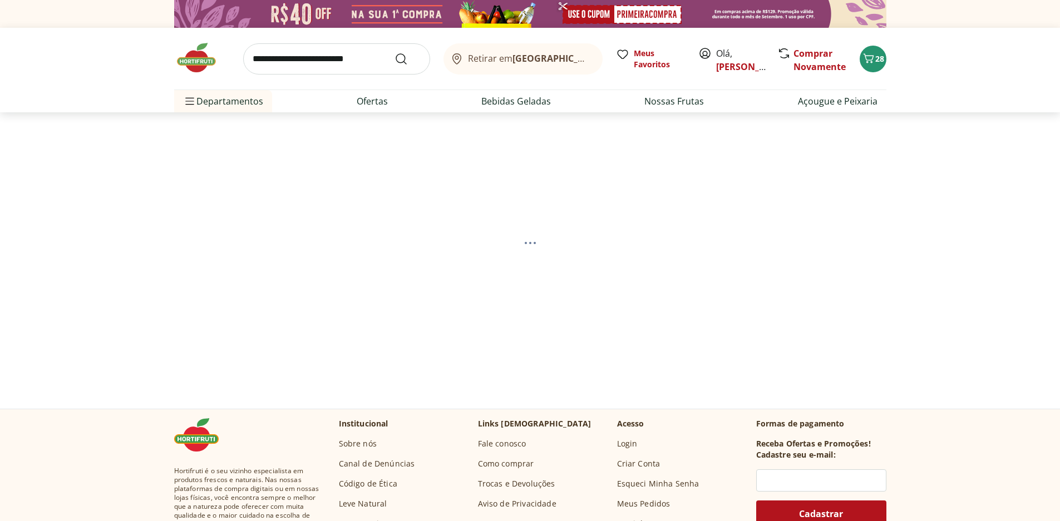
select select "**********"
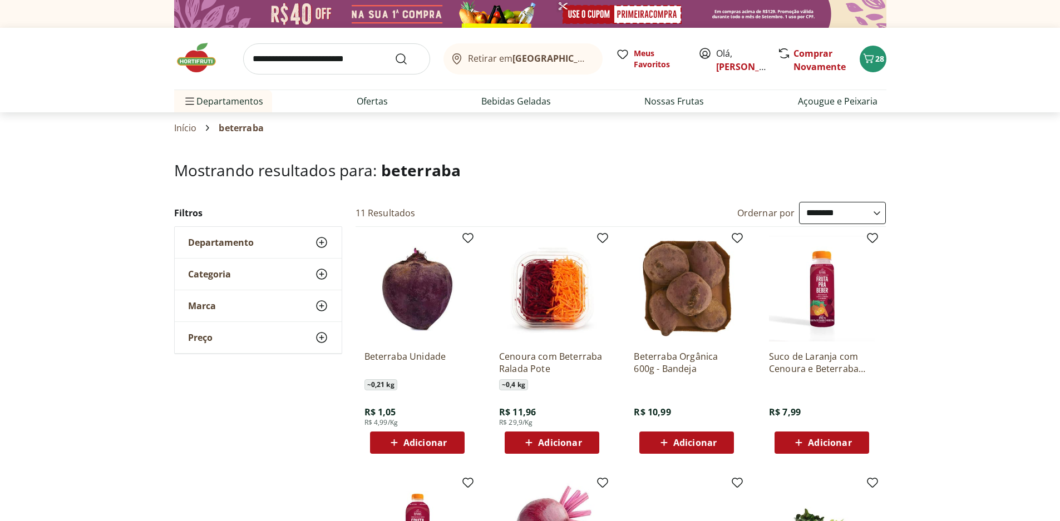
click at [447, 444] on div "Adicionar" at bounding box center [417, 443] width 77 height 20
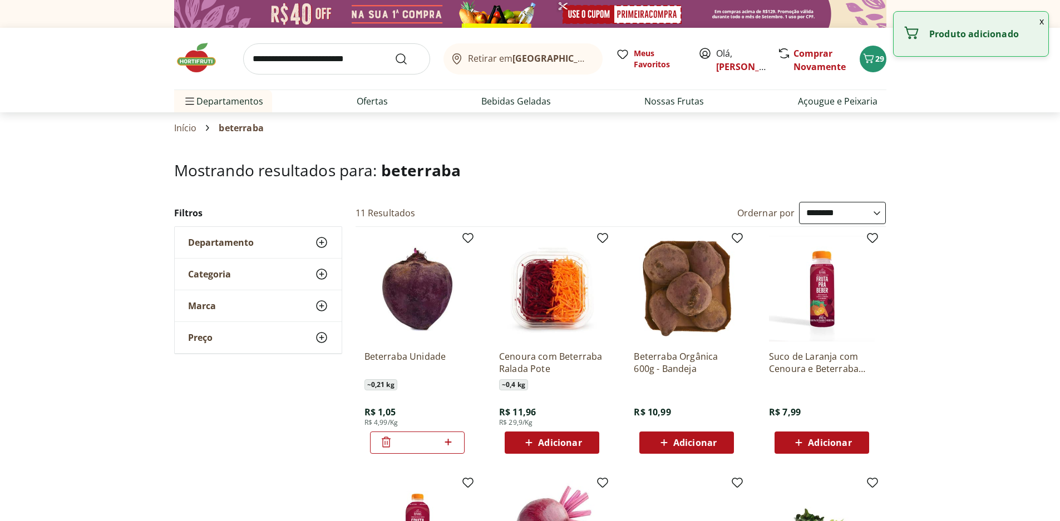
click at [449, 450] on div at bounding box center [448, 442] width 13 height 27
type input "*"
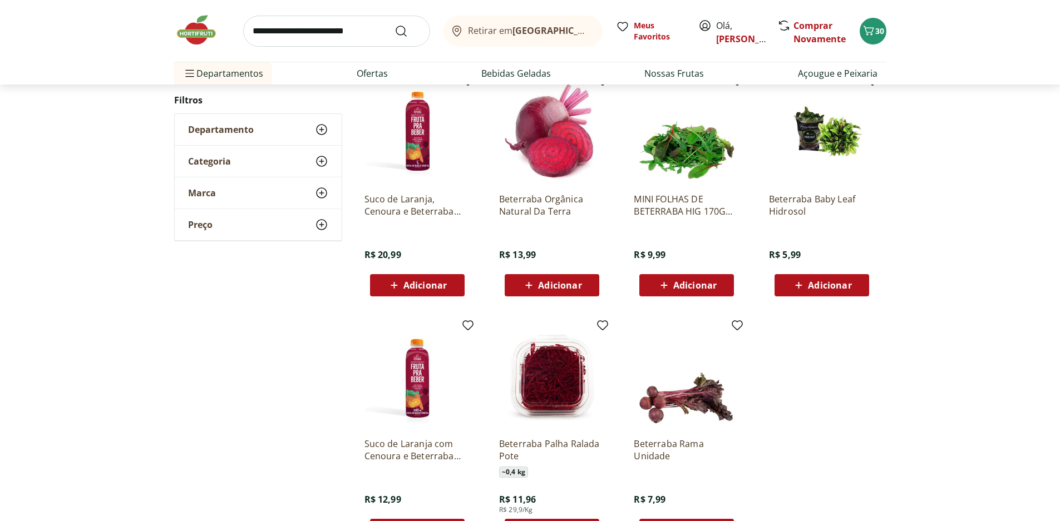
scroll to position [501, 0]
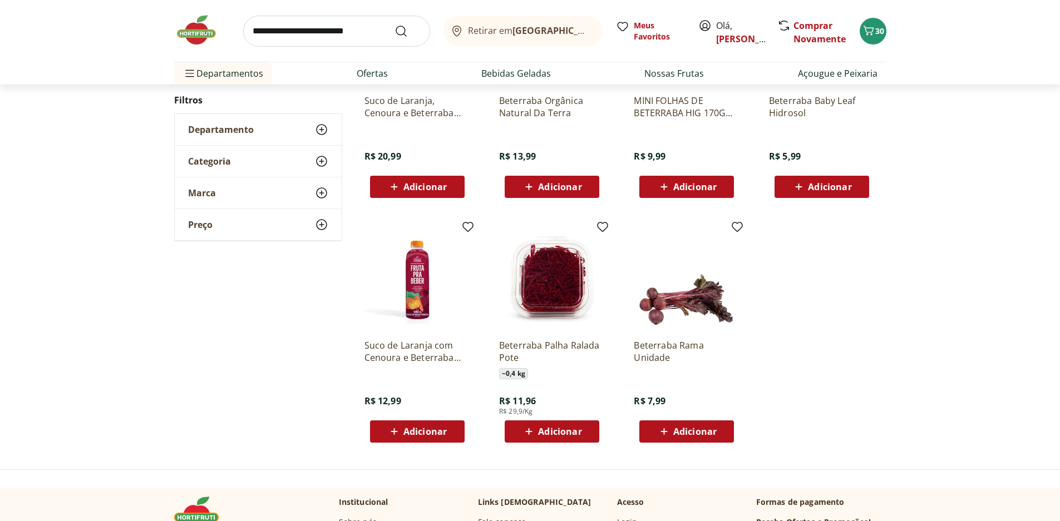
click at [265, 35] on input "search" at bounding box center [336, 31] width 187 height 31
type input "****"
click at [394, 24] on button "Submit Search" at bounding box center [407, 30] width 27 height 13
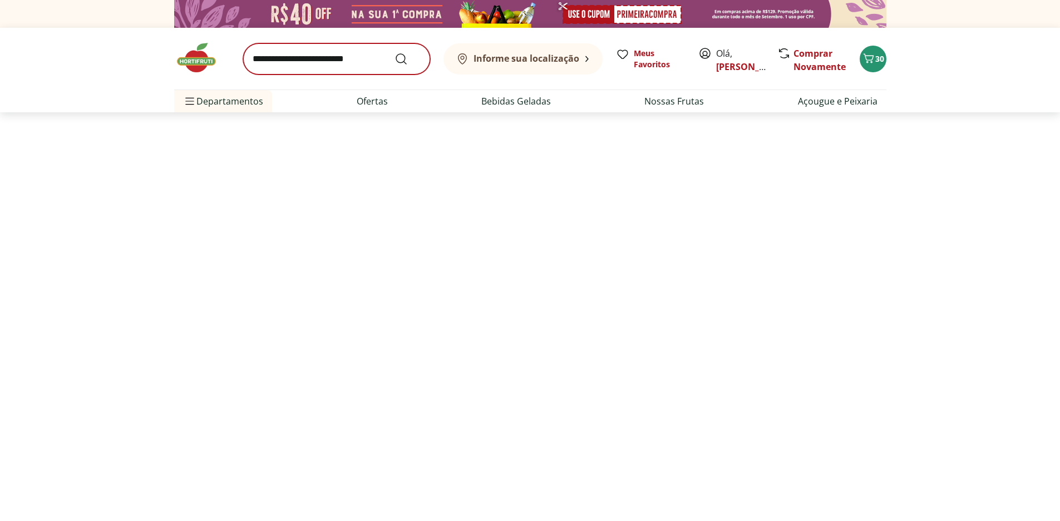
select select "**********"
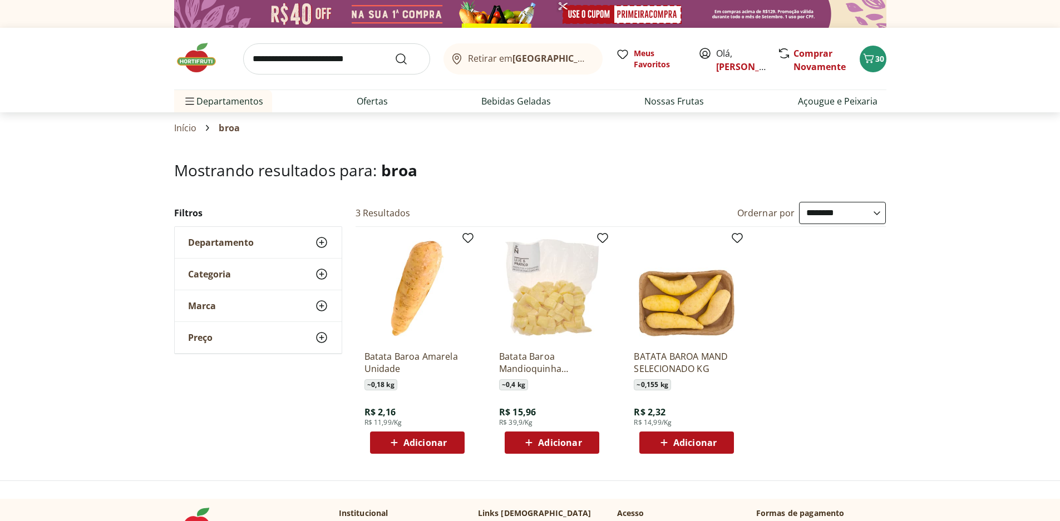
click at [295, 66] on input "search" at bounding box center [336, 58] width 187 height 31
type input "*******"
click button "Submit Search" at bounding box center [407, 58] width 27 height 13
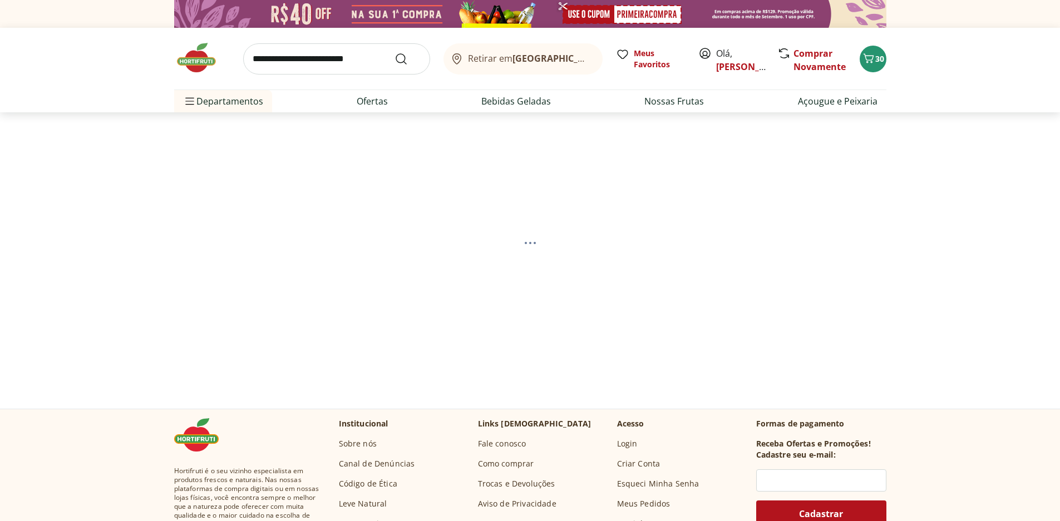
select select "**********"
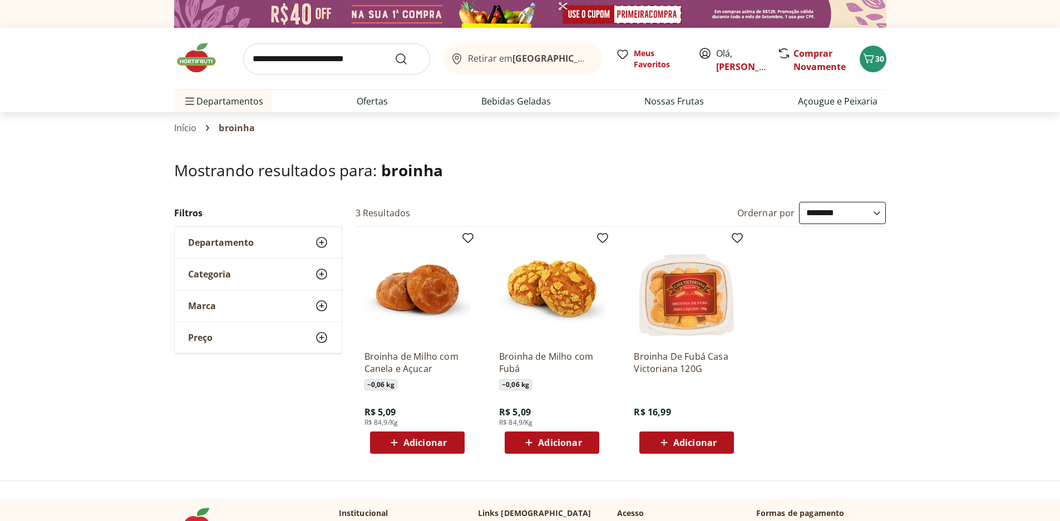
click at [286, 50] on input "search" at bounding box center [336, 58] width 187 height 31
type input "******"
click at [394, 52] on button "Submit Search" at bounding box center [407, 58] width 27 height 13
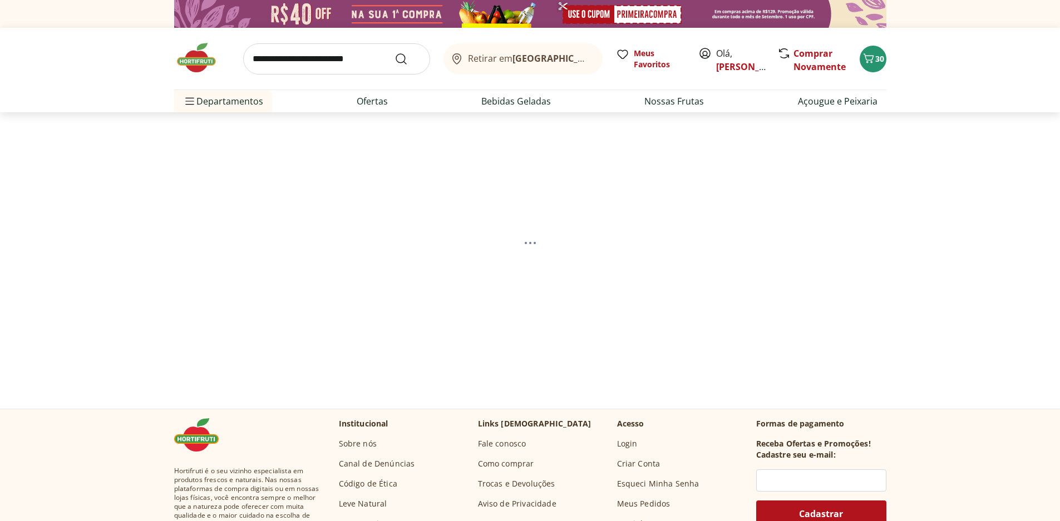
select select "**********"
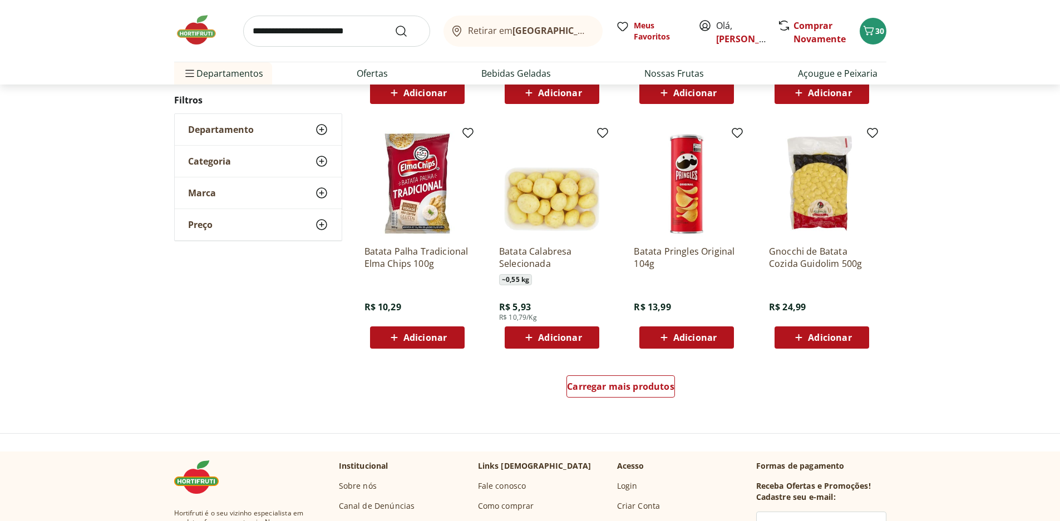
scroll to position [723, 0]
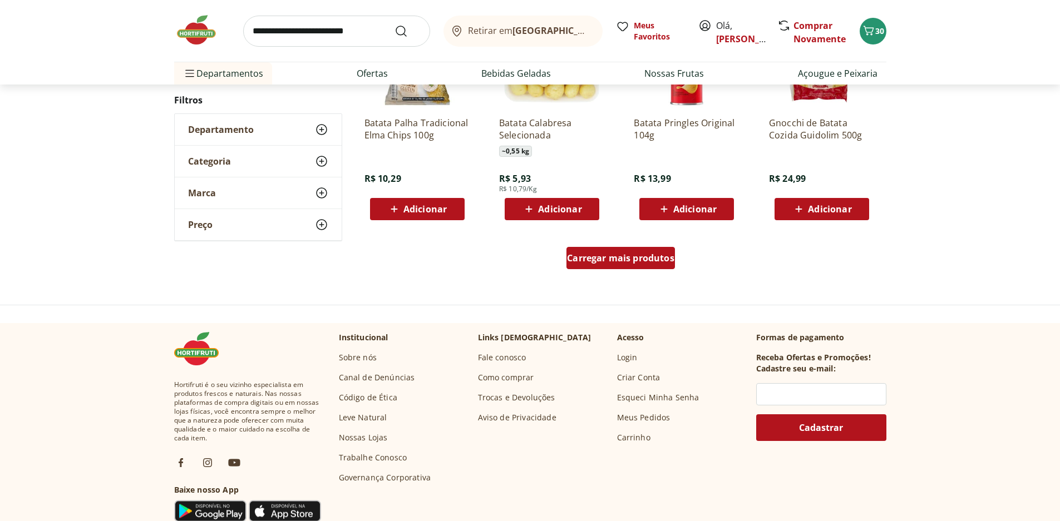
click at [613, 258] on span "Carregar mais produtos" at bounding box center [620, 258] width 107 height 9
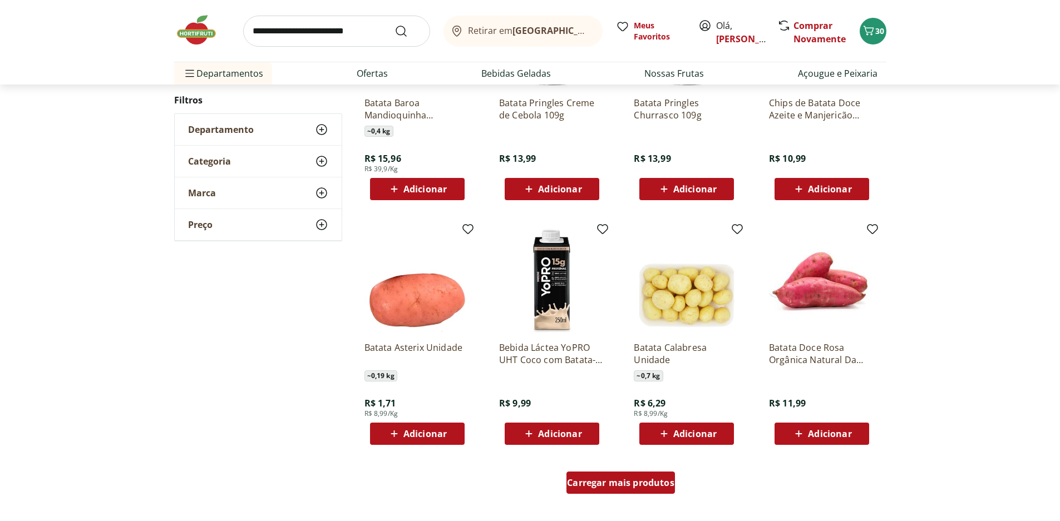
scroll to position [667, 0]
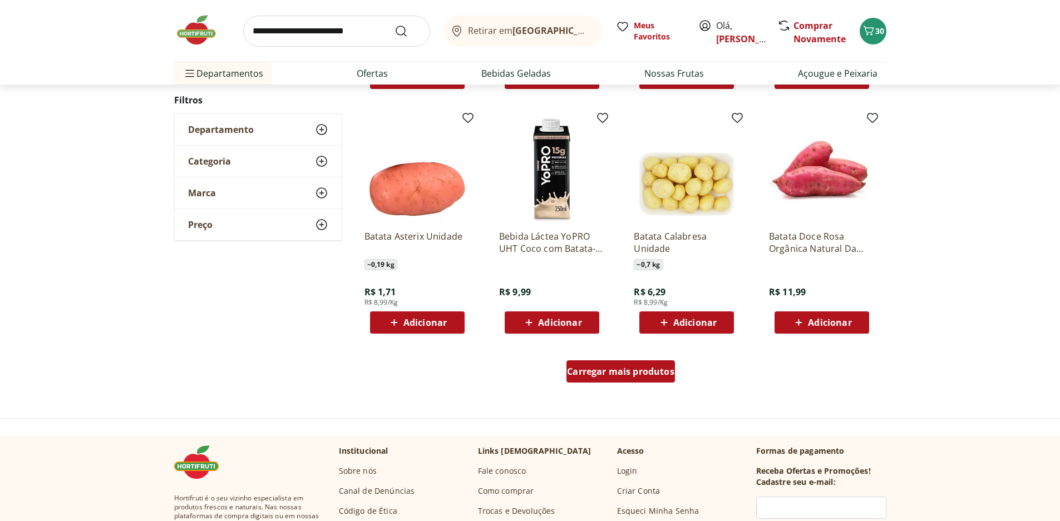
click at [634, 372] on span "Carregar mais produtos" at bounding box center [620, 371] width 107 height 9
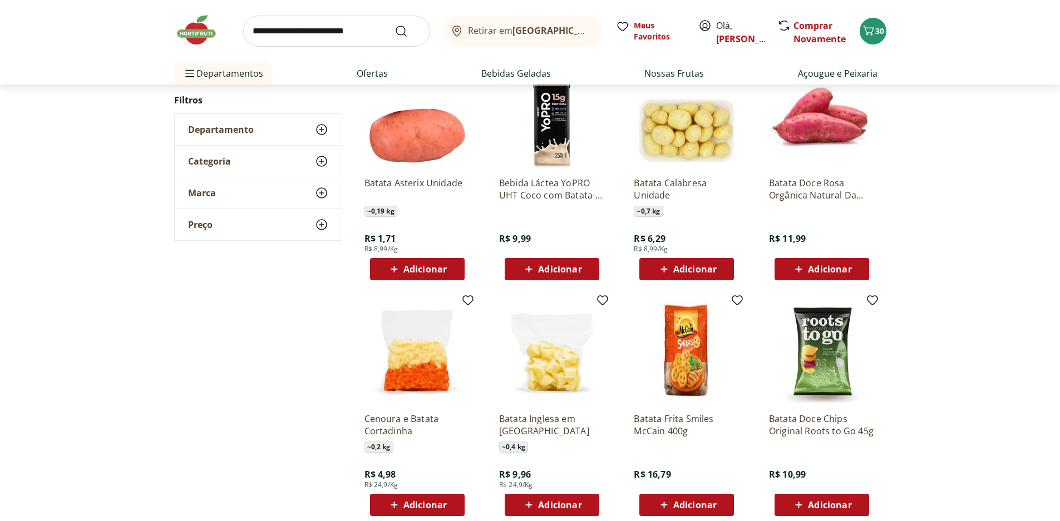
scroll to position [834, 0]
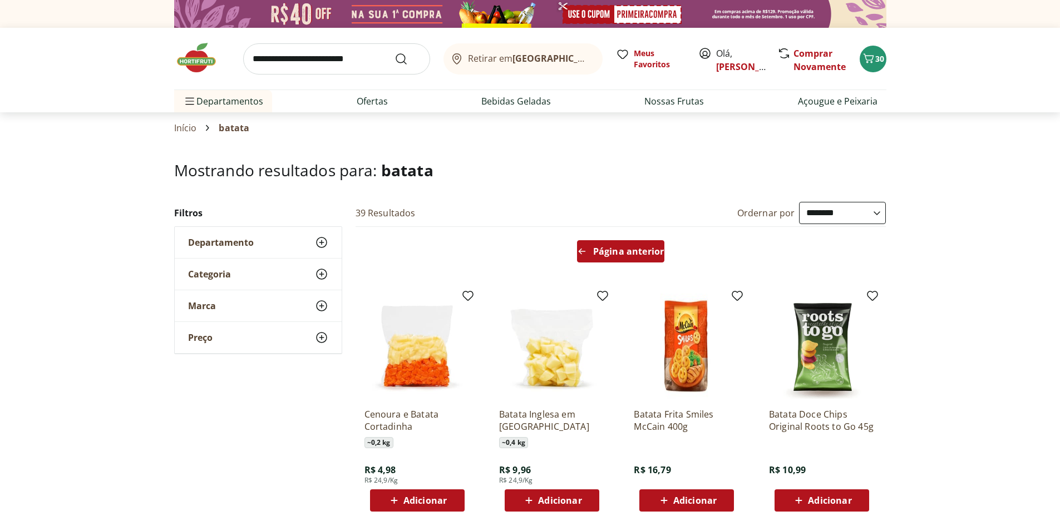
click at [613, 263] on div "Página anterior" at bounding box center [621, 253] width 540 height 53
drag, startPoint x: 613, startPoint y: 263, endPoint x: 609, endPoint y: 253, distance: 10.4
click at [609, 253] on span "Página anterior" at bounding box center [628, 251] width 71 height 9
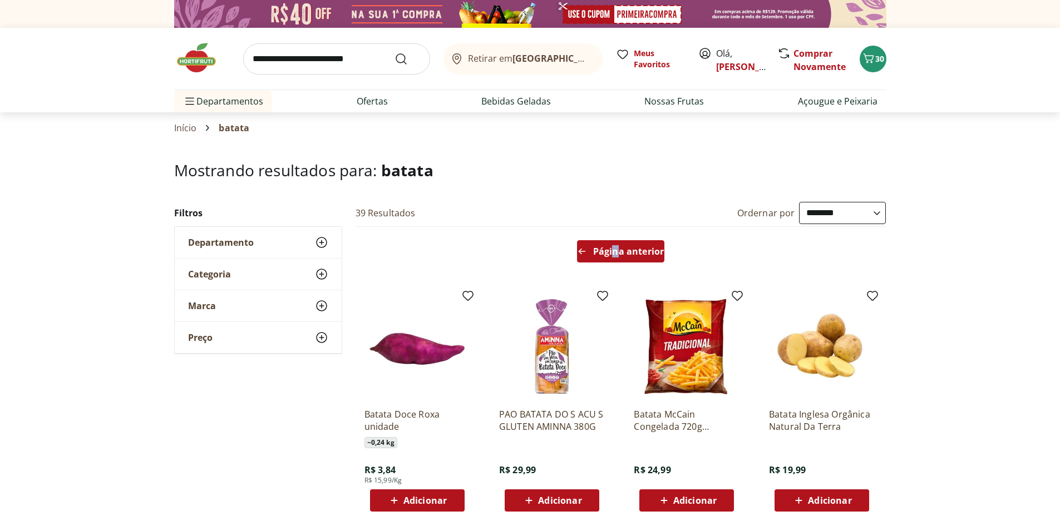
click at [609, 253] on span "Página anterior" at bounding box center [628, 251] width 71 height 9
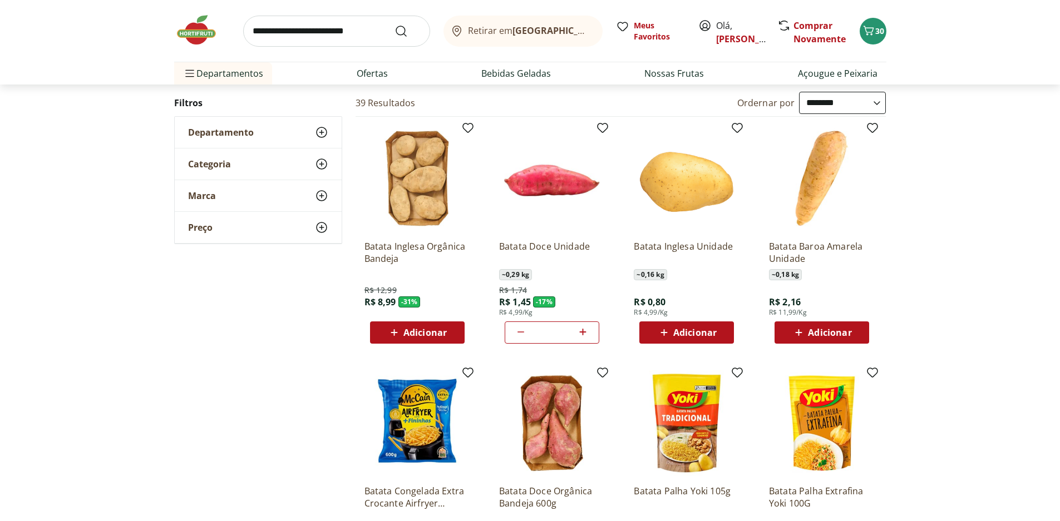
scroll to position [111, 0]
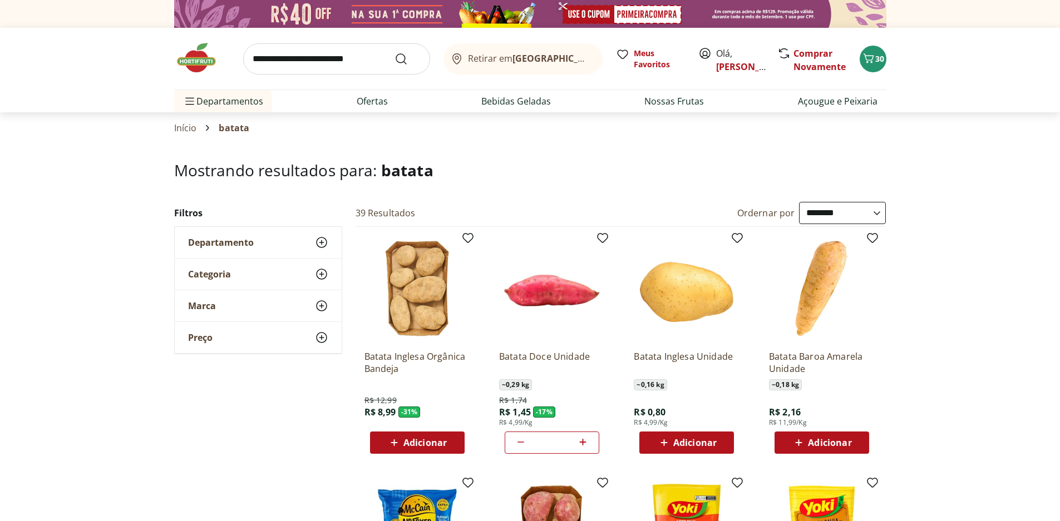
select select "**********"
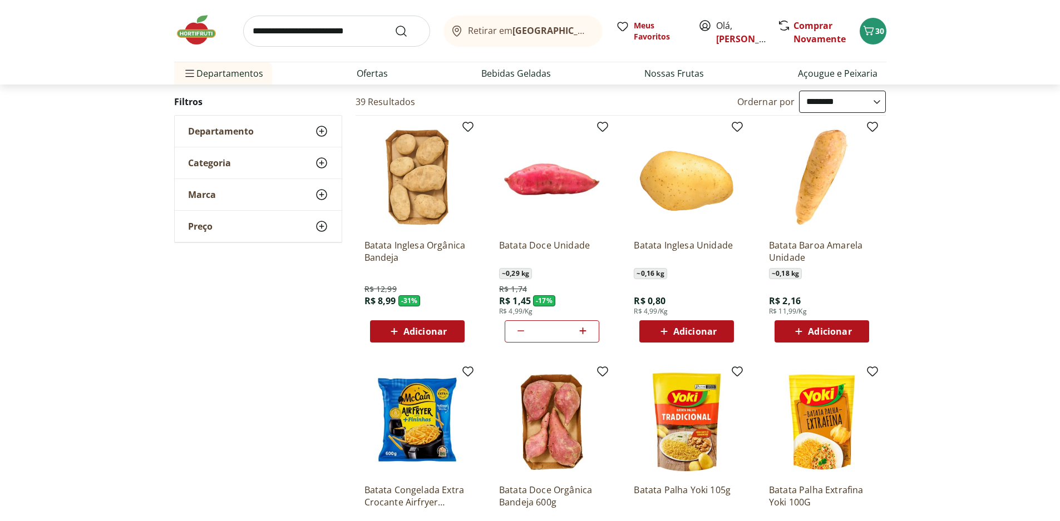
click at [863, 43] on div "Retirar em Rio de Janeiro/RJ Meus Favoritos Olá, NATHASHA CHRYSTHIE Comprar Nov…" at bounding box center [530, 31] width 712 height 62
click at [870, 36] on icon "Carrinho" at bounding box center [868, 30] width 13 height 13
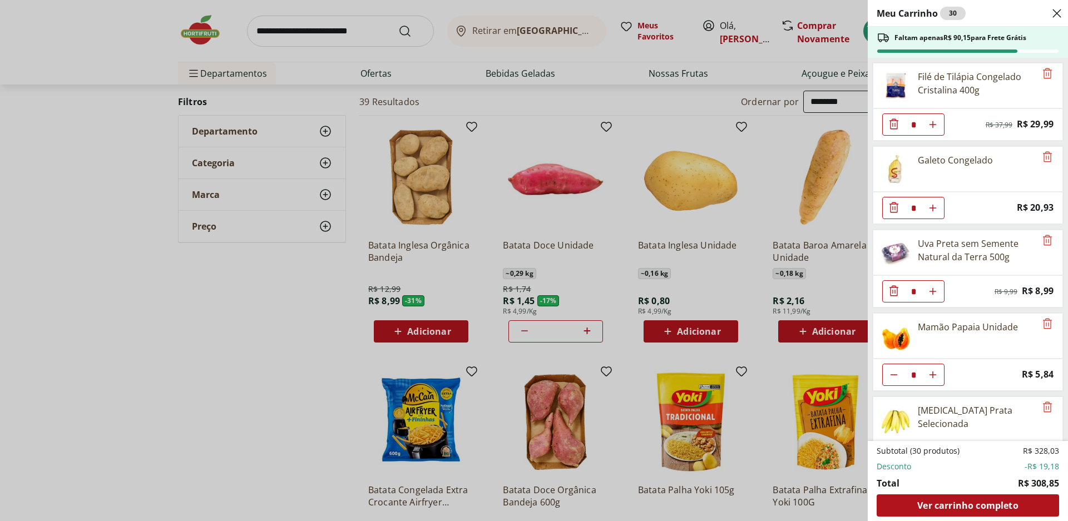
click at [704, 140] on div "Meu Carrinho 30 Faltam apenas R$ 90,15 para Frete Grátis Filé de Tilápia Congel…" at bounding box center [534, 260] width 1068 height 521
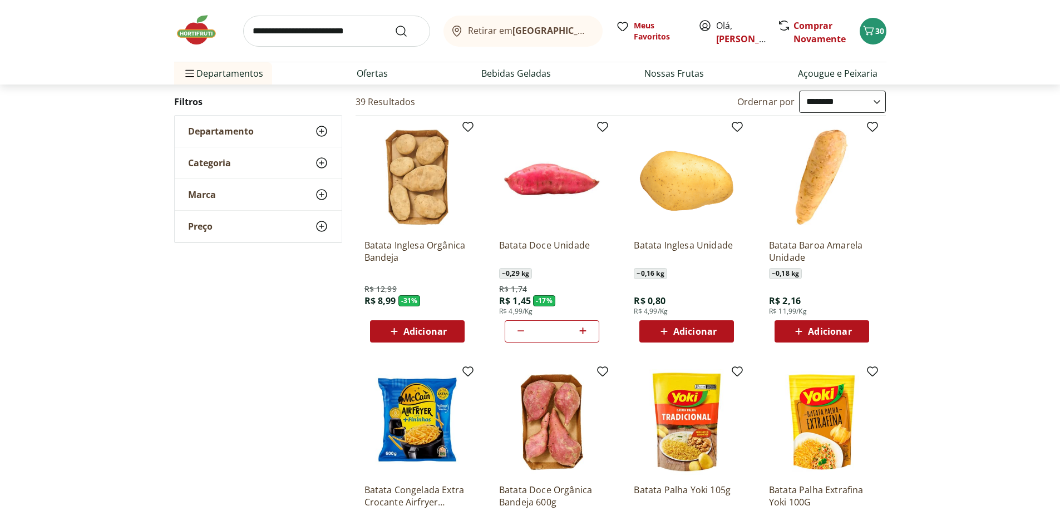
click at [702, 330] on span "Adicionar" at bounding box center [694, 331] width 43 height 9
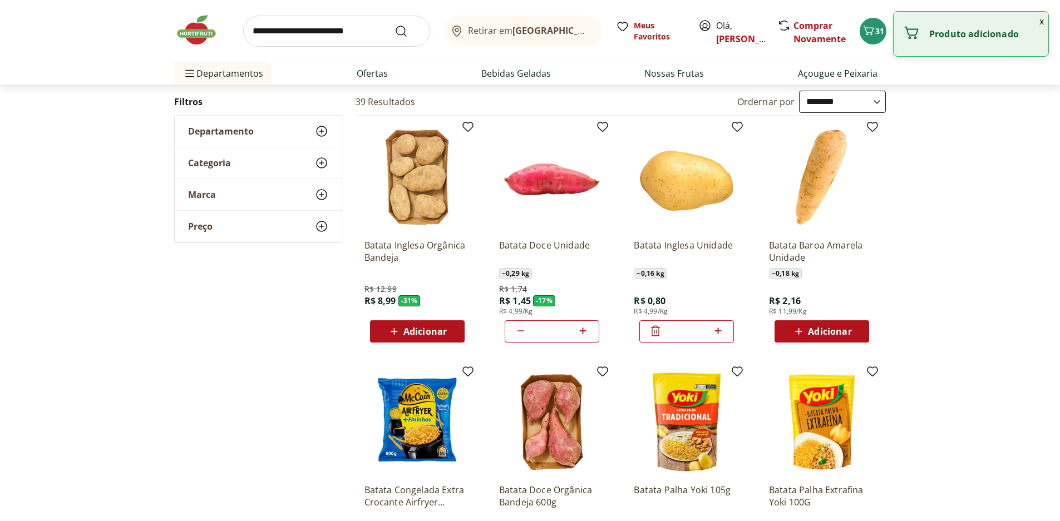
click at [720, 334] on icon at bounding box center [718, 330] width 14 height 13
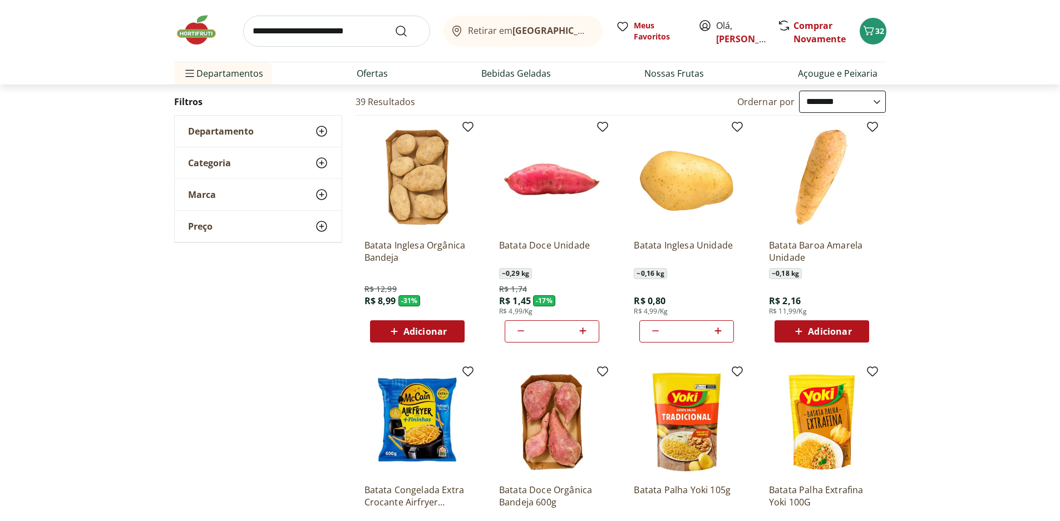
click at [719, 336] on icon at bounding box center [718, 330] width 14 height 13
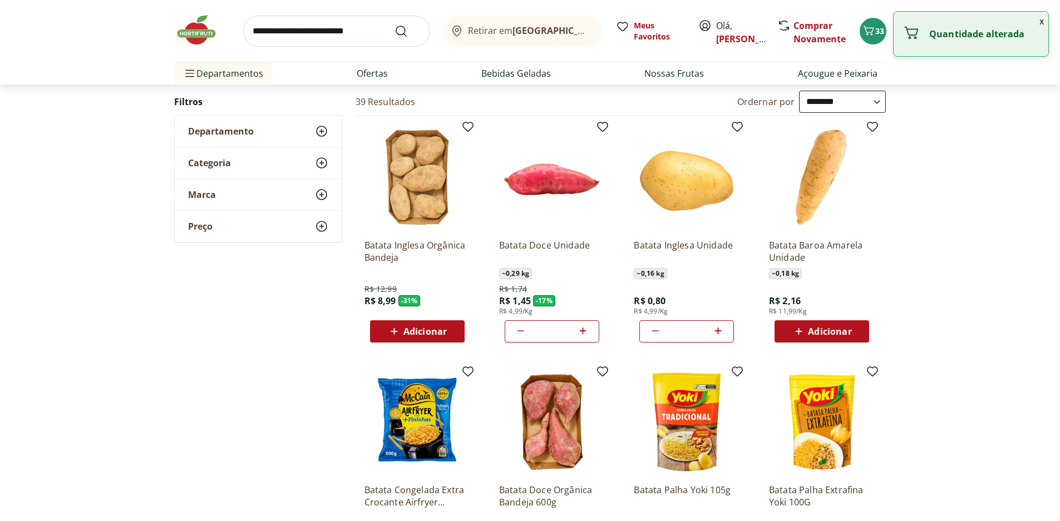
click at [719, 336] on icon at bounding box center [718, 330] width 14 height 13
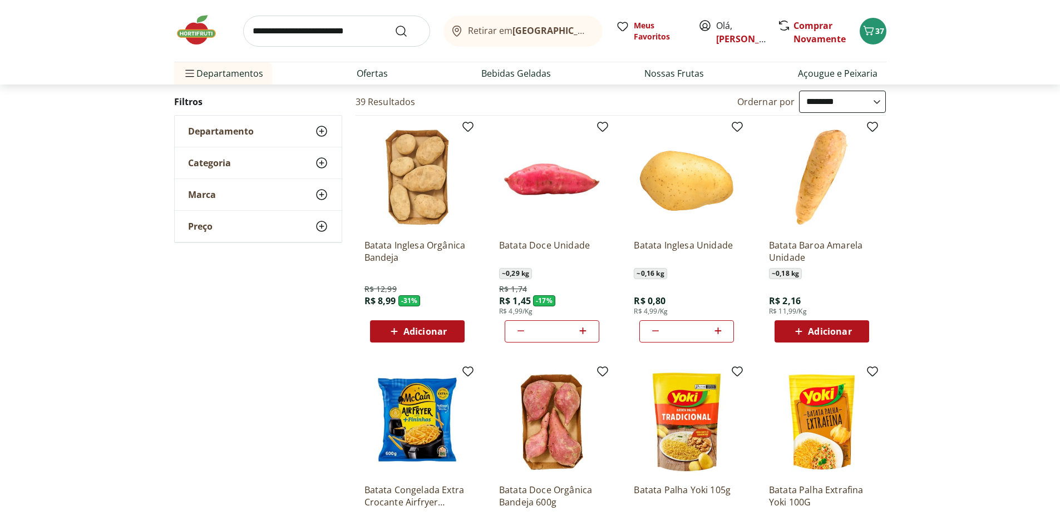
click at [719, 336] on icon at bounding box center [718, 330] width 14 height 13
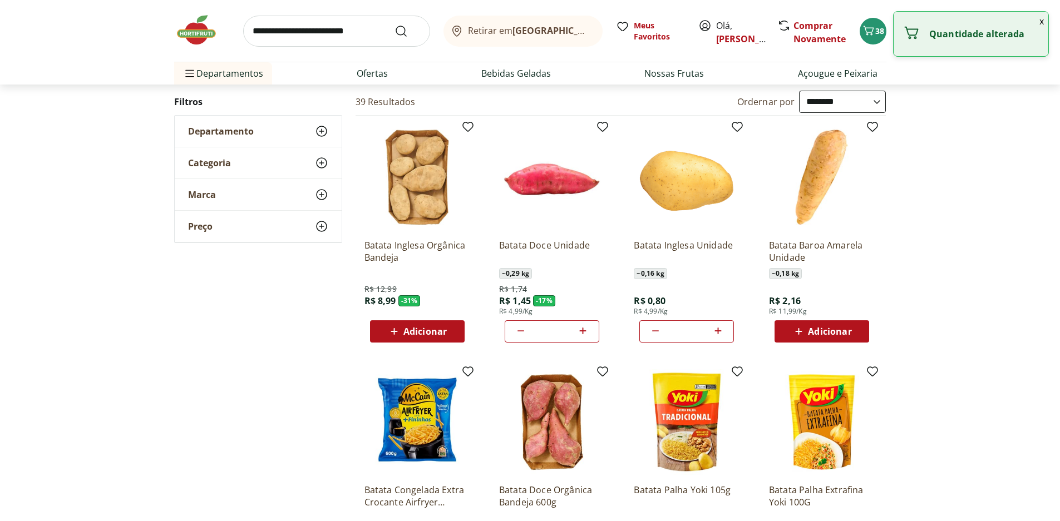
click at [719, 336] on icon at bounding box center [718, 330] width 14 height 13
click at [872, 29] on icon "Carrinho" at bounding box center [868, 30] width 13 height 13
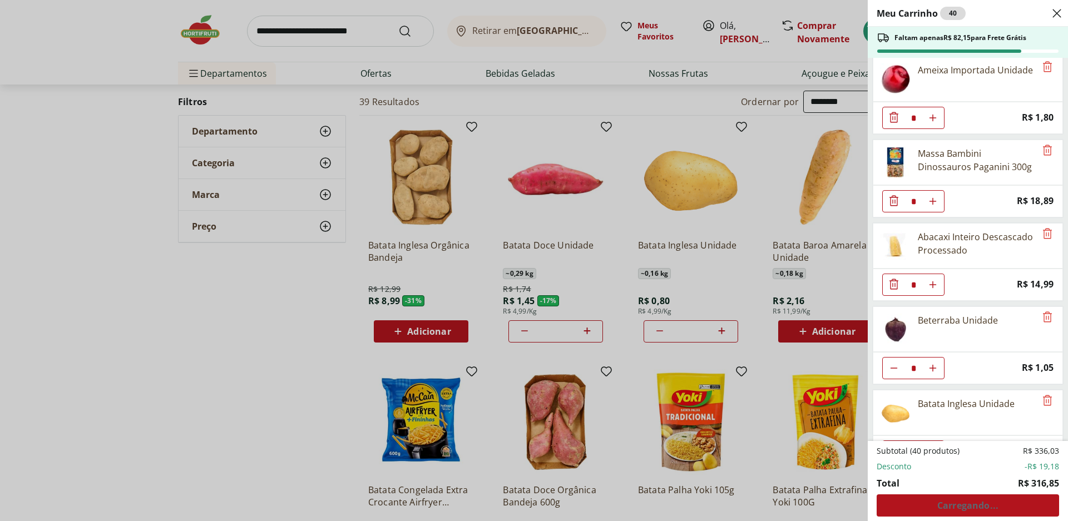
scroll to position [1790, 0]
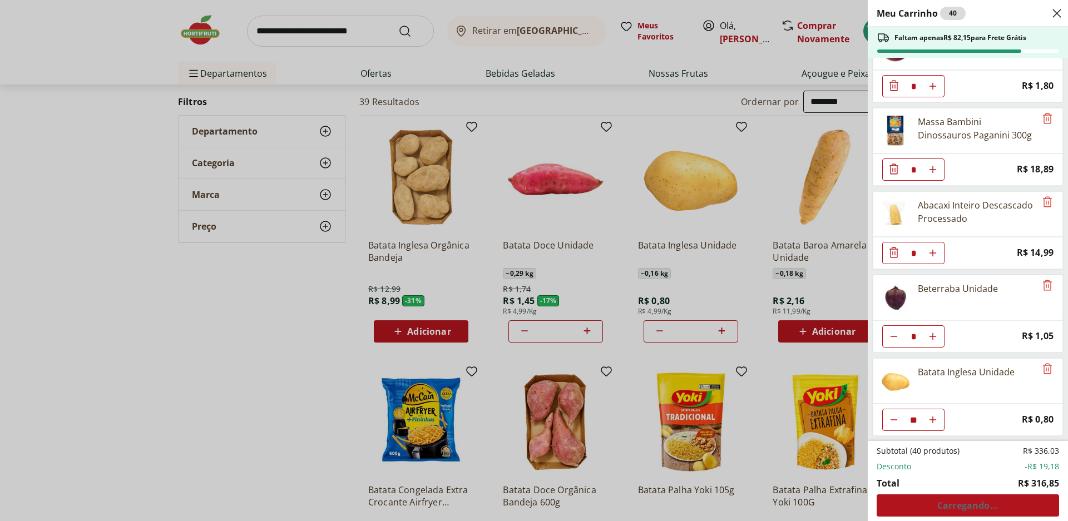
type input "*"
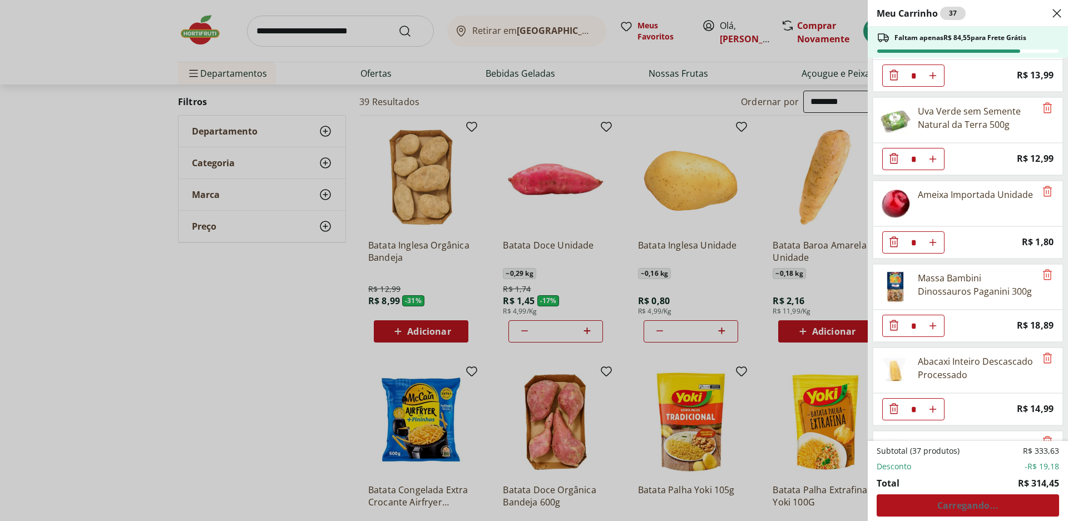
scroll to position [1624, 0]
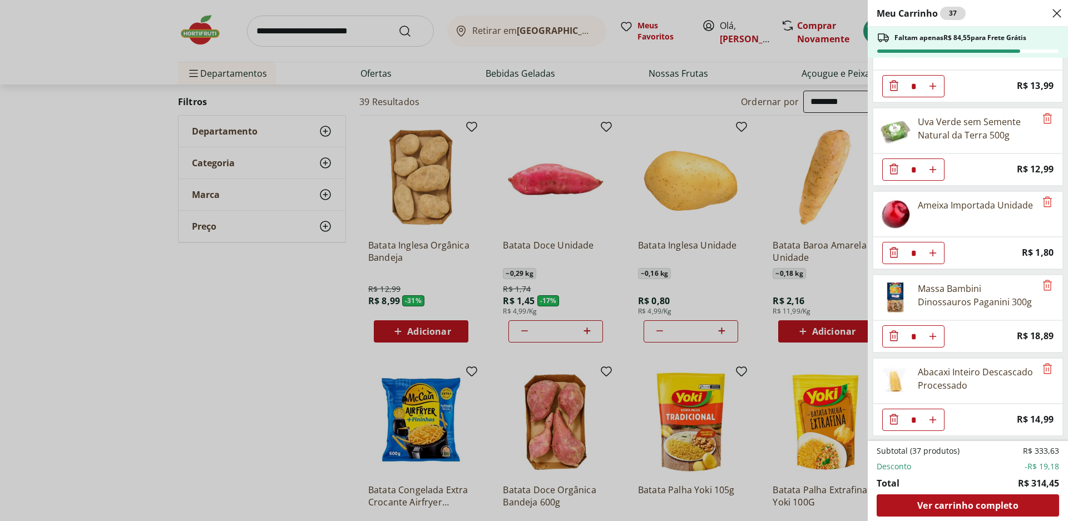
click at [933, 257] on icon "Aumentar Quantidade" at bounding box center [932, 253] width 9 height 9
type input "*"
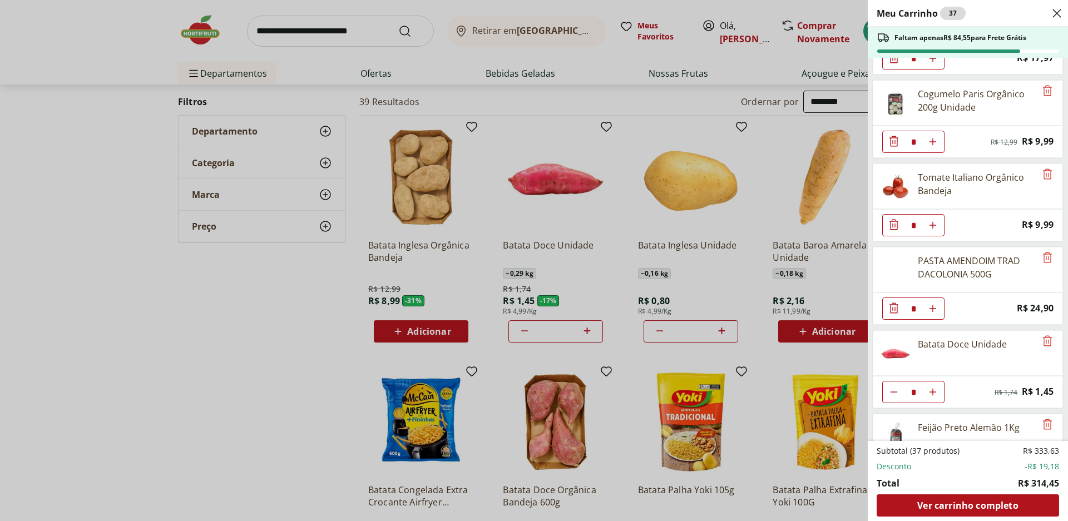
scroll to position [344, 0]
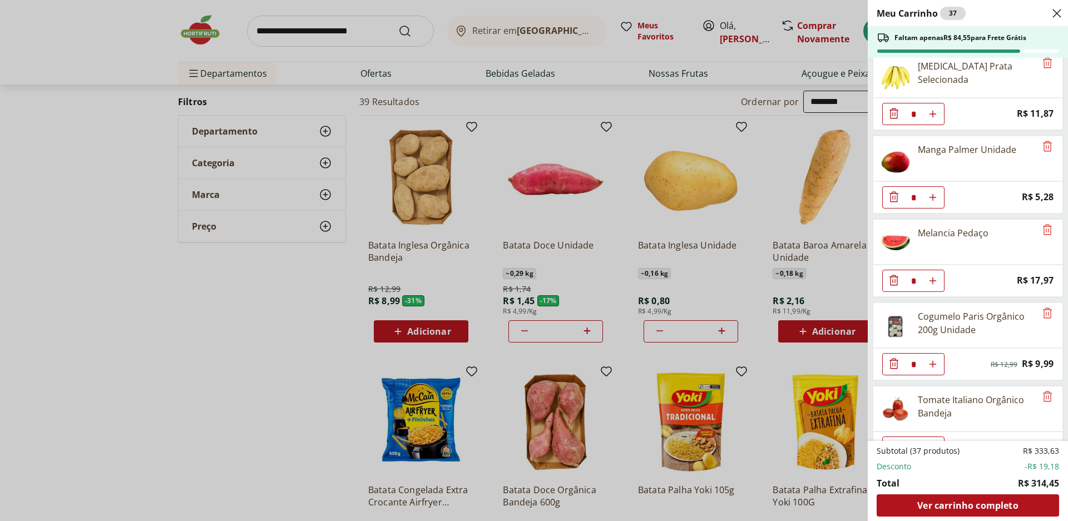
click at [925, 360] on button "Aumentar Quantidade" at bounding box center [933, 364] width 22 height 22
type input "*"
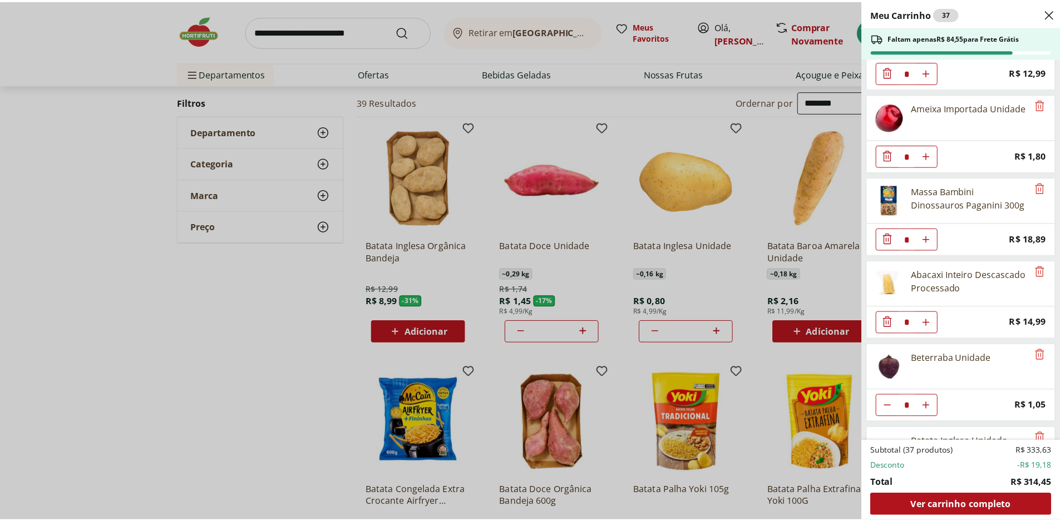
scroll to position [1790, 0]
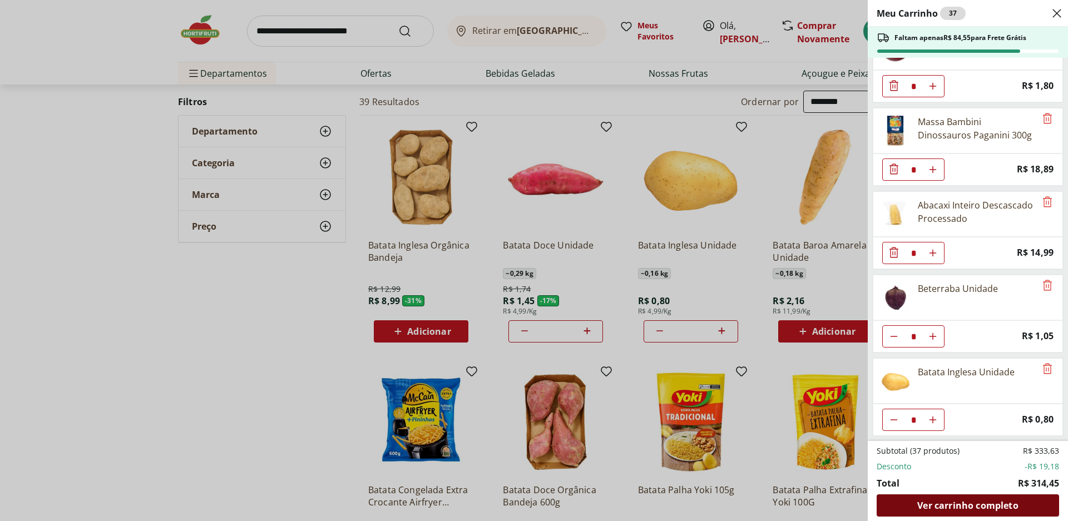
click at [958, 504] on span "Ver carrinho completo" at bounding box center [967, 505] width 101 height 9
click at [286, 32] on div "Meu Carrinho 37 Faltam apenas R$ 84,55 para Frete Grátis Filé de Tilápia Congel…" at bounding box center [534, 260] width 1068 height 521
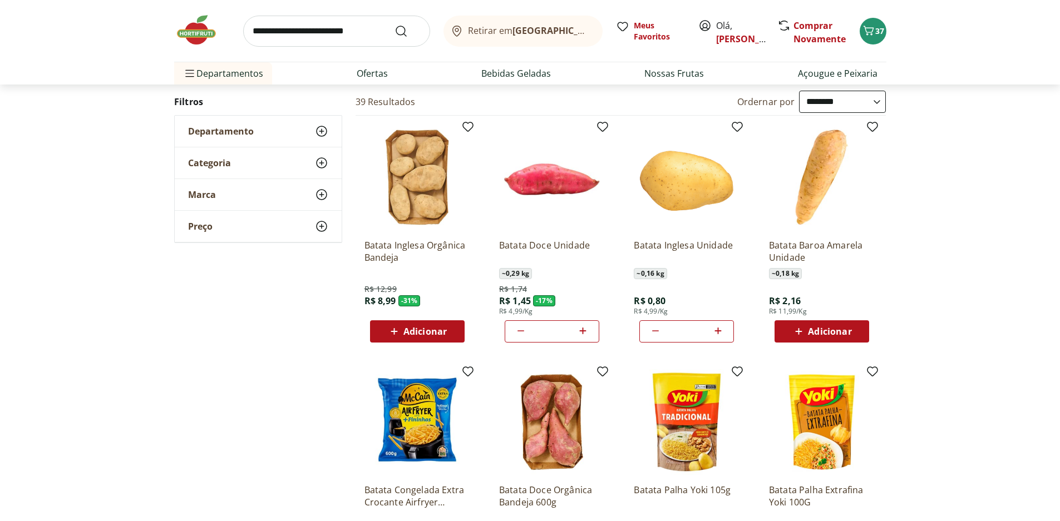
click at [309, 35] on input "search" at bounding box center [336, 31] width 187 height 31
type input "******"
click at [394, 24] on button "Submit Search" at bounding box center [407, 30] width 27 height 13
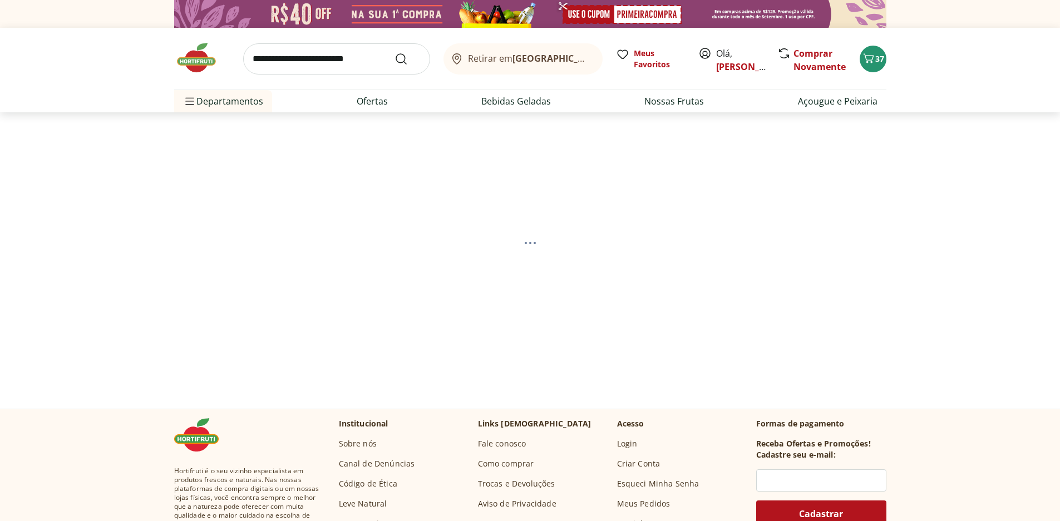
select select "**********"
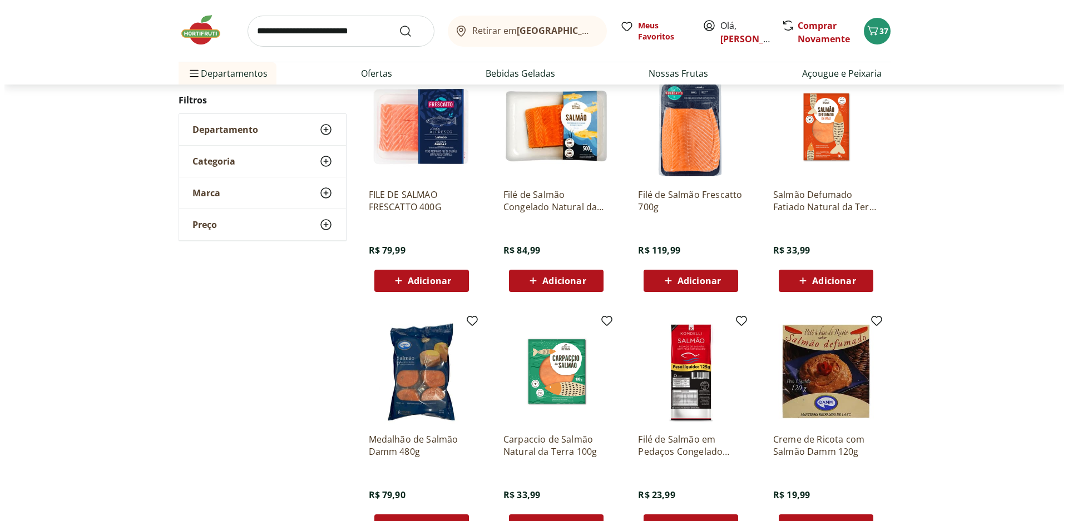
scroll to position [111, 0]
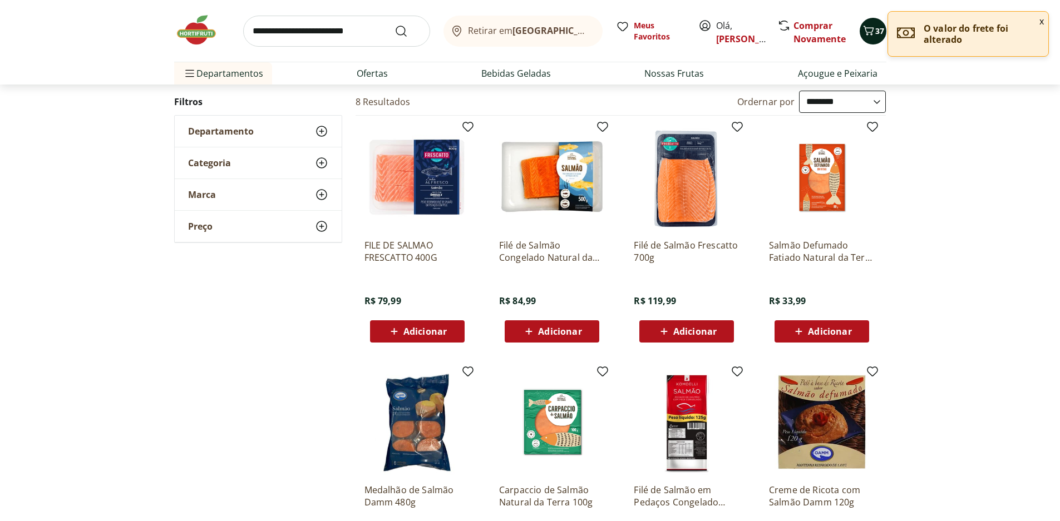
click at [872, 33] on icon "Carrinho" at bounding box center [868, 30] width 13 height 13
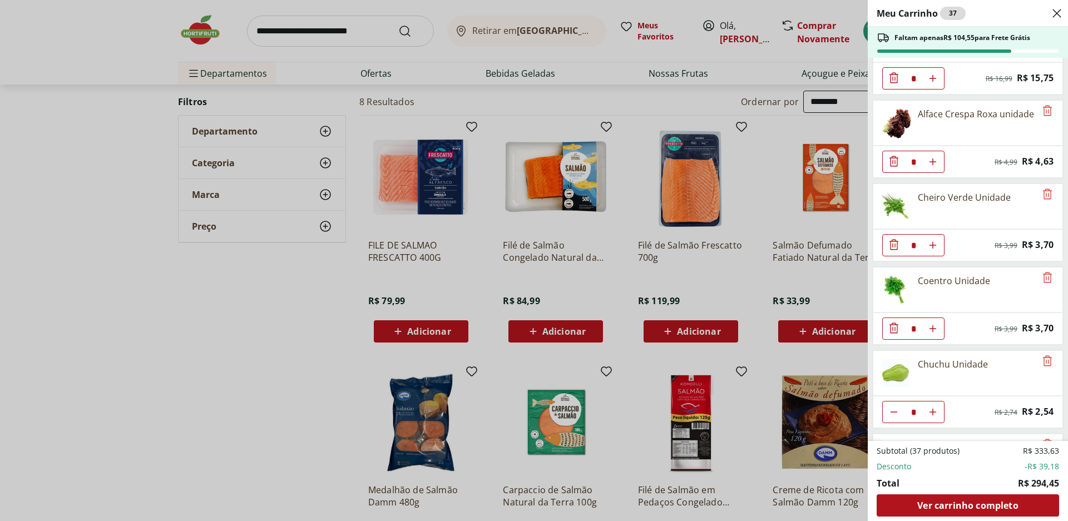
scroll to position [1669, 0]
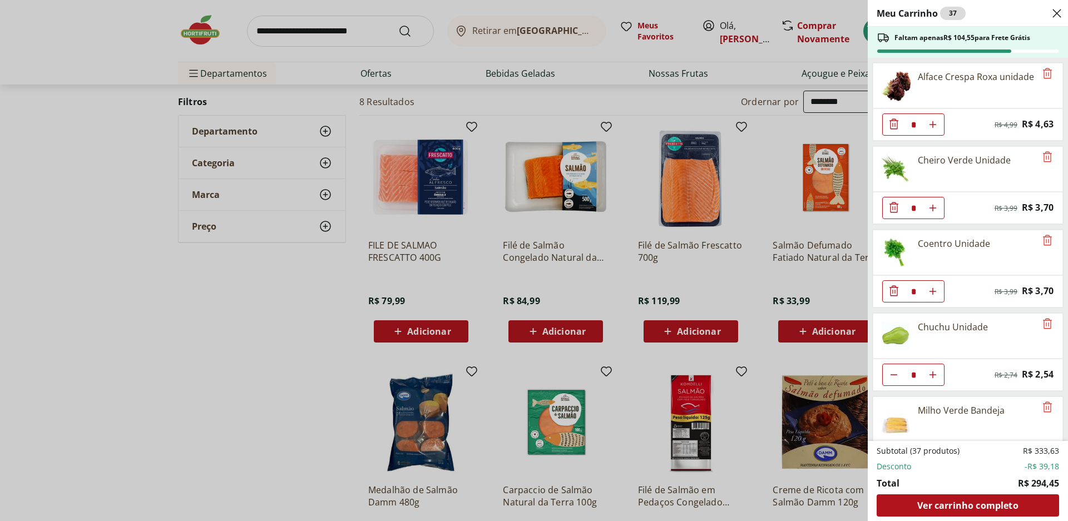
click at [936, 289] on icon "Aumentar Quantidade" at bounding box center [932, 291] width 9 height 9
type input "*"
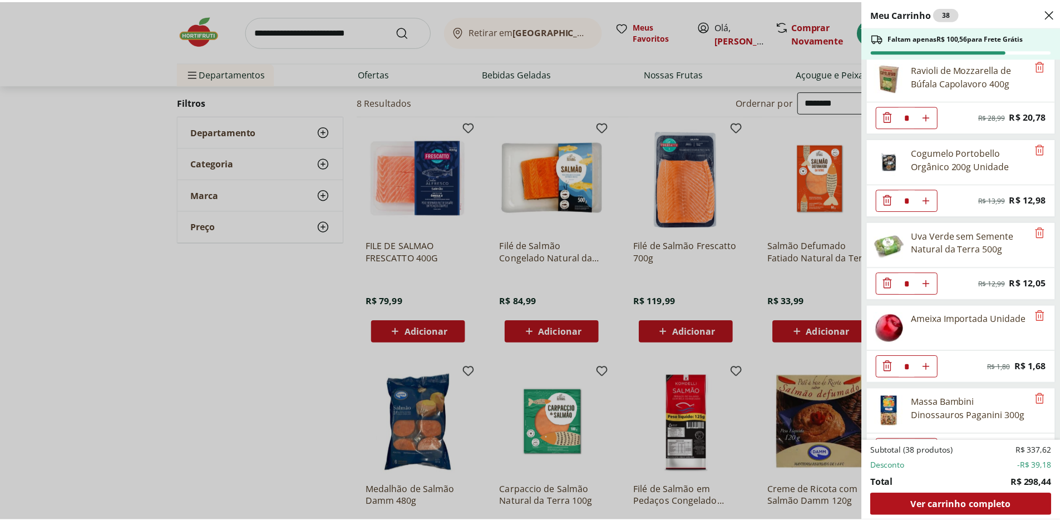
scroll to position [0, 0]
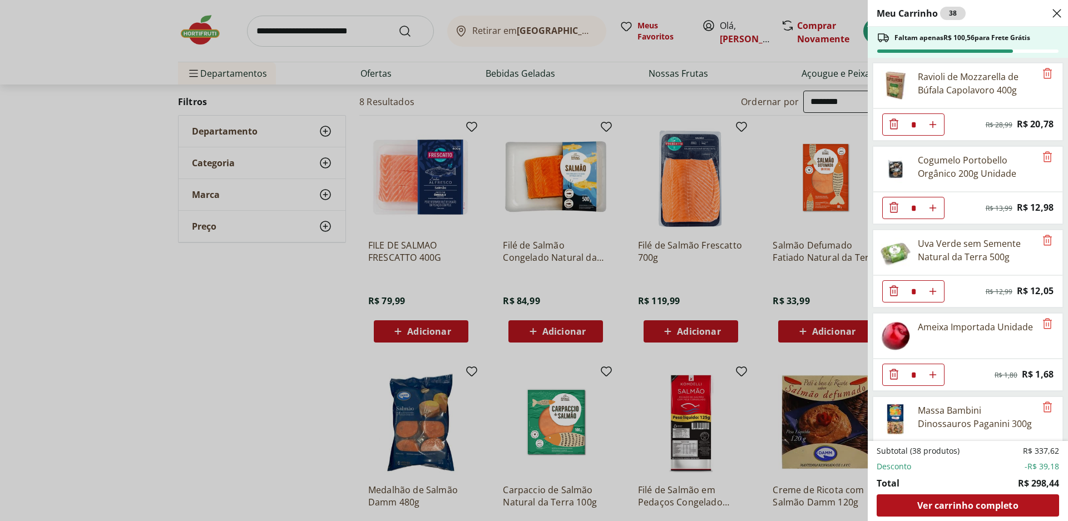
click at [377, 12] on div "Meu Carrinho 38 Faltam apenas R$ 100,56 para Frete Grátis Ravioli de Mozzarella…" at bounding box center [534, 260] width 1068 height 521
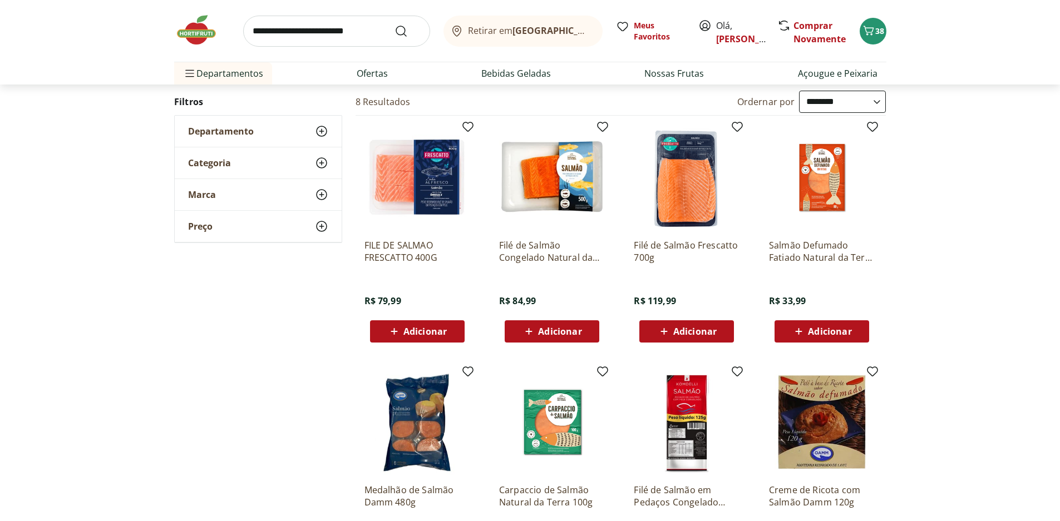
click at [380, 36] on input "search" at bounding box center [336, 31] width 187 height 31
type input "*******"
click at [394, 24] on button "Submit Search" at bounding box center [407, 30] width 27 height 13
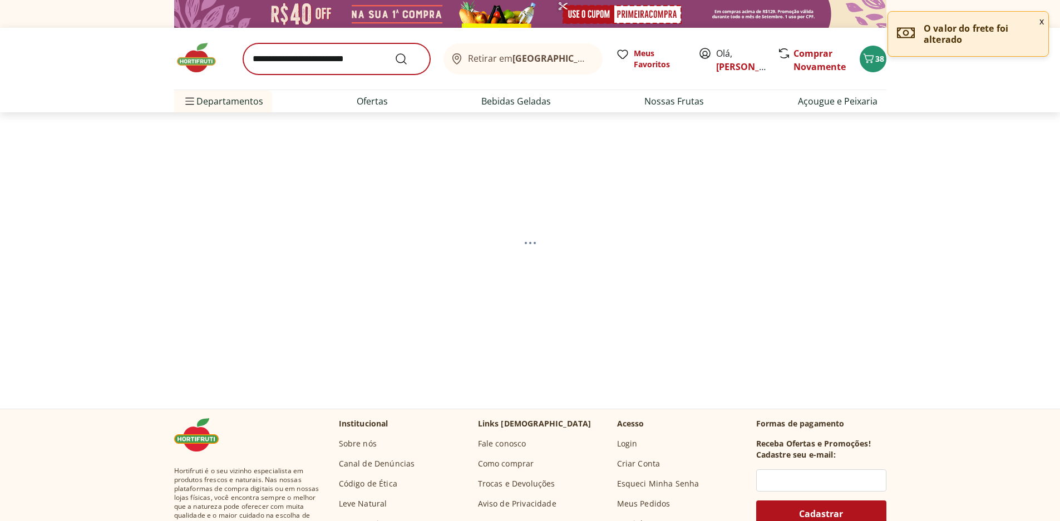
select select "**********"
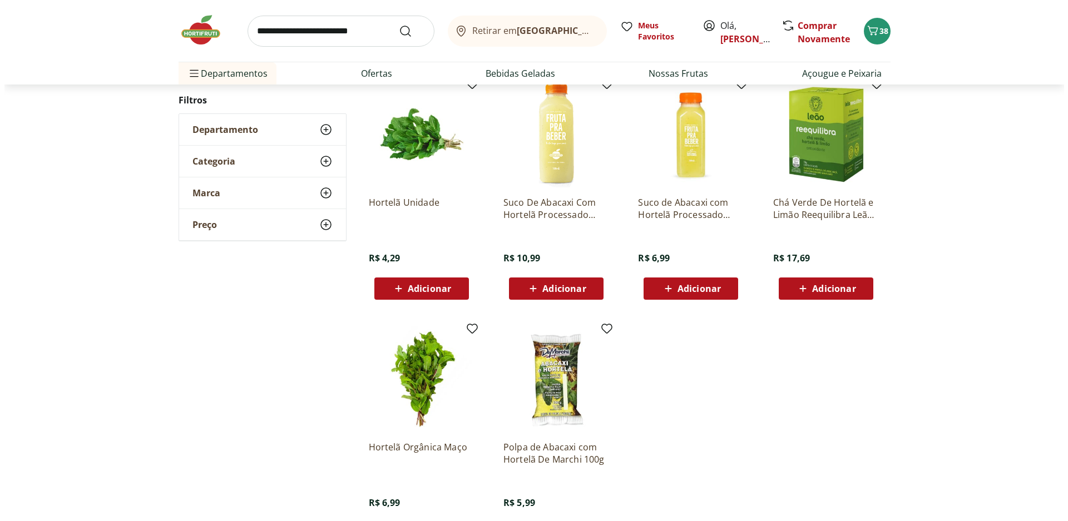
scroll to position [389, 0]
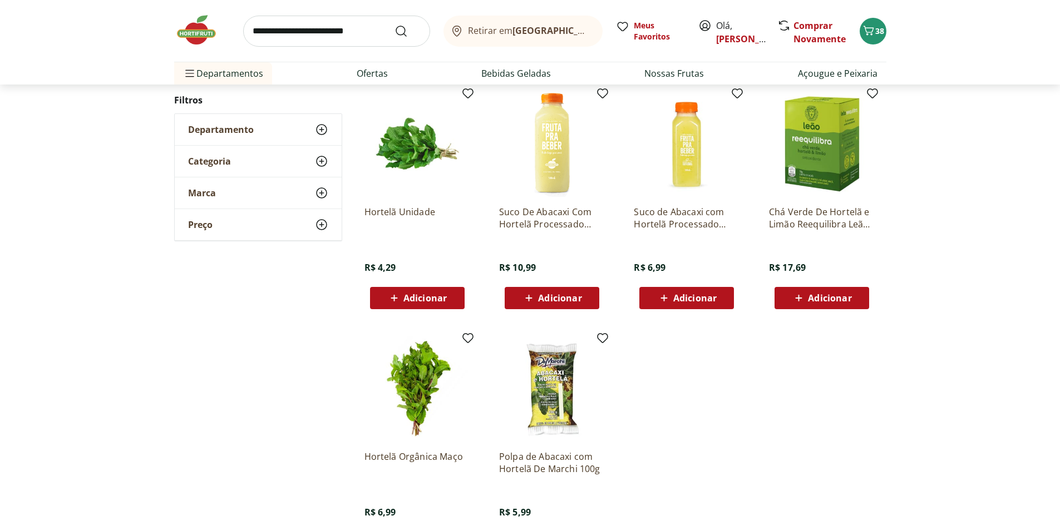
click at [435, 306] on div "Adicionar" at bounding box center [417, 298] width 77 height 20
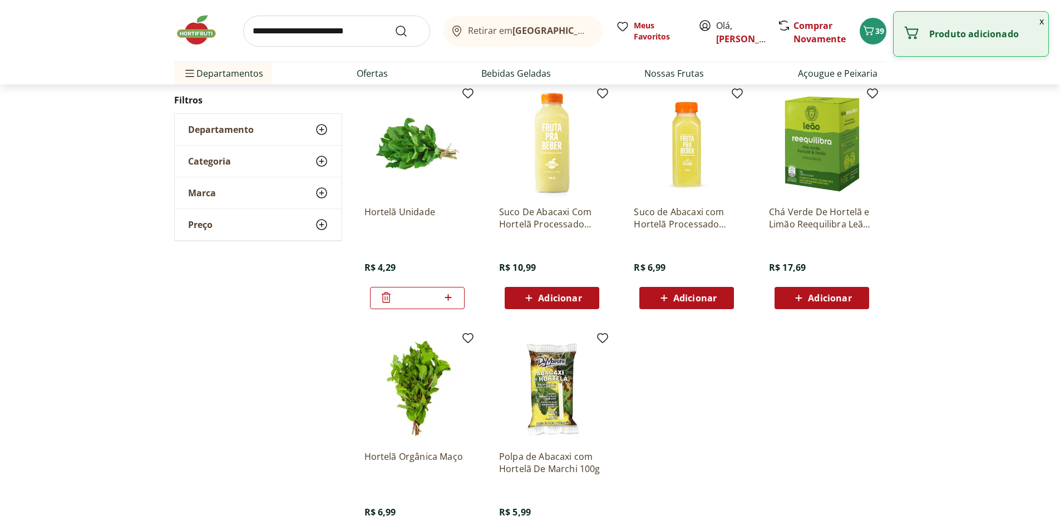
click at [448, 299] on icon at bounding box center [448, 297] width 7 height 7
type input "*"
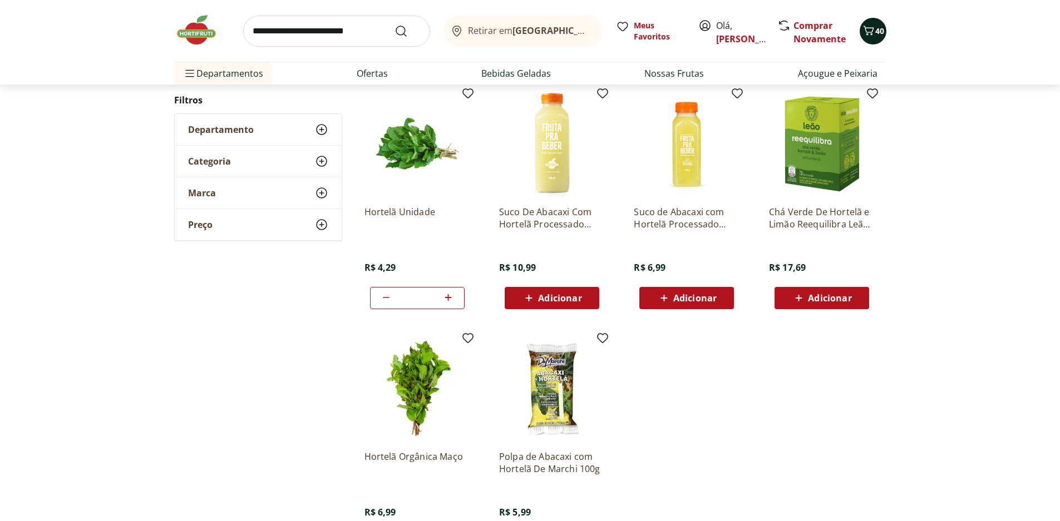
click at [881, 32] on span "40" at bounding box center [879, 31] width 9 height 11
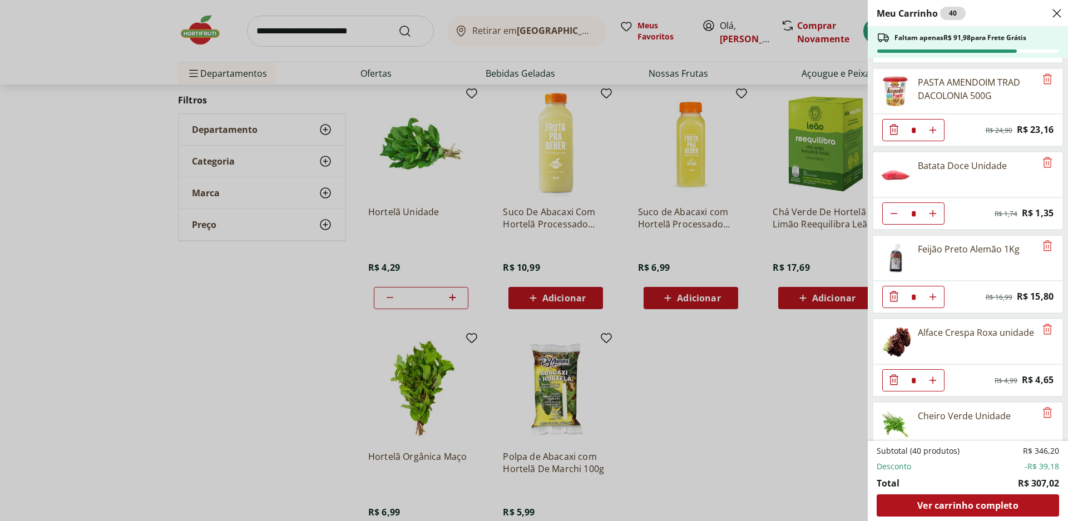
scroll to position [1484, 0]
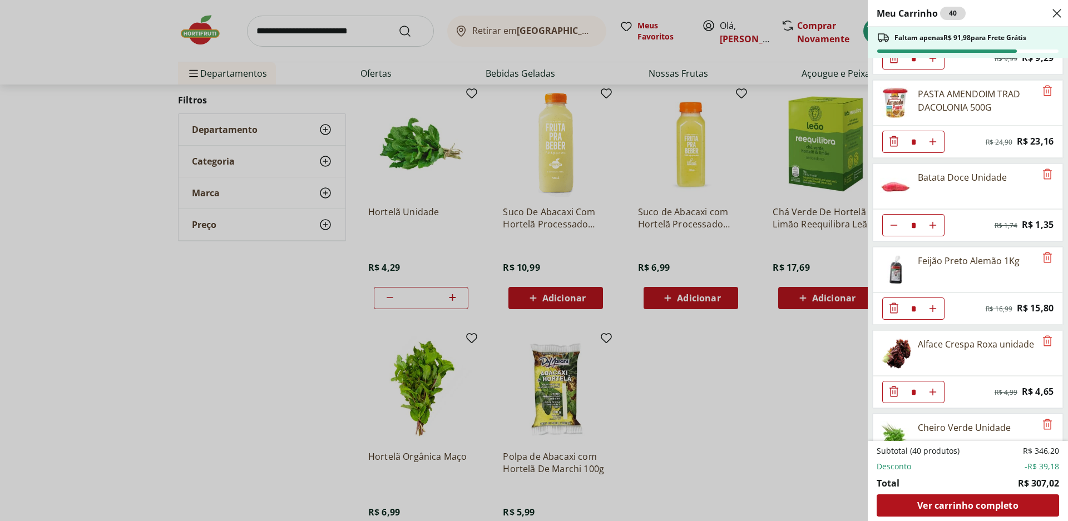
click at [933, 390] on icon "Aumentar Quantidade" at bounding box center [932, 392] width 9 height 9
type input "*"
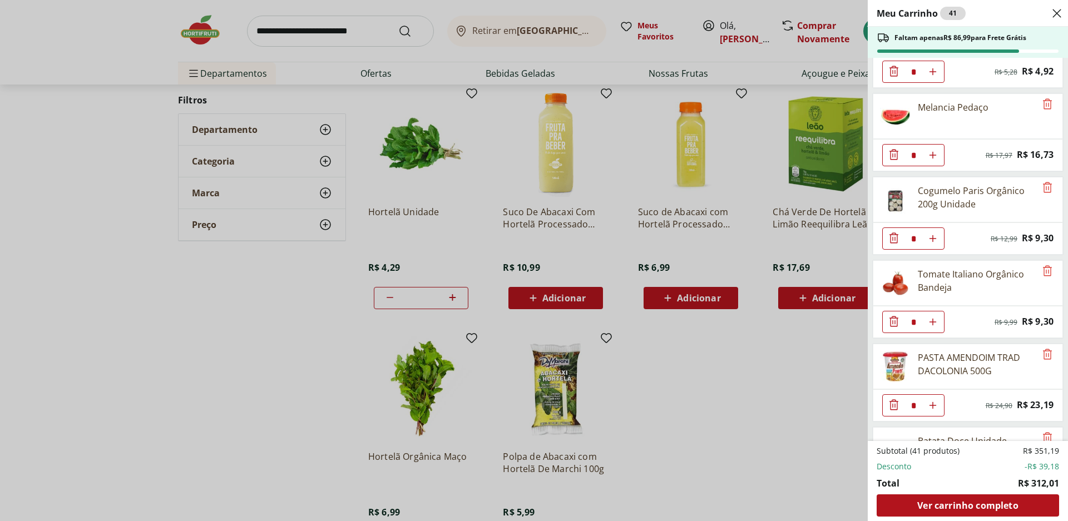
scroll to position [1206, 0]
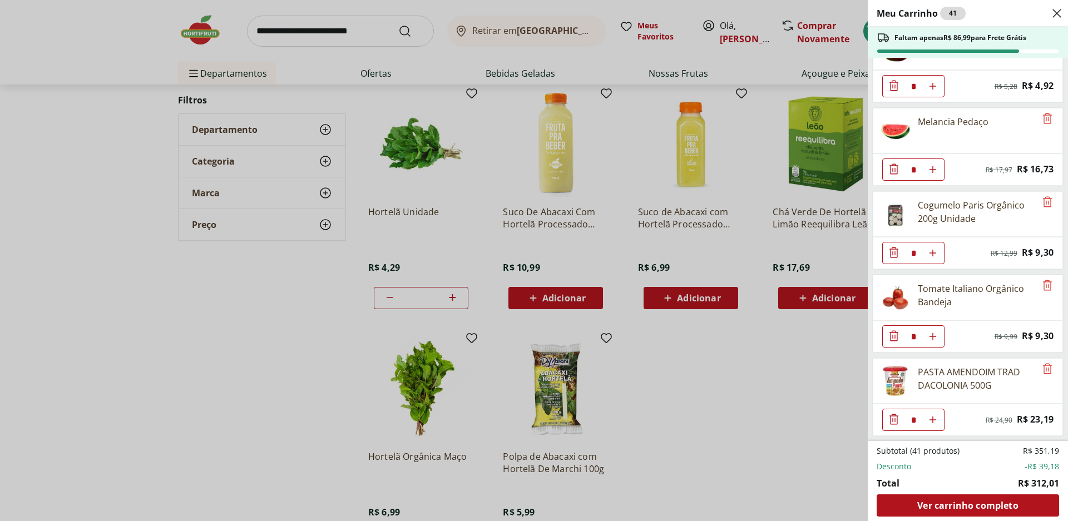
click at [933, 340] on use "Aumentar Quantidade" at bounding box center [932, 336] width 9 height 9
type input "*"
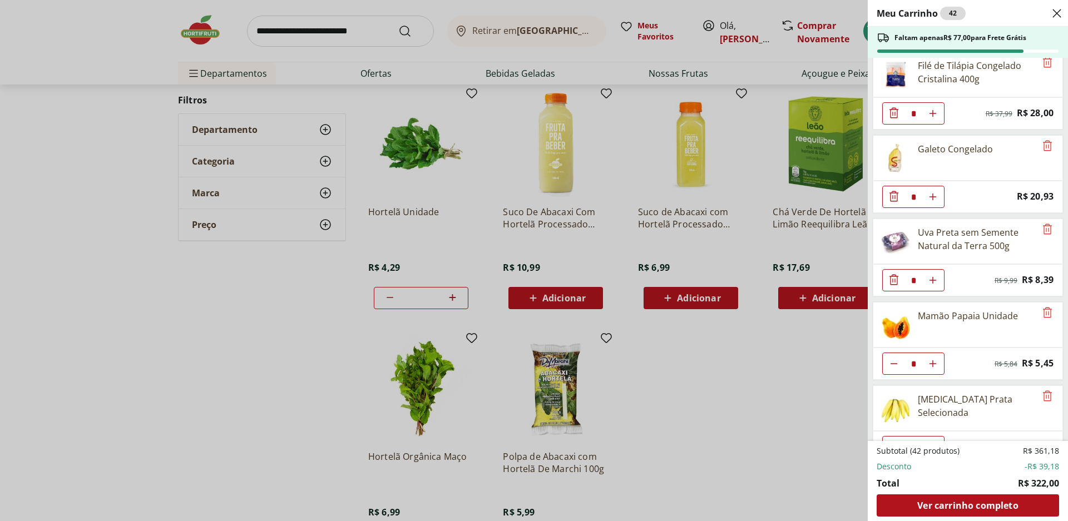
scroll to position [761, 0]
click at [1046, 146] on icon "Remove" at bounding box center [1047, 146] width 13 height 13
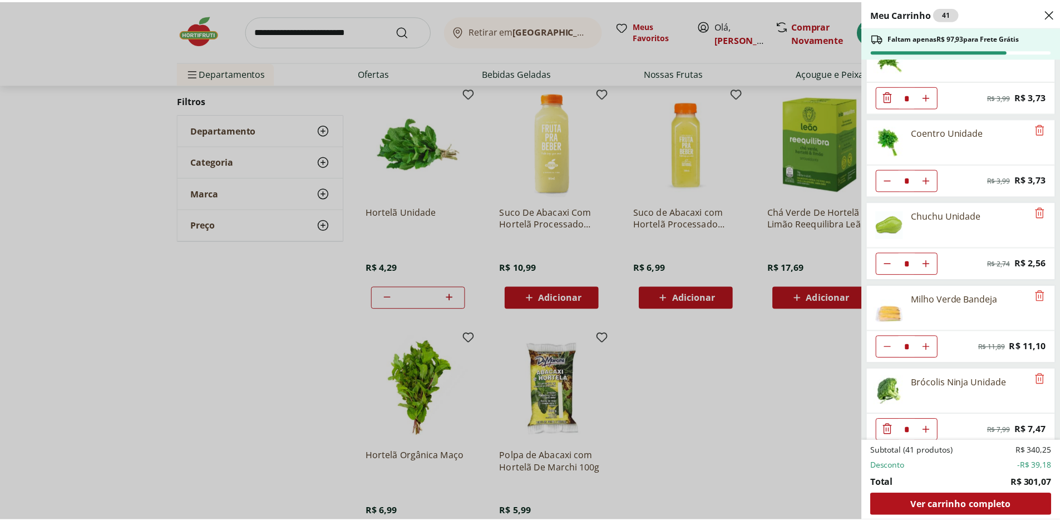
scroll to position [1790, 0]
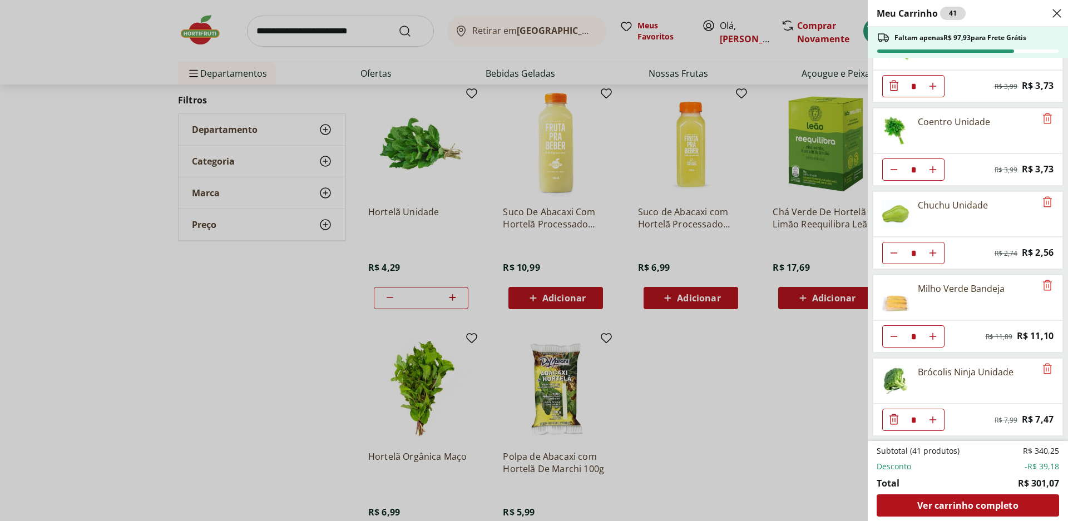
click at [656, 424] on div "Meu Carrinho 41 Faltam apenas R$ 97,93 para Frete Grátis Ravioli de Mozzarella …" at bounding box center [534, 260] width 1068 height 521
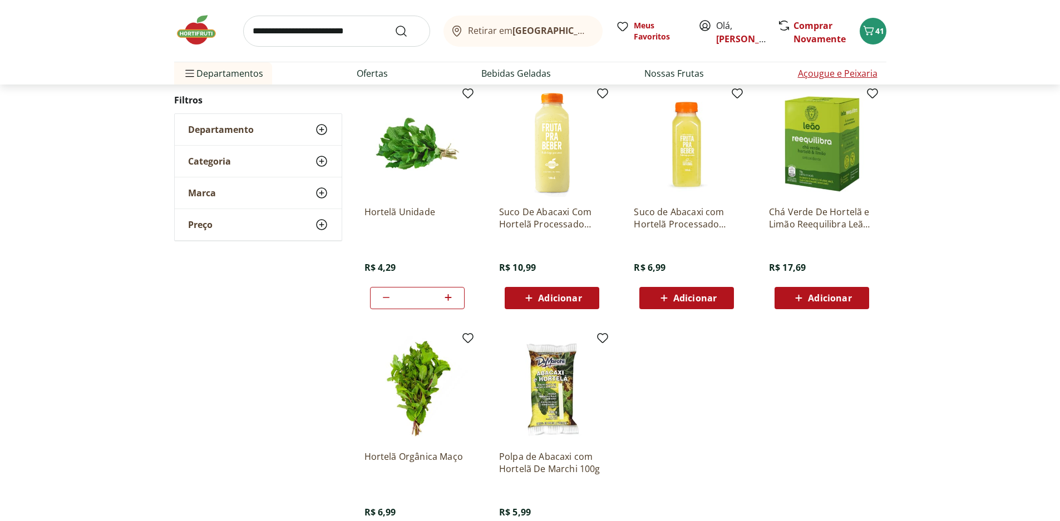
click at [833, 74] on link "Açougue e Peixaria" at bounding box center [838, 73] width 80 height 13
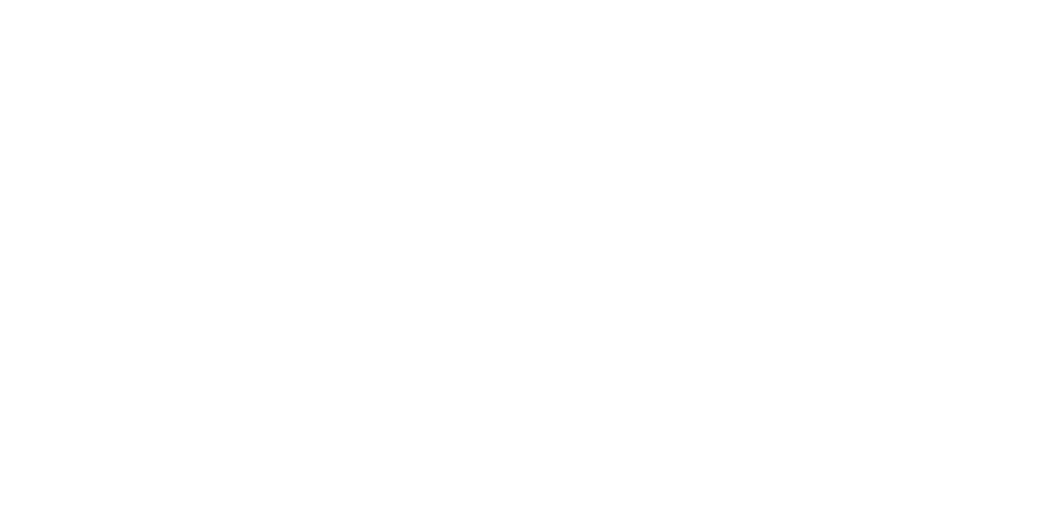
select select "**********"
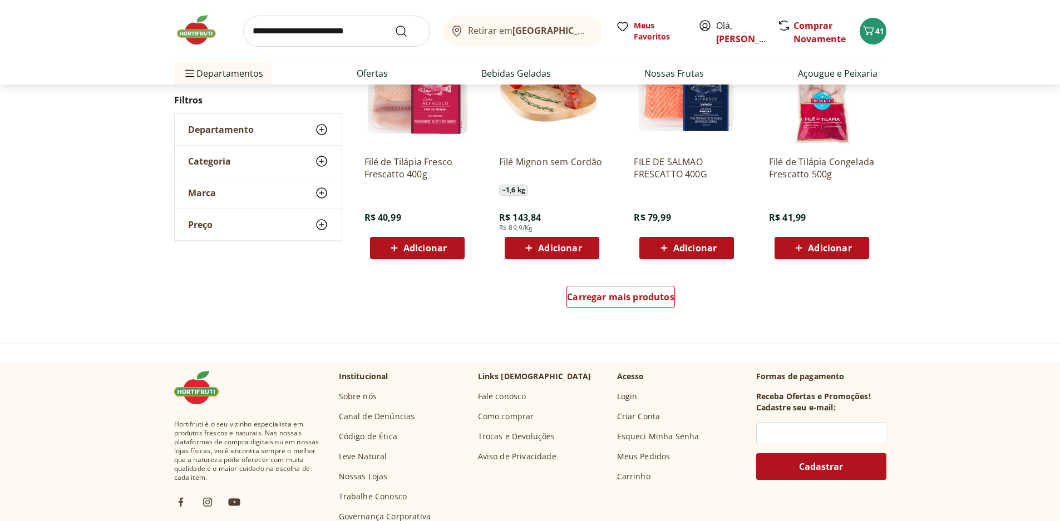
scroll to position [667, 0]
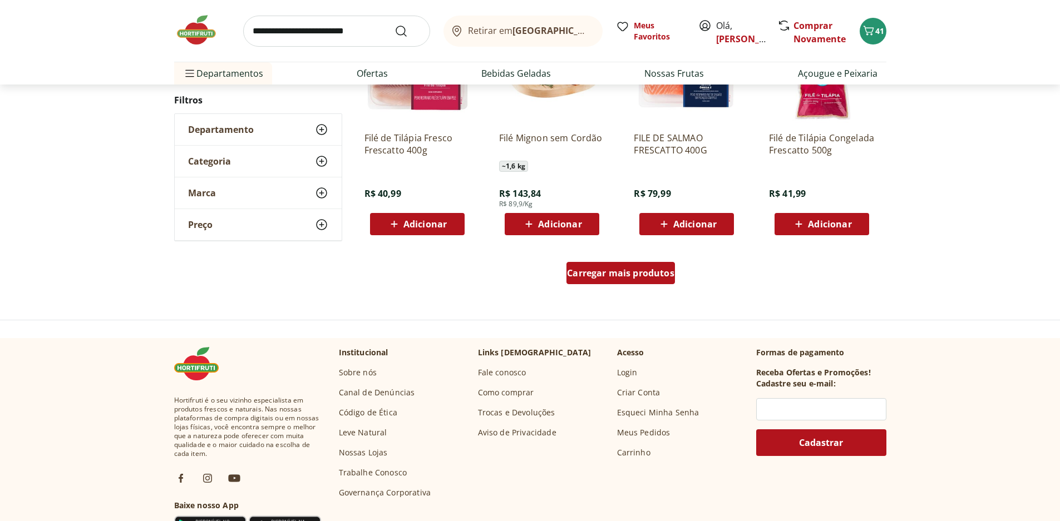
click at [629, 280] on div "Carregar mais produtos" at bounding box center [620, 273] width 108 height 22
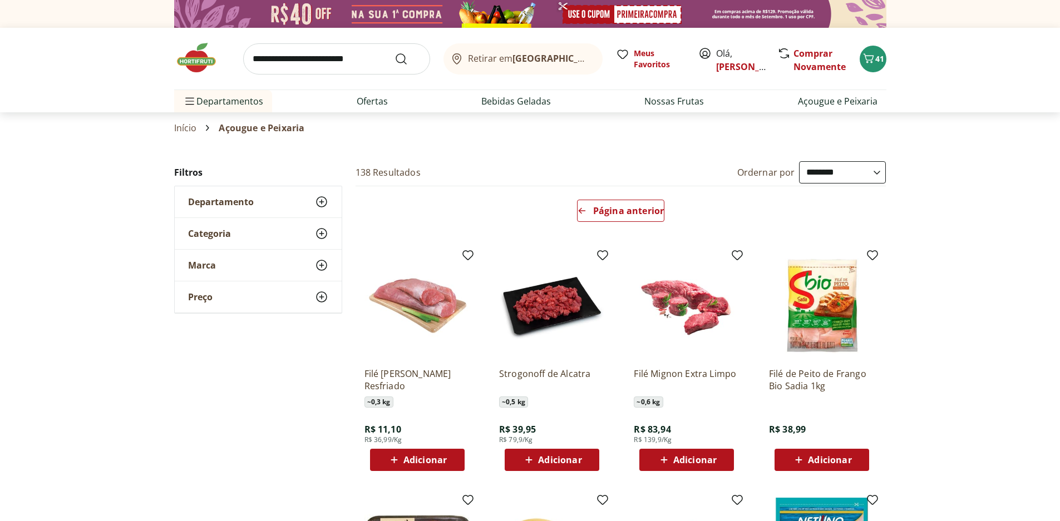
scroll to position [56, 0]
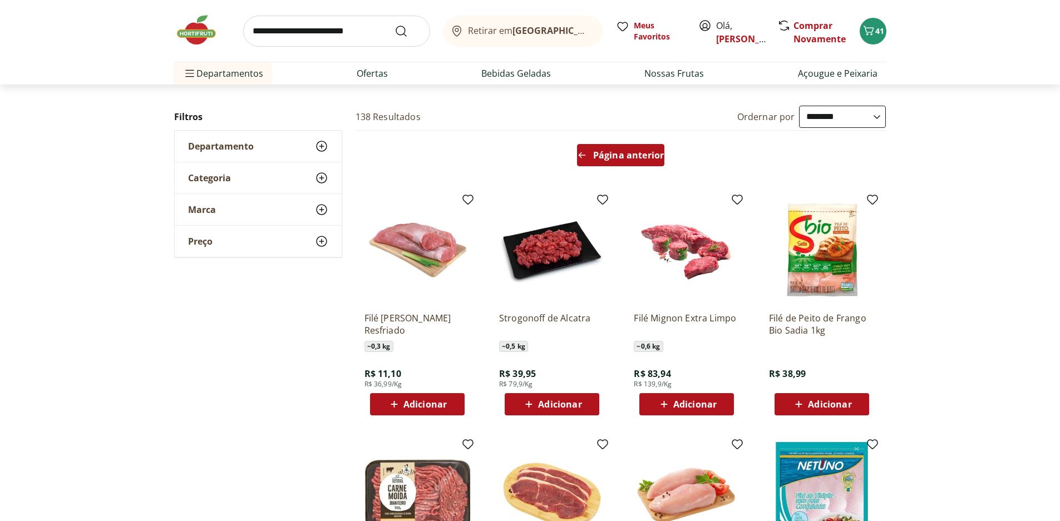
click at [627, 154] on span "Página anterior" at bounding box center [628, 155] width 71 height 9
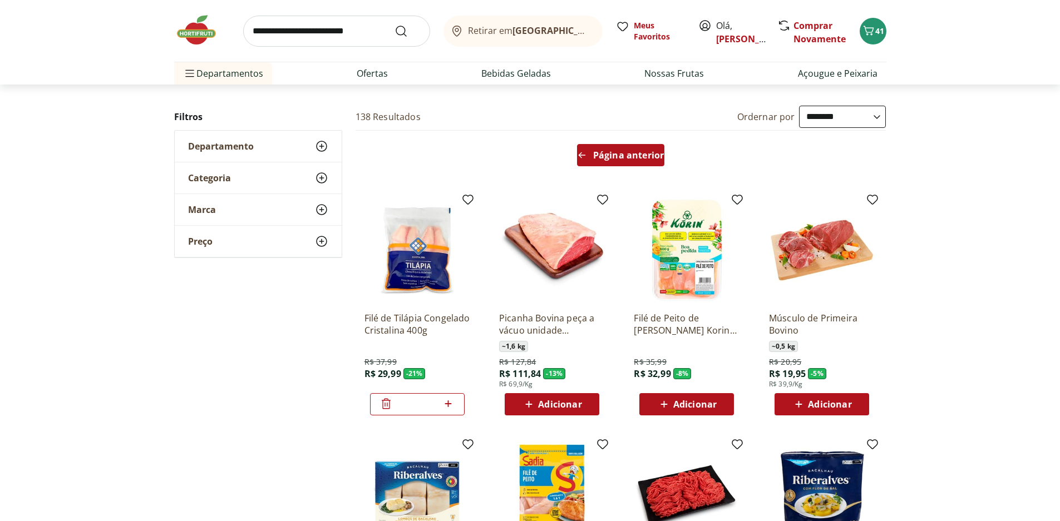
type input "*"
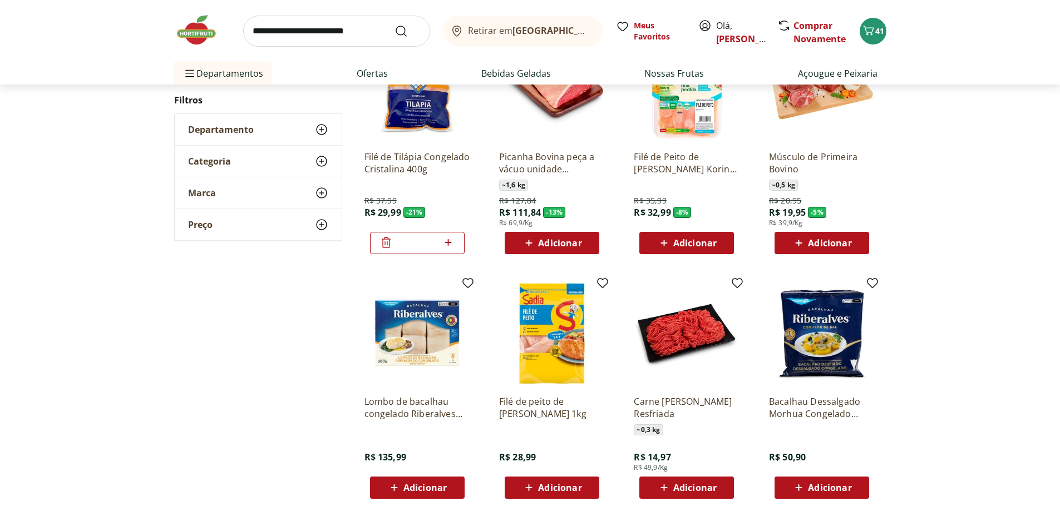
scroll to position [167, 0]
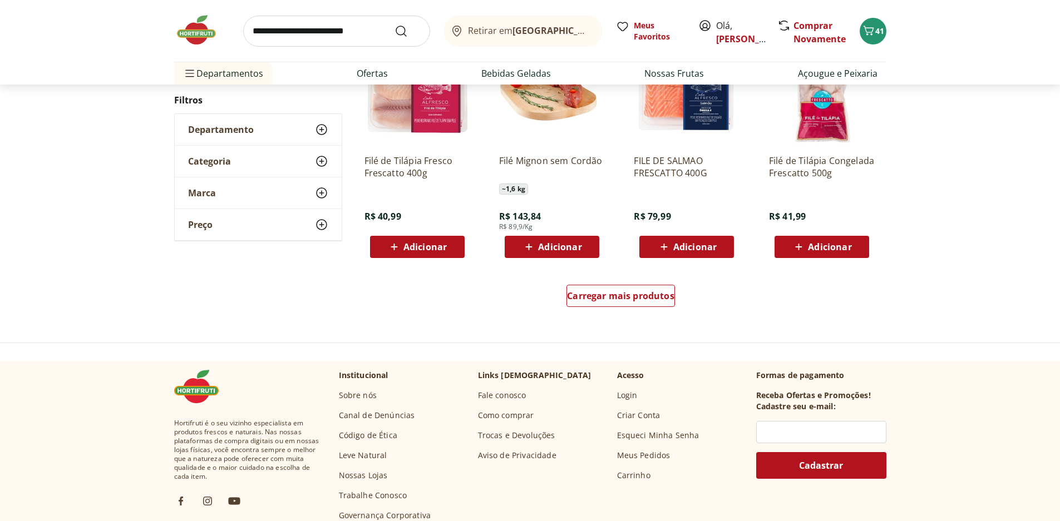
scroll to position [667, 0]
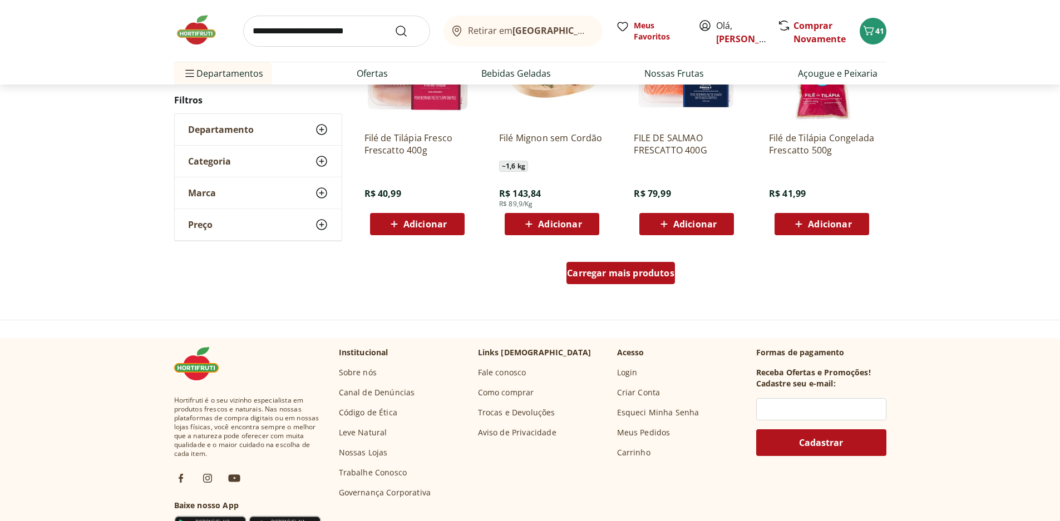
click at [628, 272] on span "Carregar mais produtos" at bounding box center [620, 273] width 107 height 9
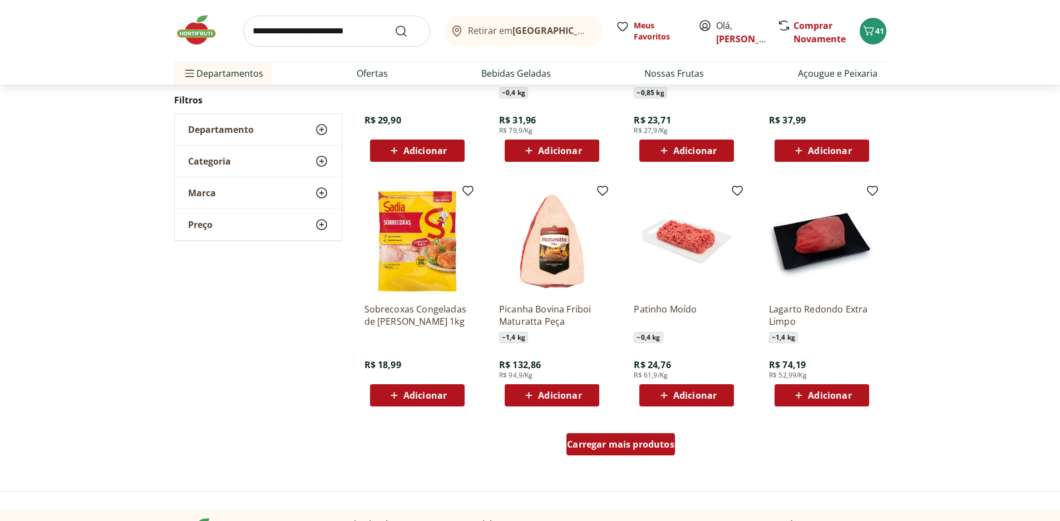
scroll to position [556, 0]
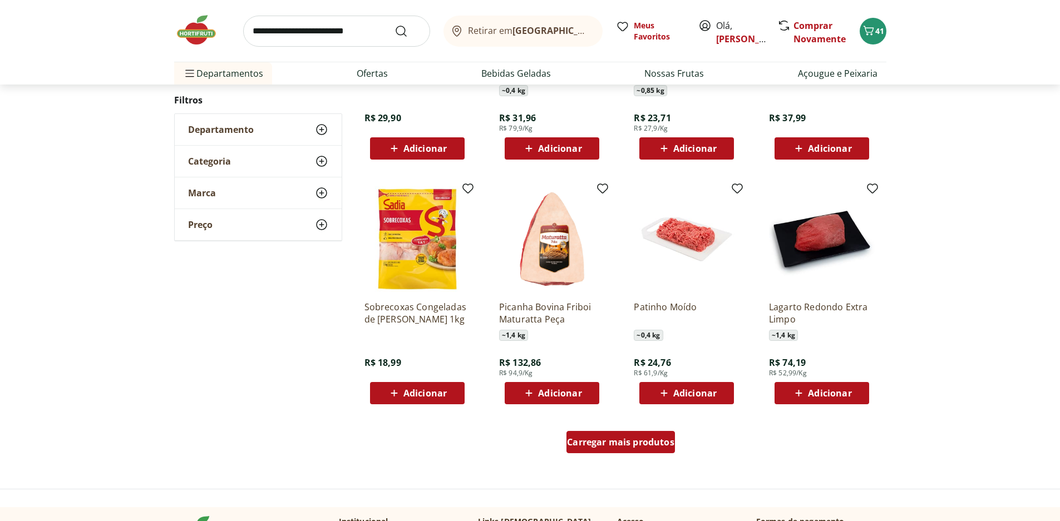
click at [618, 439] on span "Carregar mais produtos" at bounding box center [620, 442] width 107 height 9
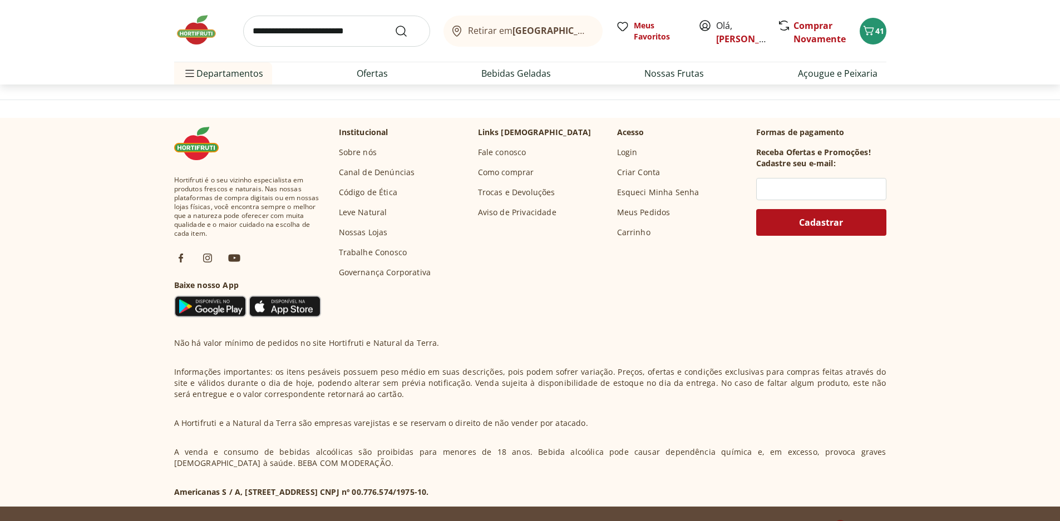
scroll to position [554, 0]
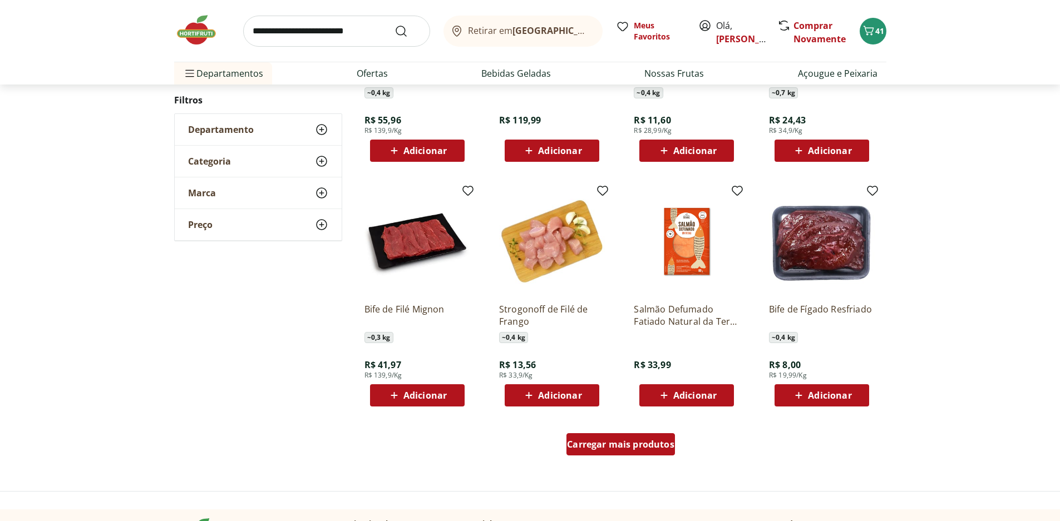
click at [618, 452] on div "Carregar mais produtos" at bounding box center [620, 444] width 108 height 22
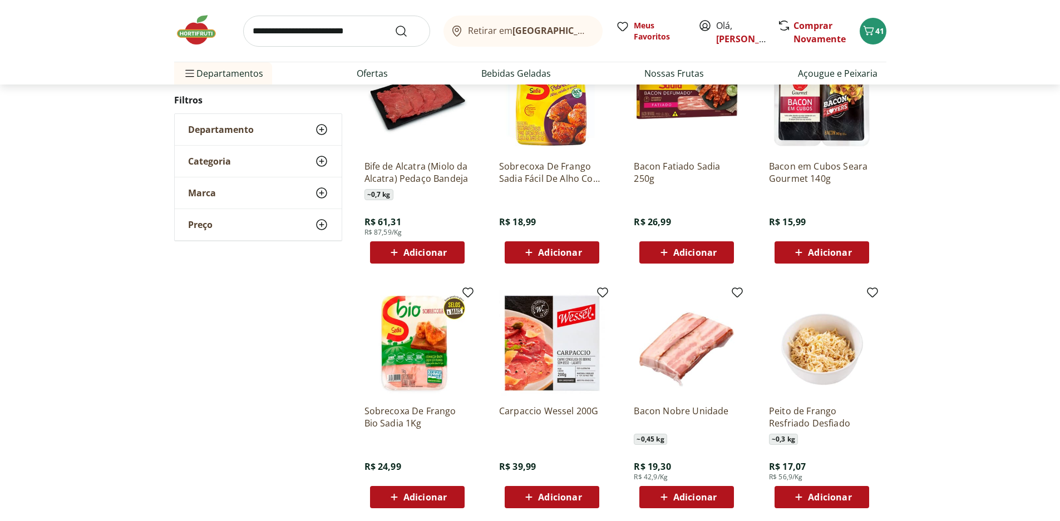
scroll to position [943, 0]
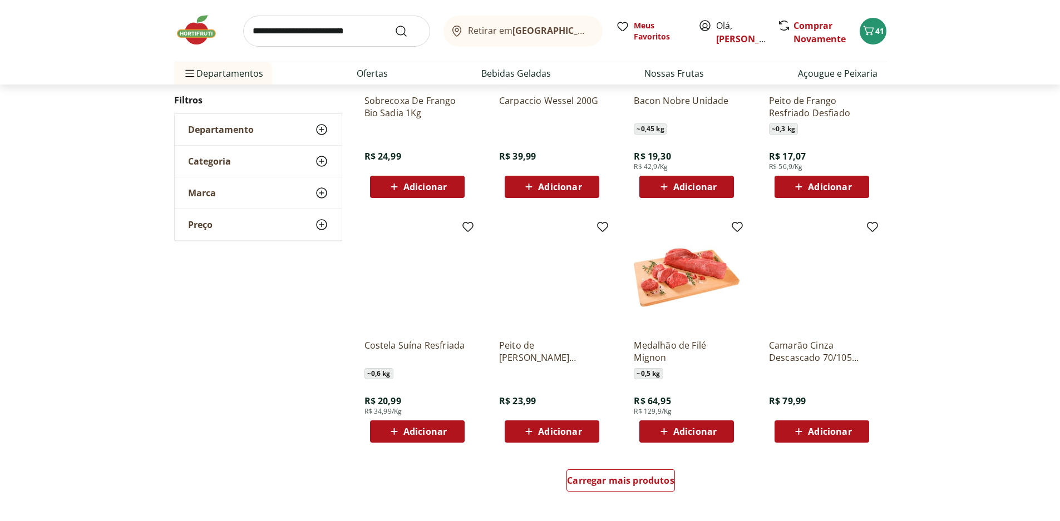
scroll to position [552, 0]
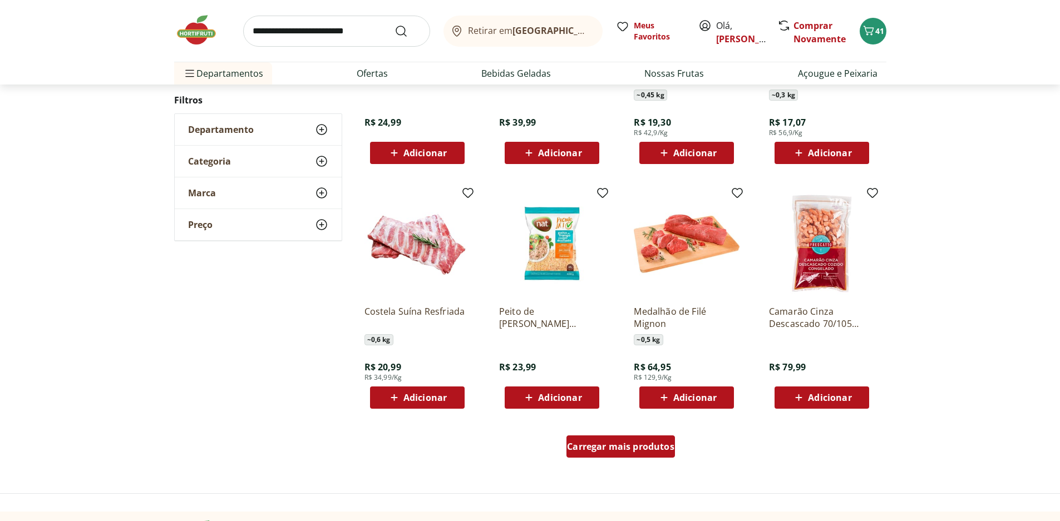
click at [644, 442] on span "Carregar mais produtos" at bounding box center [620, 446] width 107 height 9
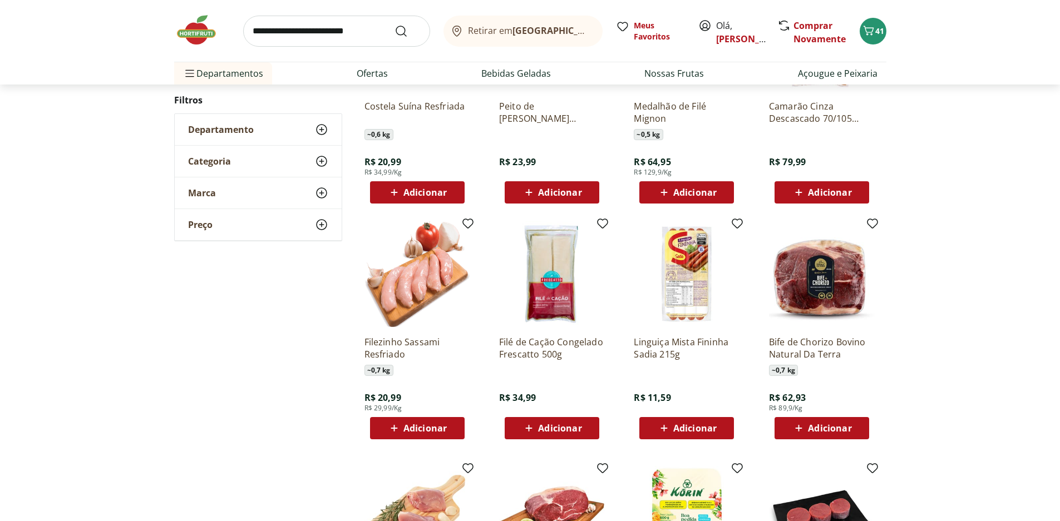
scroll to position [774, 0]
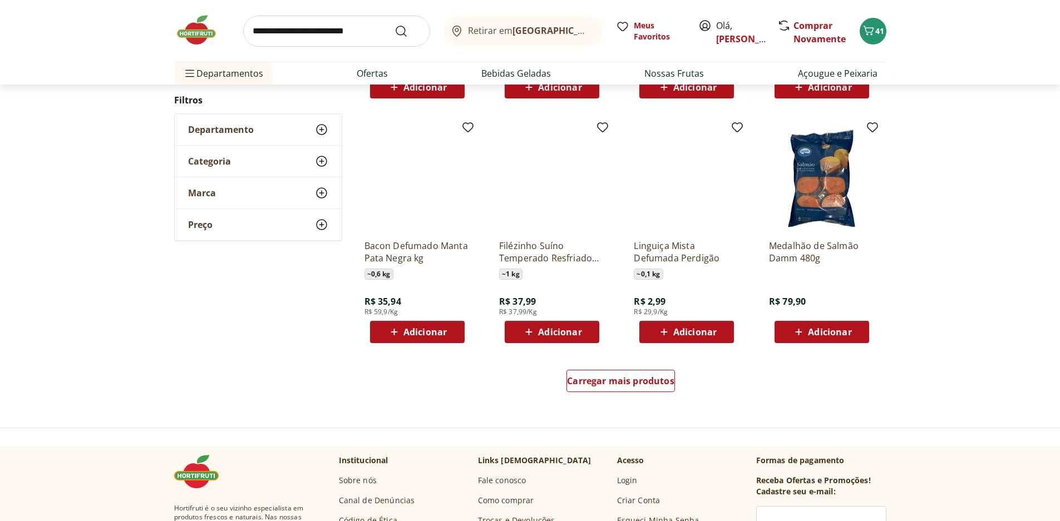
scroll to position [661, 0]
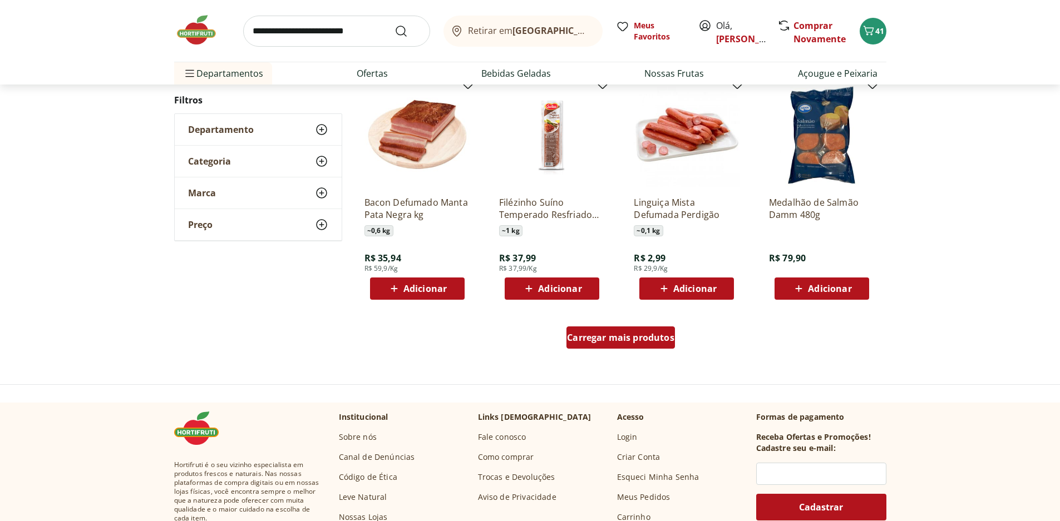
click at [632, 333] on span "Carregar mais produtos" at bounding box center [620, 337] width 107 height 9
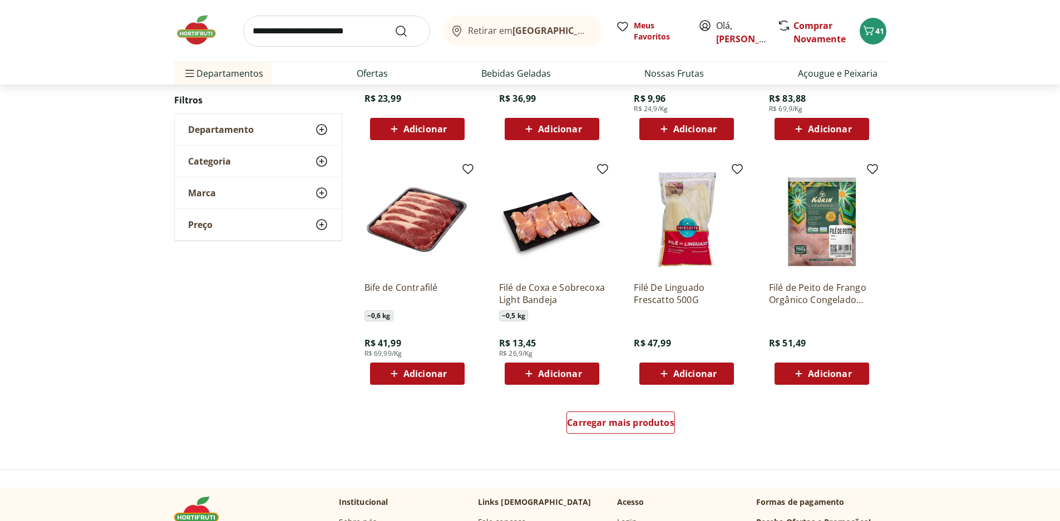
scroll to position [603, 0]
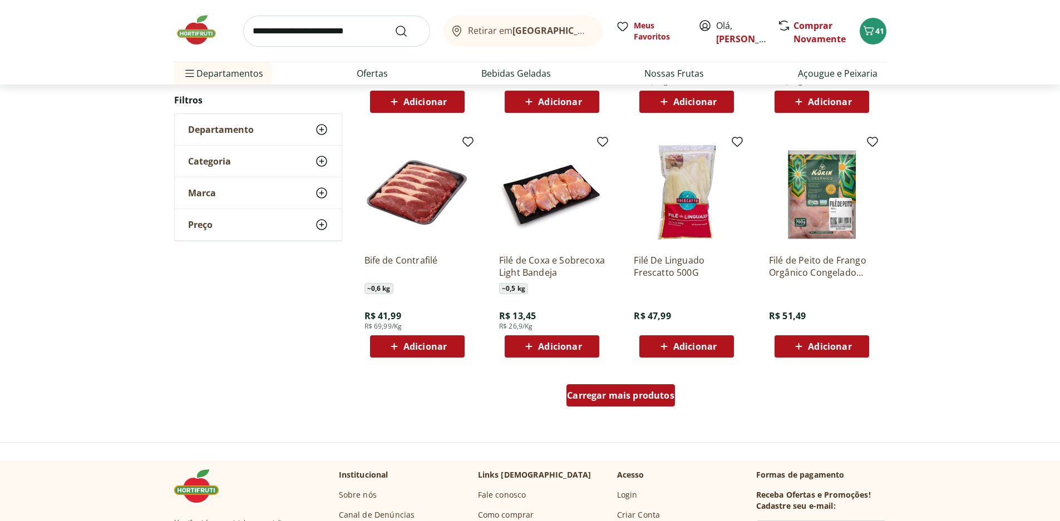
click at [627, 403] on div "Carregar mais produtos" at bounding box center [620, 395] width 108 height 22
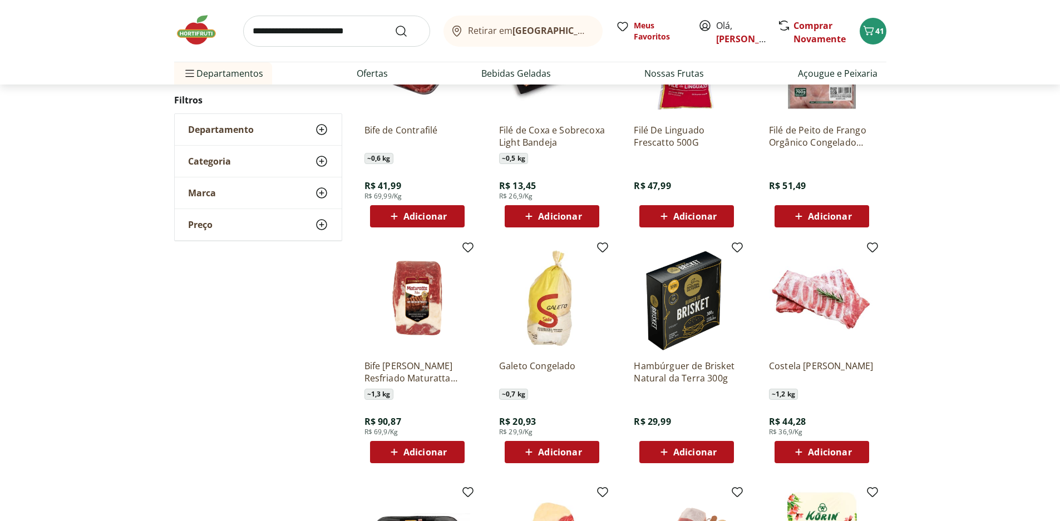
scroll to position [770, 0]
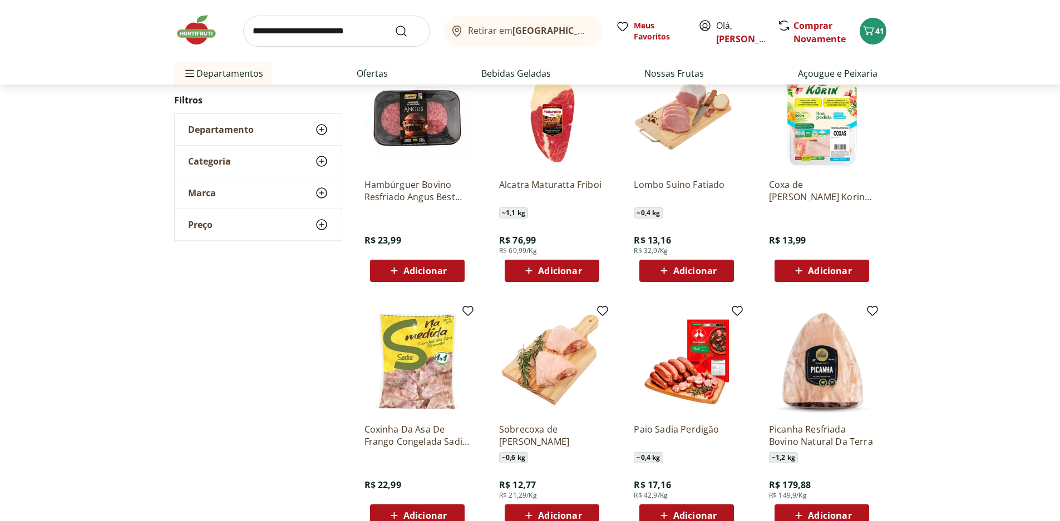
scroll to position [656, 0]
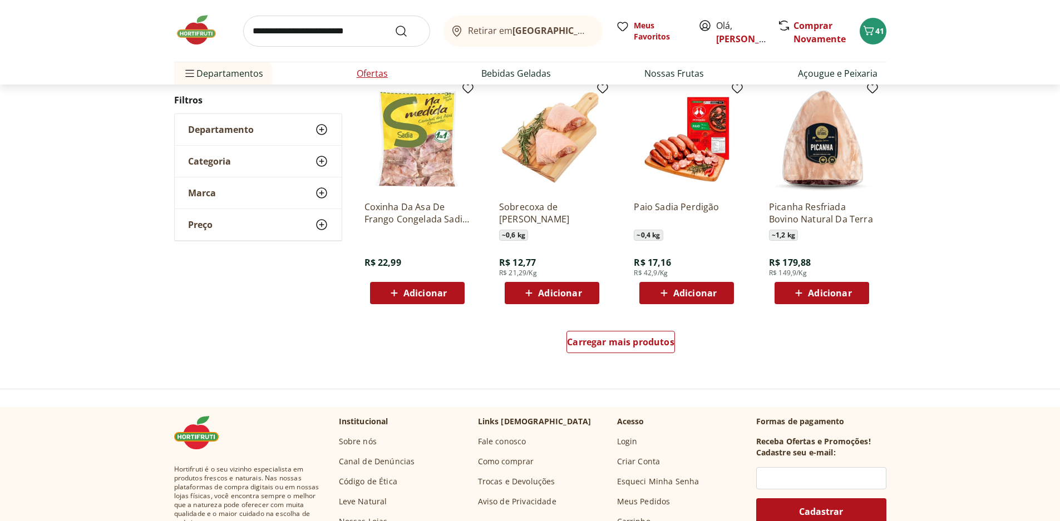
click at [375, 77] on link "Ofertas" at bounding box center [372, 73] width 31 height 13
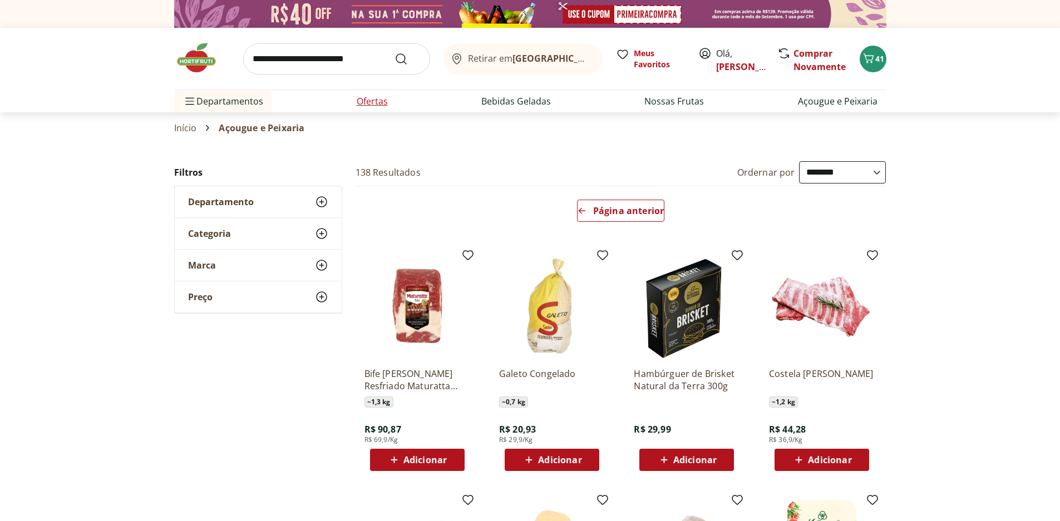
select select "**********"
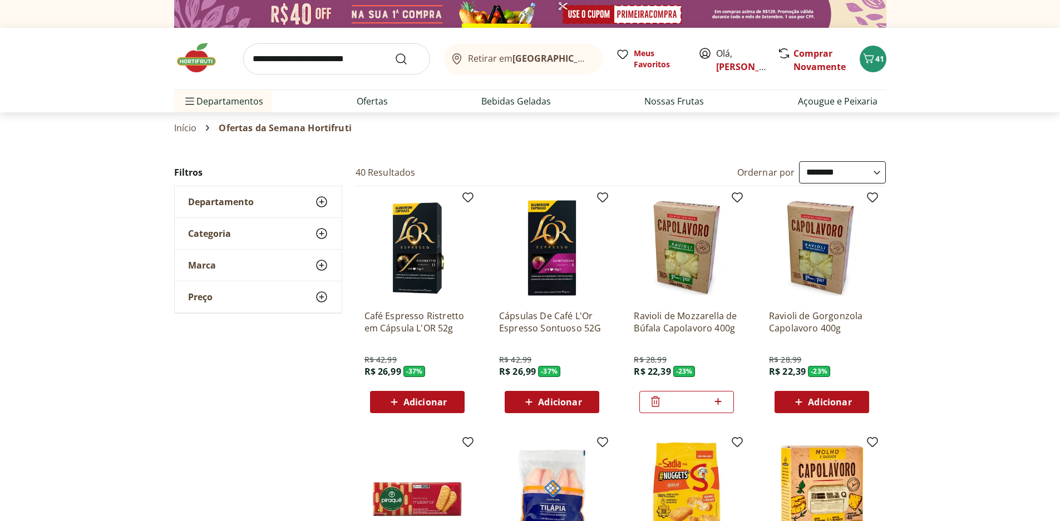
select select "**********"
click at [867, 63] on icon "Carrinho" at bounding box center [868, 58] width 13 height 13
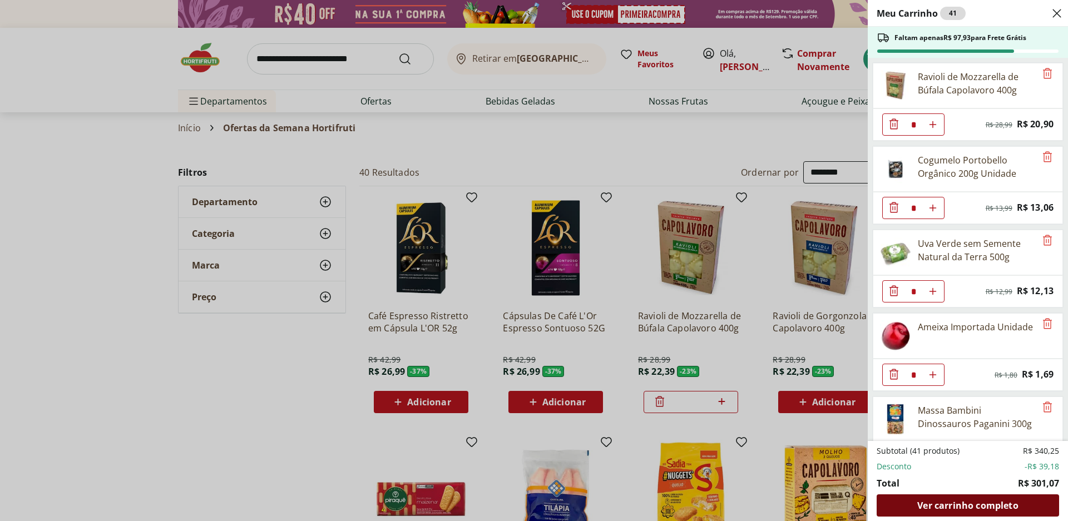
click at [975, 502] on span "Ver carrinho completo" at bounding box center [967, 505] width 101 height 9
